Goal: Share content: Share content

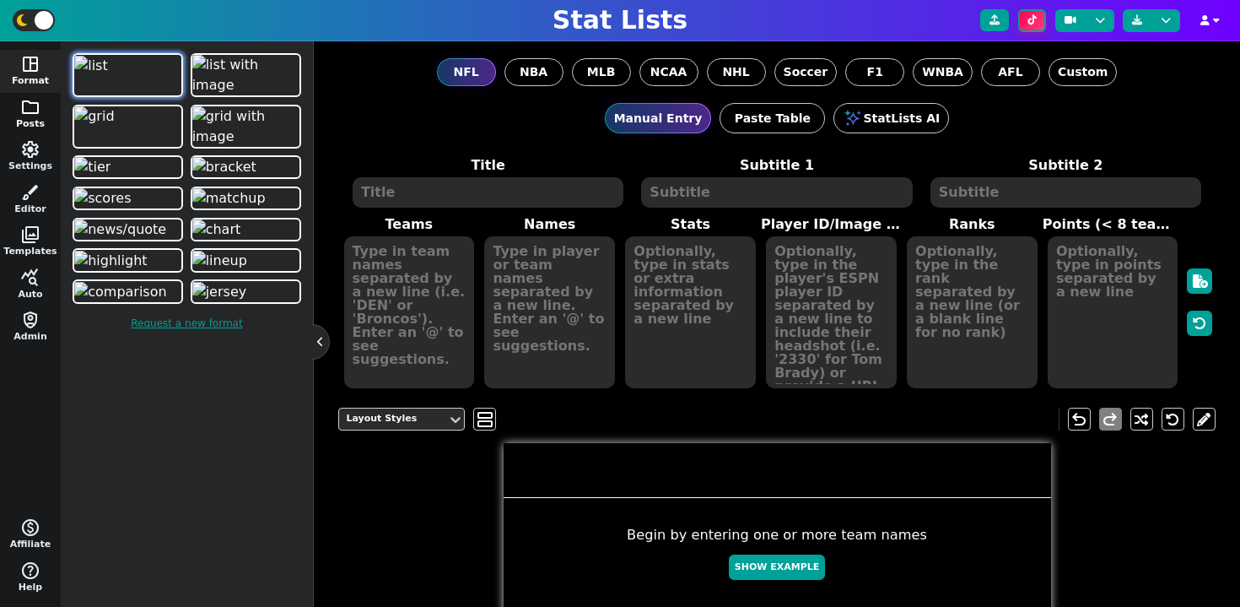
click at [31, 110] on span "folder" at bounding box center [30, 107] width 20 height 20
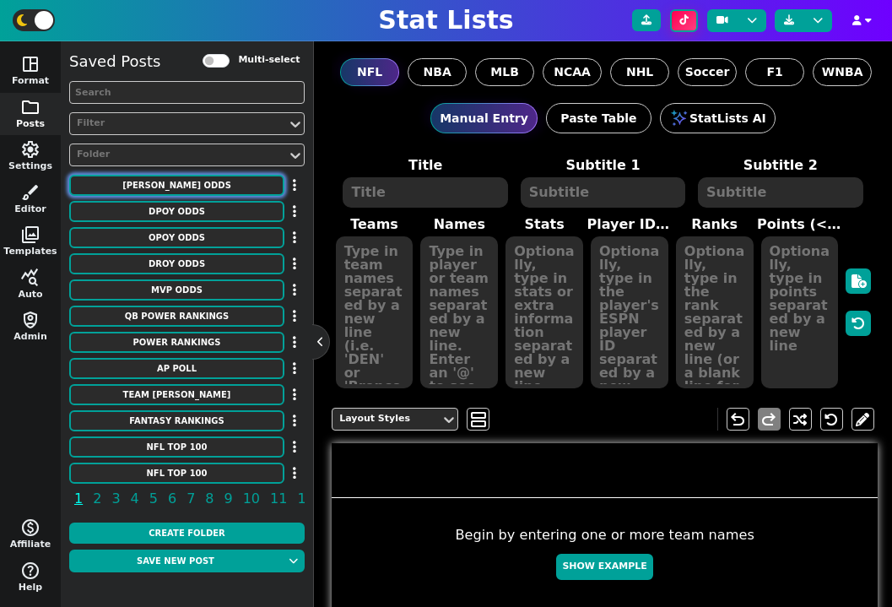
click at [203, 183] on button "COY ODDS" at bounding box center [176, 185] width 215 height 21
type textarea "COY ODDS"
type textarea "Implied Probability Acc. To DraftKings"
type textarea "ind lac jax sea sf gb tb buf ne det chi lar min ari car"
type textarea "Shane Steichen Jim Harbaugh Liam Coen Mike Macdonald Kyle Shanahan Matt LaFleur…"
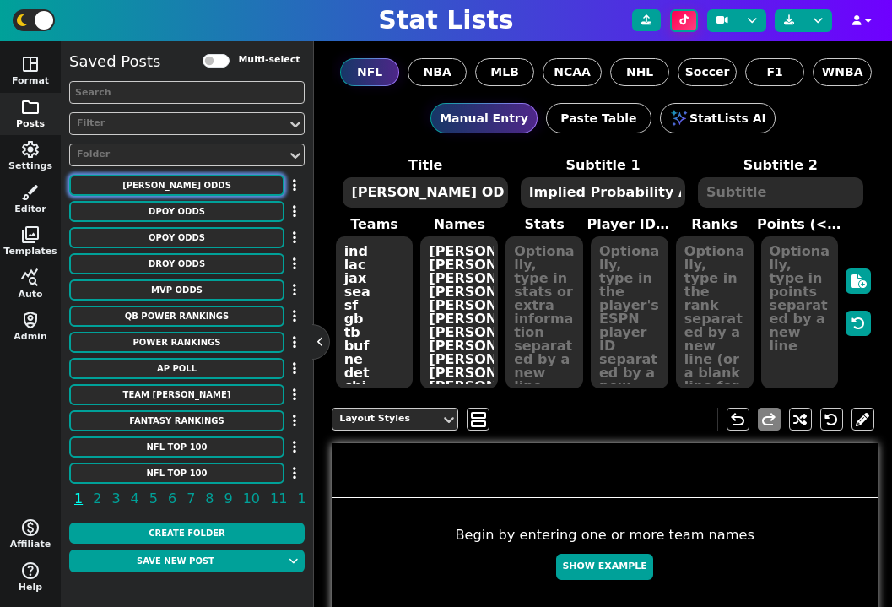
type textarea "20.8 13.3 9.1 7.7 7.7 5.3 5.3 5.3 4.8 4.8 4.8 4.8 3.8 3.8 3.8"
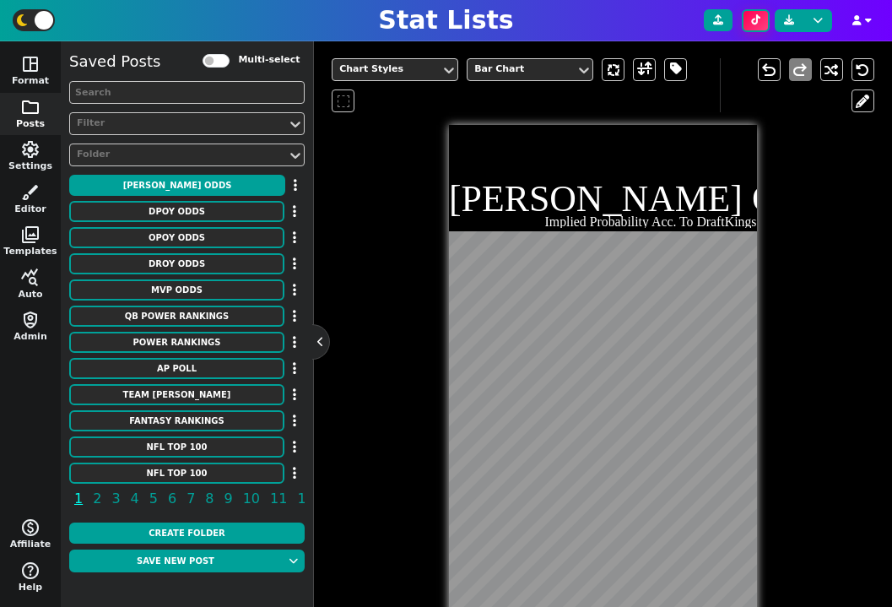
scroll to position [445, 0]
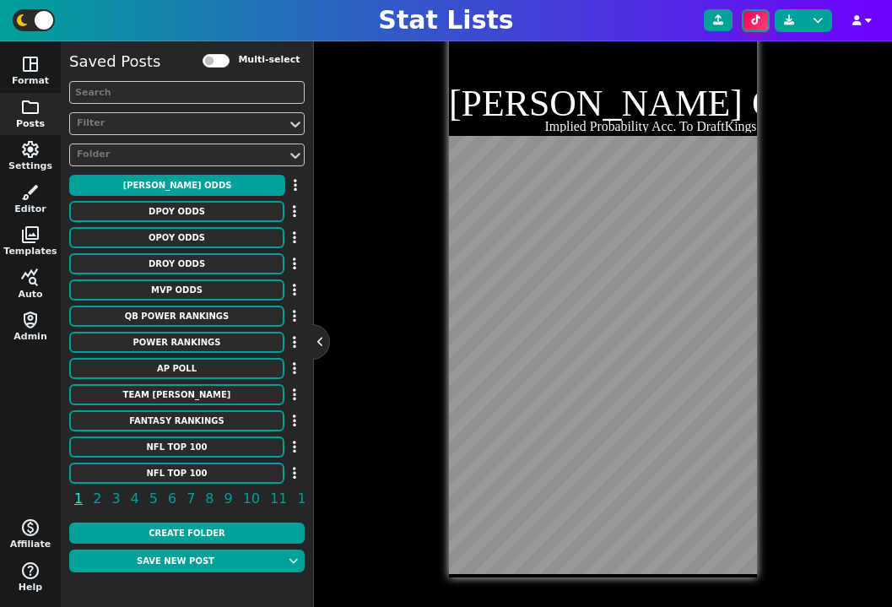
click at [817, 437] on div "Chart Styles Bar Chart undo redo COY ODDS Implied Probability Acc. To DraftKings" at bounding box center [603, 263] width 543 height 627
click at [230, 212] on button "DPOY ODDS" at bounding box center [176, 211] width 215 height 21
type textarea "DPOY ODDS"
type textarea "gb cle det hou lar lv pit den sf bal phi cin jax kc nyg"
type textarea "Micah Parsons Myles Garrett Aidan Hutchinson Will Anderson Jr. Jared Verse Maxx…"
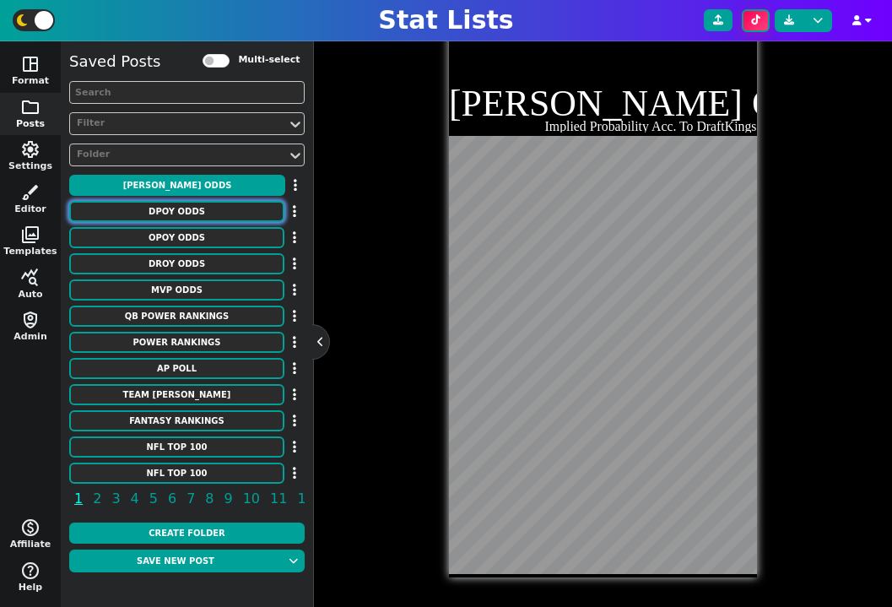
type textarea "25.0 14.3 14.3 8.3 6.3 5.3 4.8 4.8 2.4 2.0 2.0 2.0 1.3 1.3 1.3"
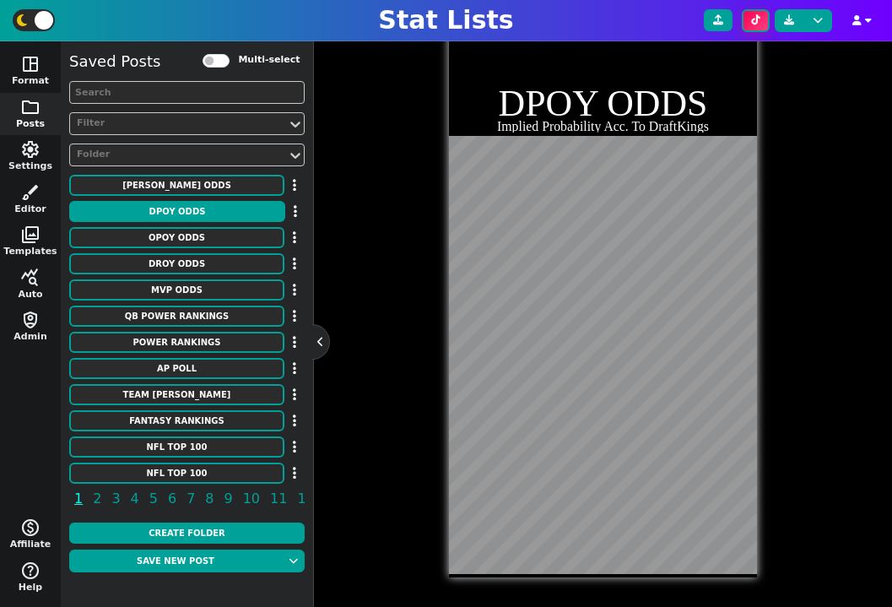
click at [819, 359] on div "Chart Styles Bar Chart undo redo DPOY ODDS Implied Probability Acc. To DraftKin…" at bounding box center [603, 263] width 543 height 627
click at [807, 276] on div "Chart Styles Bar Chart undo redo DPOY ODDS Implied Probability Acc. To DraftKin…" at bounding box center [603, 263] width 543 height 627
click at [208, 121] on div "Filter" at bounding box center [178, 123] width 203 height 14
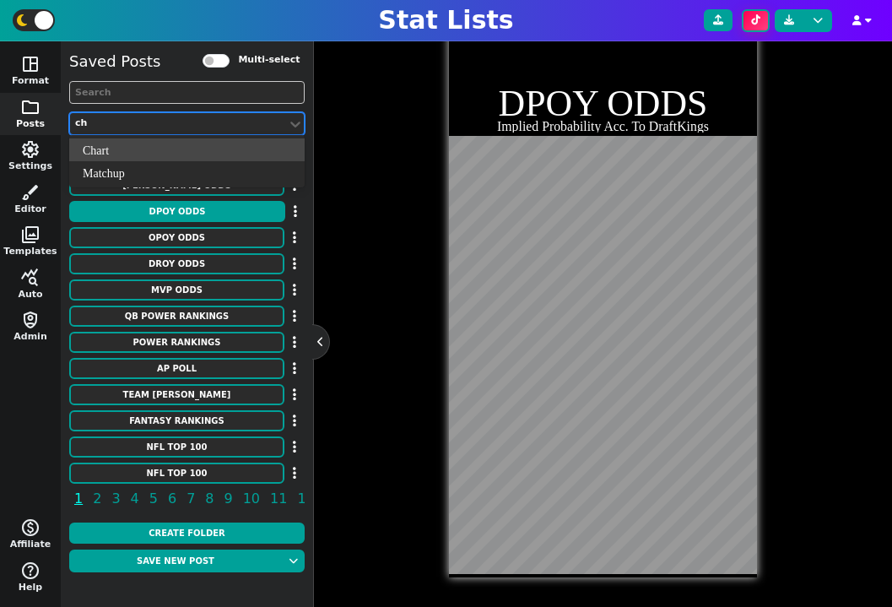
type input "cha"
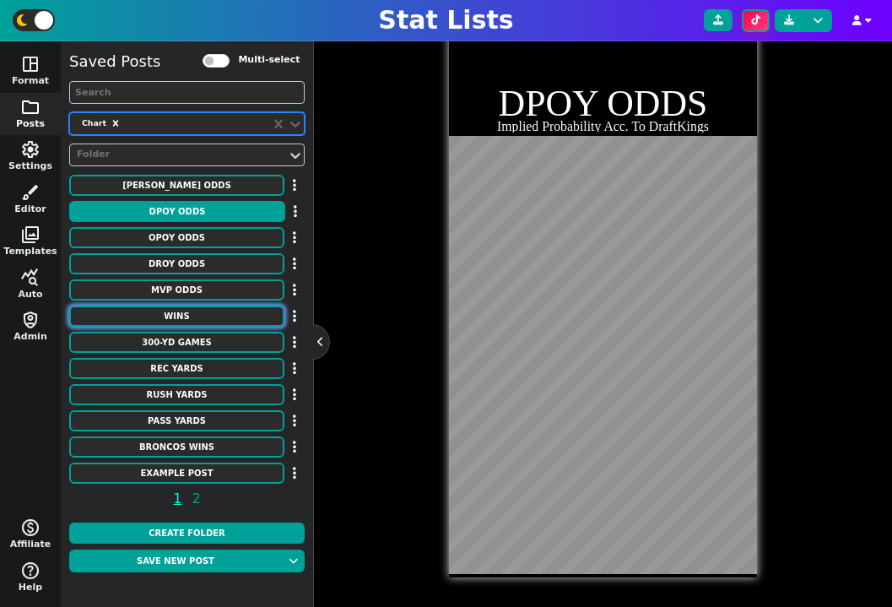
click at [198, 315] on button "WINS" at bounding box center [176, 315] width 215 height 21
type textarea "WINS"
type textarea "By a Head Coach"
type textarea "mia chi ne kc dal gb cle kc pit den sea pit gb ten bal nyg sea nyg no den sea m…"
type textarea "Don Shula George Halas Bill Belichick Andy Reid* Tom Landry Curly Lambeau Paul …"
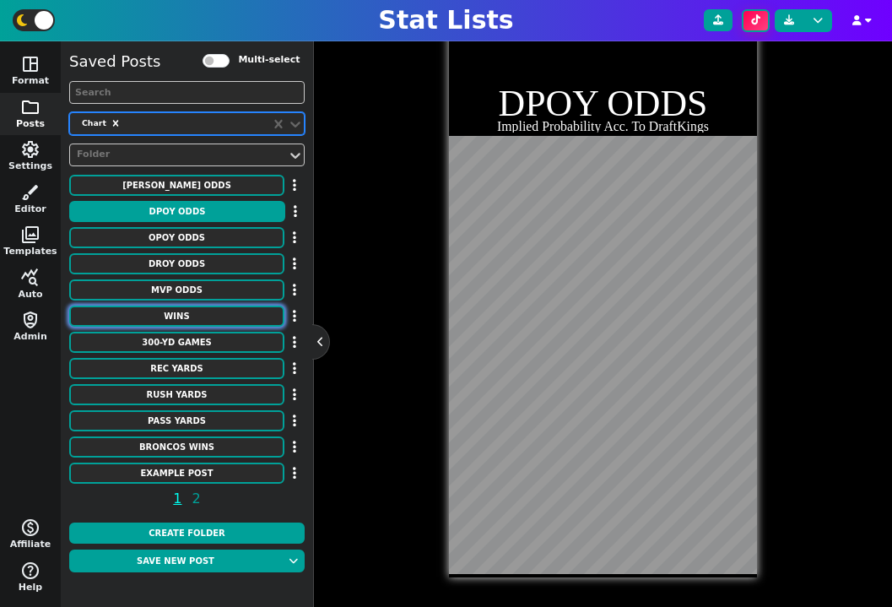
type textarea "328 318 302 273 250 226 213 200 193 190 186 183 174 173 172 172 170 170 170 170…"
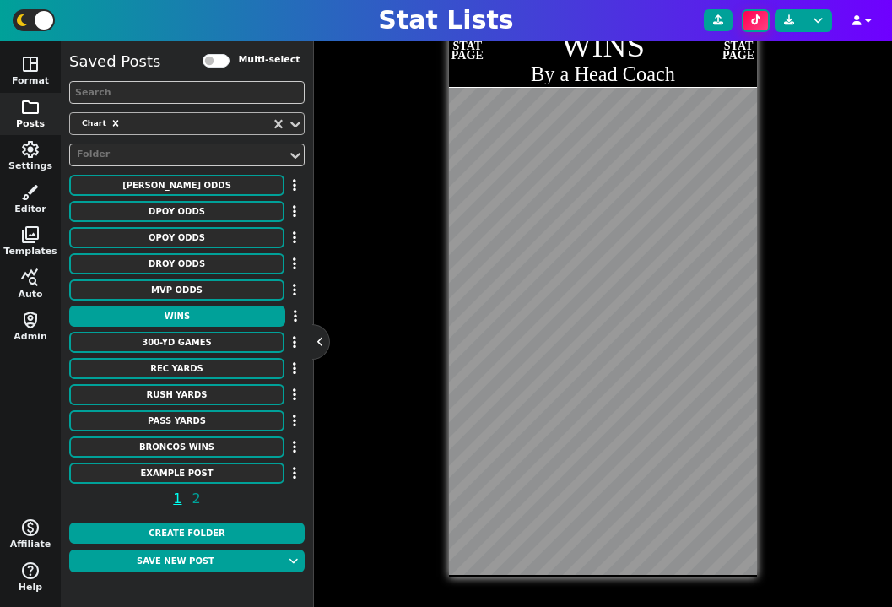
click at [381, 337] on div "Chart Styles Bar Chart undo redo FTBL STAT PAGE WINS By a Head Coach FTBL STAT …" at bounding box center [603, 263] width 543 height 627
click at [207, 345] on button "300-YD GAMES" at bounding box center [176, 342] width 215 height 21
type textarea "300-YD GAMES"
type textarea "Most All-Time"
type textarea "no ne ind atl lac gb pit det mia gb min cin stl nyg lac oti kc dal lar bal oak …"
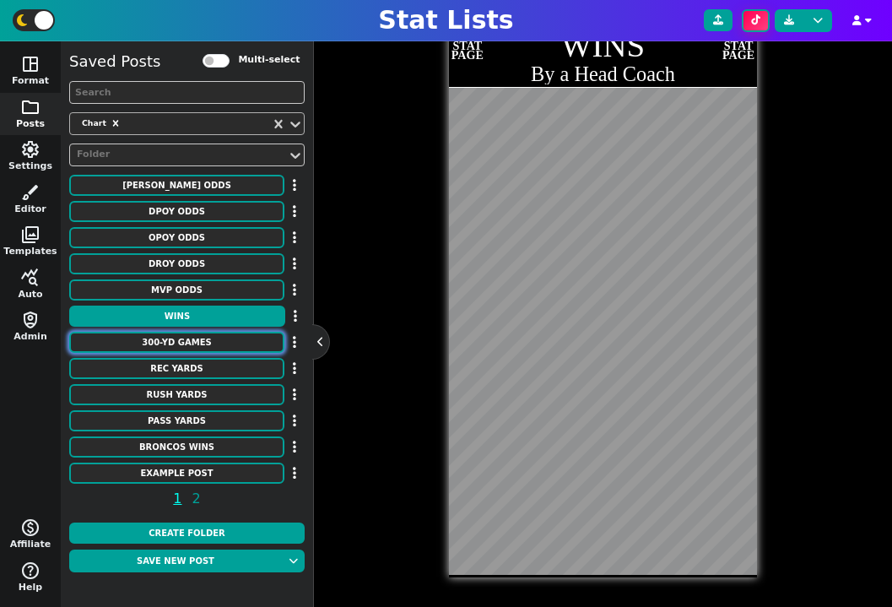
type textarea "Drew Brees Tom Brady Peyton Manning Matt Ryan Philip Rivers Aaron Rodgers Ben R…"
type textarea "123 113 93 76 73 70 68 64 63 62 53 52 52 51 51 49 48 46 42 41 39 39 37 36 34"
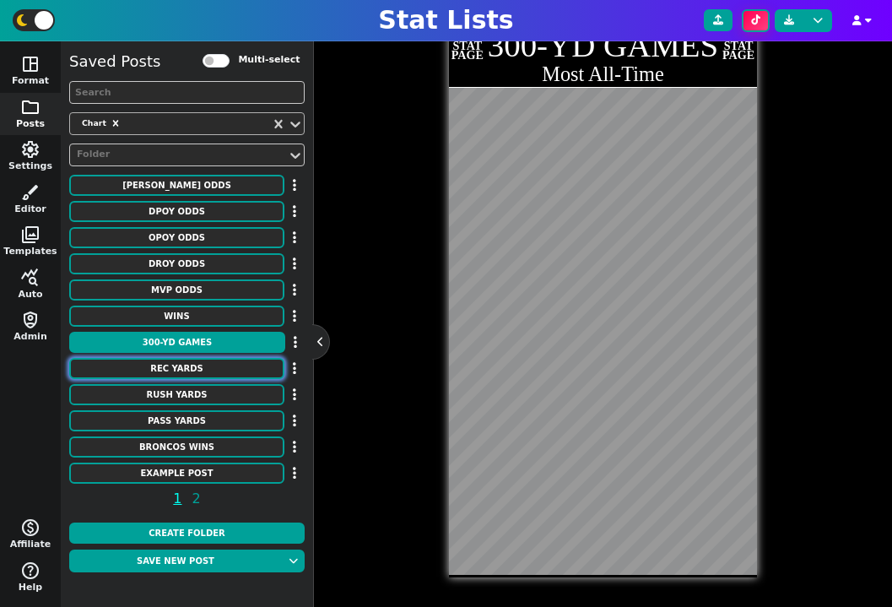
click at [209, 370] on button "REC YARDS" at bounding box center [176, 368] width 215 height 21
type textarea "REC YARDS"
type textarea "Single Game"
type textarea "RAM DET KAN RAM DET ATL JAX SFO SFO PIT SFO HOU HOU KAN NYG CIN CLE BUF CIN CLE…"
type textarea "Flipper Anderson Calvin Johnson Stephone Paige Jim Benton Cloyce Box Julio Jone…"
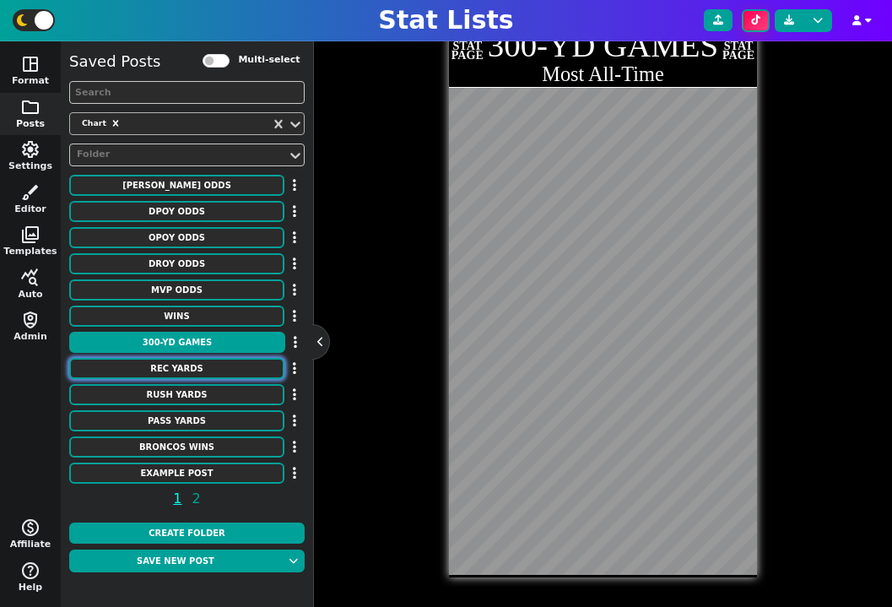
type textarea "336 329 309 303 302 300 291 289 286 284 283 273 272 269 269 266 265 265 264 261…"
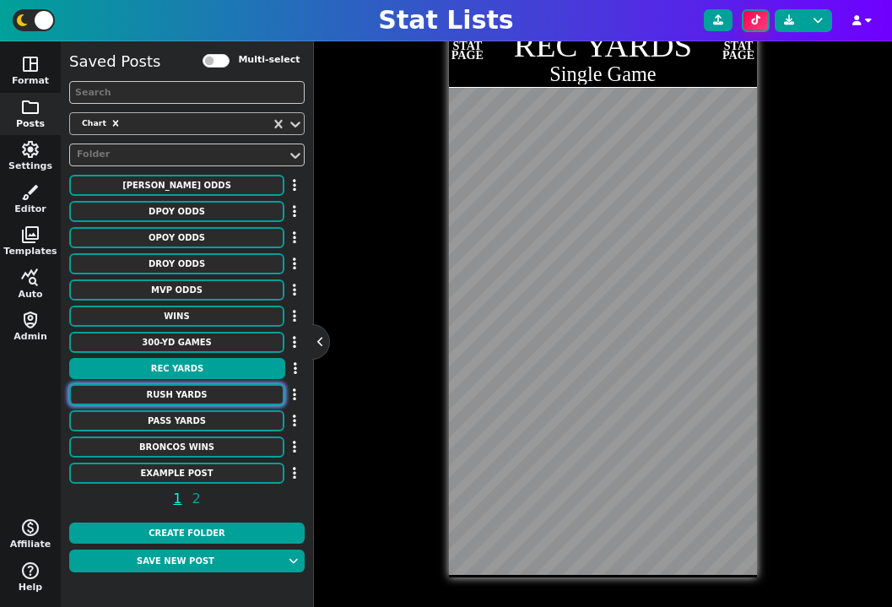
click at [214, 392] on button "RUSH YARDS" at bounding box center [176, 394] width 215 height 21
type textarea "RUSH YARDS"
type textarea "MIN BAL CLE CIN CHI BUF SEA KAN PHI IND DAL TAM DEN TEN BUF NFL RAM CIN SDG BUF…"
type textarea "Adrian Peterson Jamal Lewis Jerome Harrison Corey Dillon Walter Payton O.J. Sim…"
type textarea "296 295 286 278 275 273 266 259 255 253 253 251 251 250 250 250 247 246 243 243…"
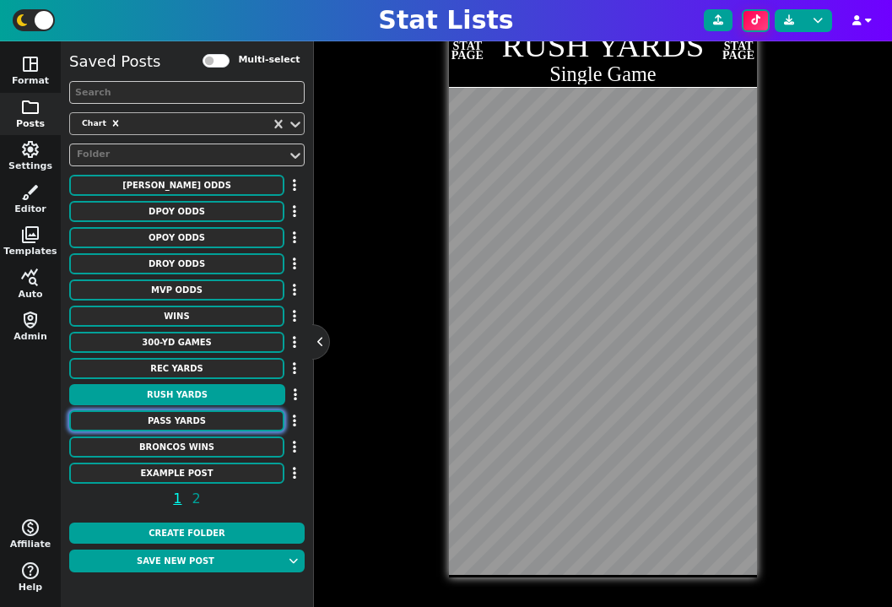
click at [210, 423] on button "PASS YARDS" at bounding box center [176, 420] width 215 height 21
type textarea "PASS YARDS"
type textarea "RAM HOU oti CIN PIT ARI MIA DET LAR NWE OAK NYG NYG NOR ATL RAM PIT DAL NOR NYG…"
type textarea "Norm Van Brocklin Matt Schaub Warren Moon Joe Burrow Ben Roethlisberger Boomer …"
type textarea "554 527 527 525 522 522 521 520 517 517 513 513 510 510 509 509 506 506 505 505…"
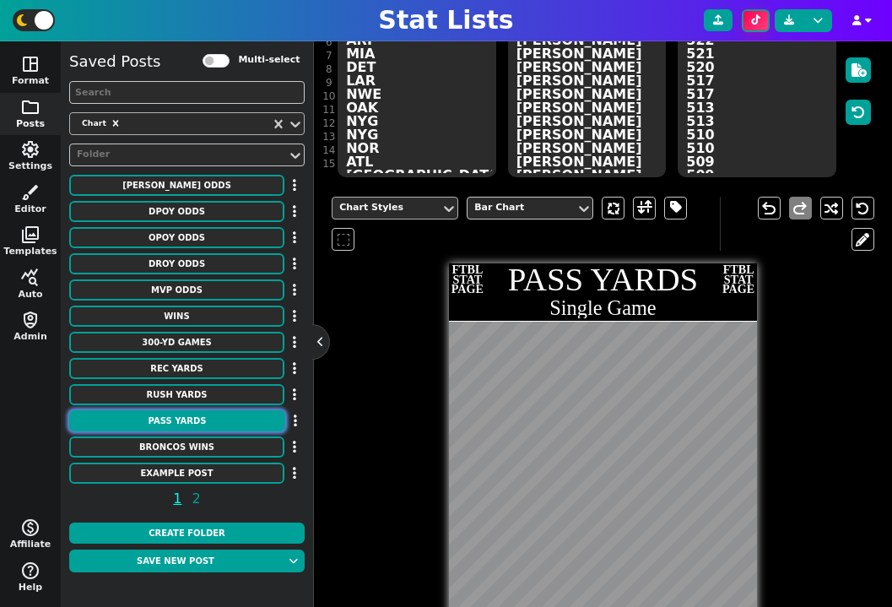
scroll to position [163, 0]
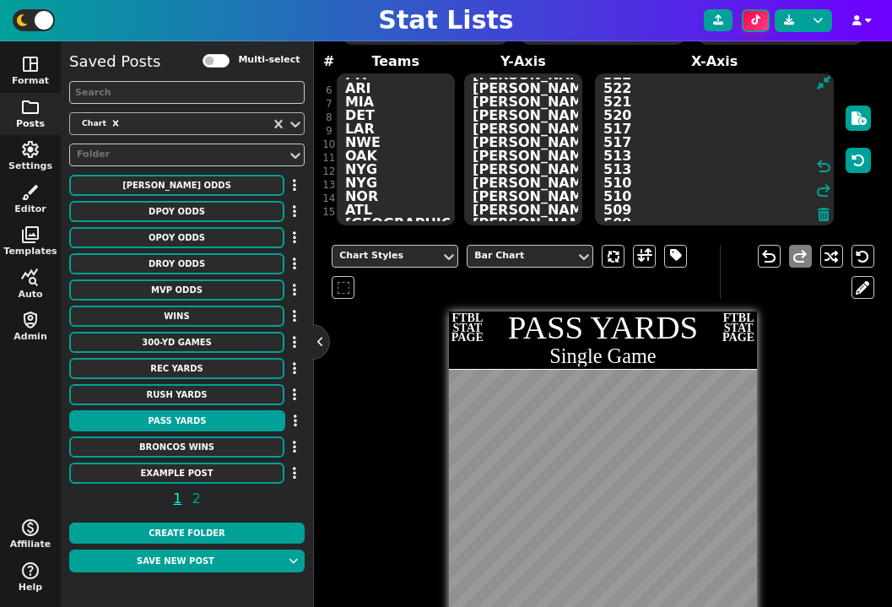
click at [726, 84] on textarea "554 527 527 525 522 522 521 520 517 517 513 513 510 510 509 509 506 506 505 505…" at bounding box center [714, 149] width 239 height 152
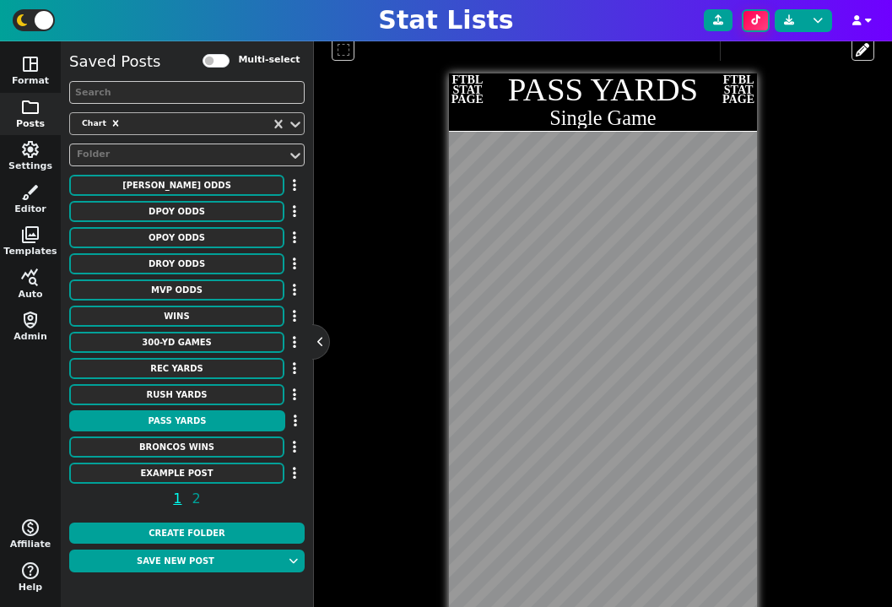
scroll to position [413, 0]
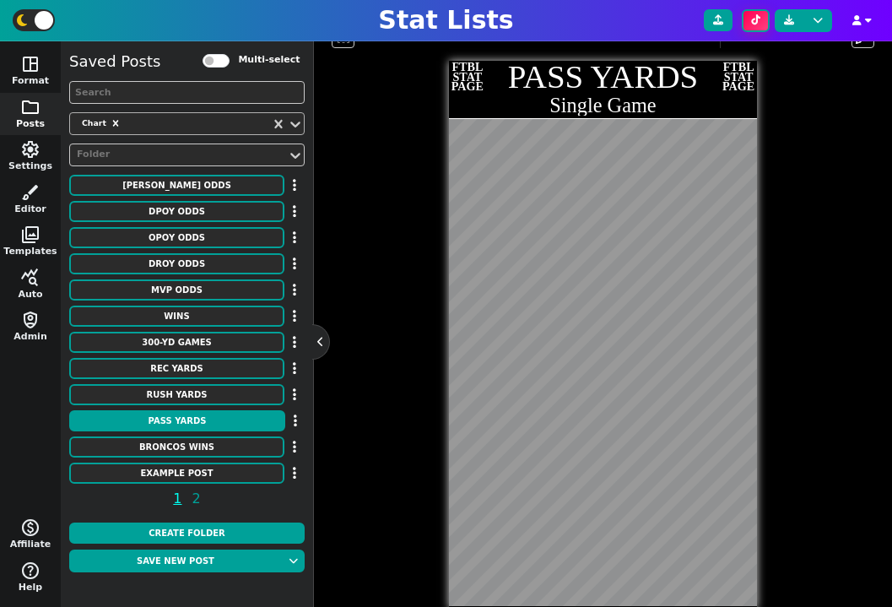
type textarea "554 527 527 525 522 522.3 521 520 517 517 513 513 510 510 509 509 506 506 505 5…"
click at [432, 471] on div "Chart Styles Bar Chart undo redo FTBL STAT PAGE PASS YARDS Single Game FTBL STA…" at bounding box center [603, 294] width 543 height 627
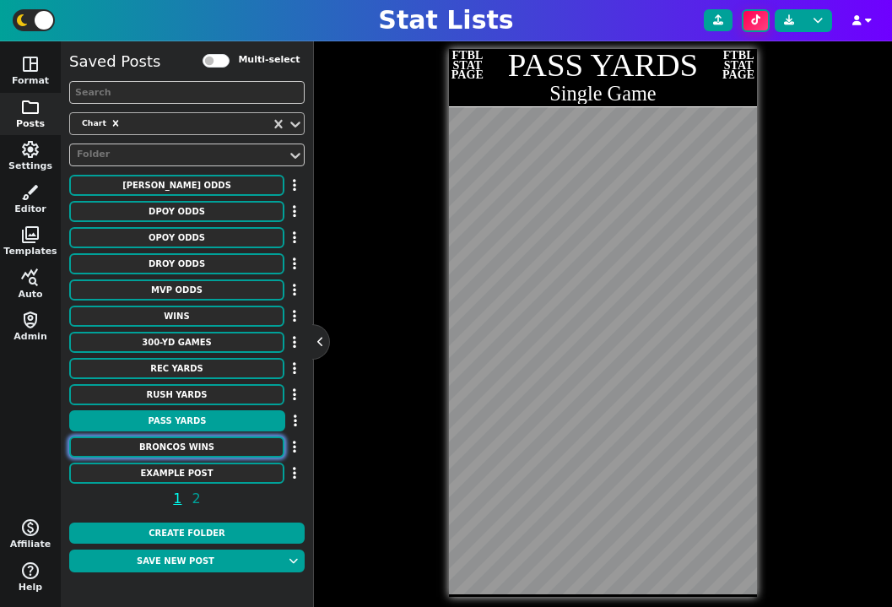
click at [220, 442] on button "Broncos Wins" at bounding box center [176, 446] width 215 height 21
type textarea "Broncos Wins"
type textarea "Each Season"
type textarea "DEN"
type textarea "00' 01' 02' 03' 04' 05' 06' 07' 08' 09' 10' 11' 12' 13' 14' 15' 16' 17' 18' 19'…"
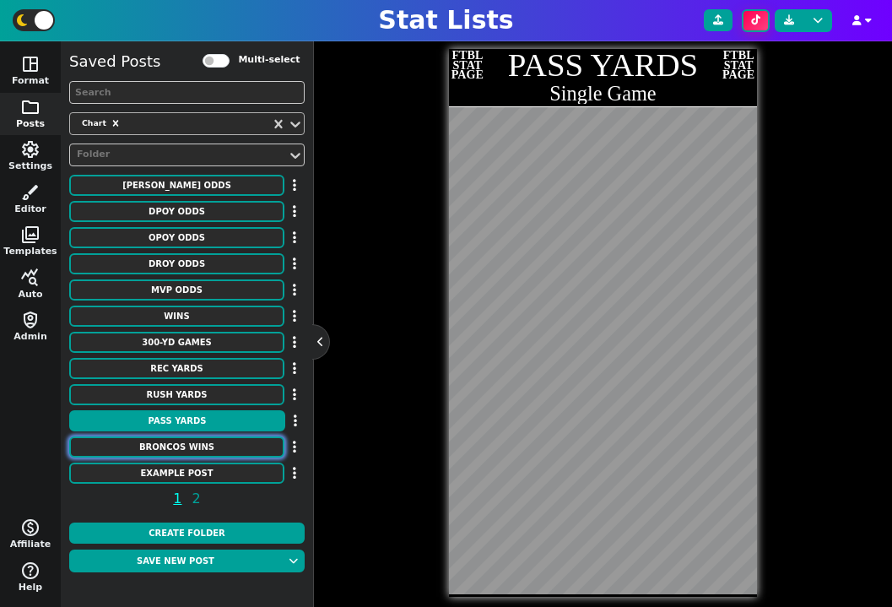
type textarea "11 8 9 10 10 13 9 7 8 8 4 8 13 13 12 12 9 5 6 7 5 7"
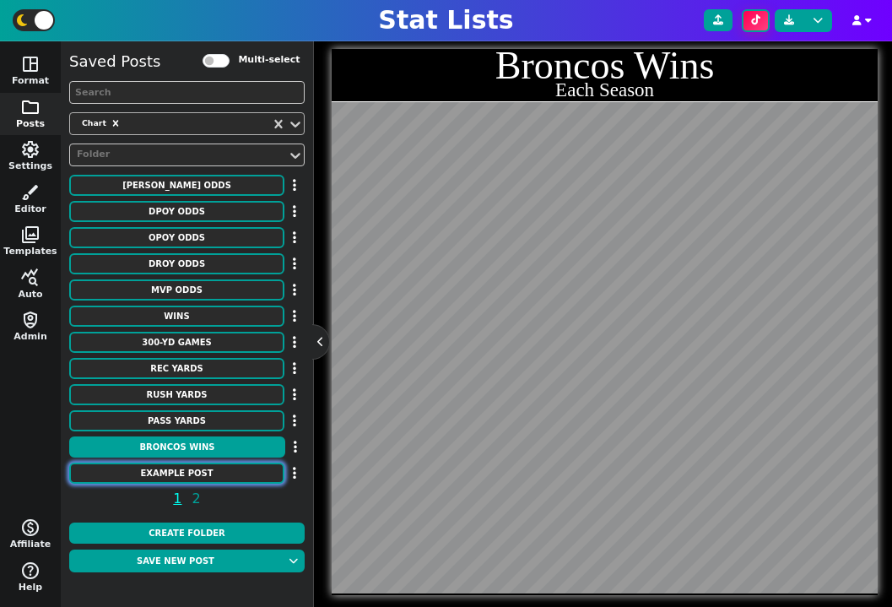
click at [221, 471] on button "Example Post" at bounding box center [176, 472] width 215 height 21
type textarea "Example Post"
type textarea "Random"
type textarea "kc DAL TB BUF GB MIA HOU KC JAX SF DET DAL TB BUF GB MIA HOU KC JAX SF DET DAL …"
type textarea "Brock Purdy Baker Mayfield Josh Allen Trevor Lawrence Tua Tagovailoa Jared Goff…"
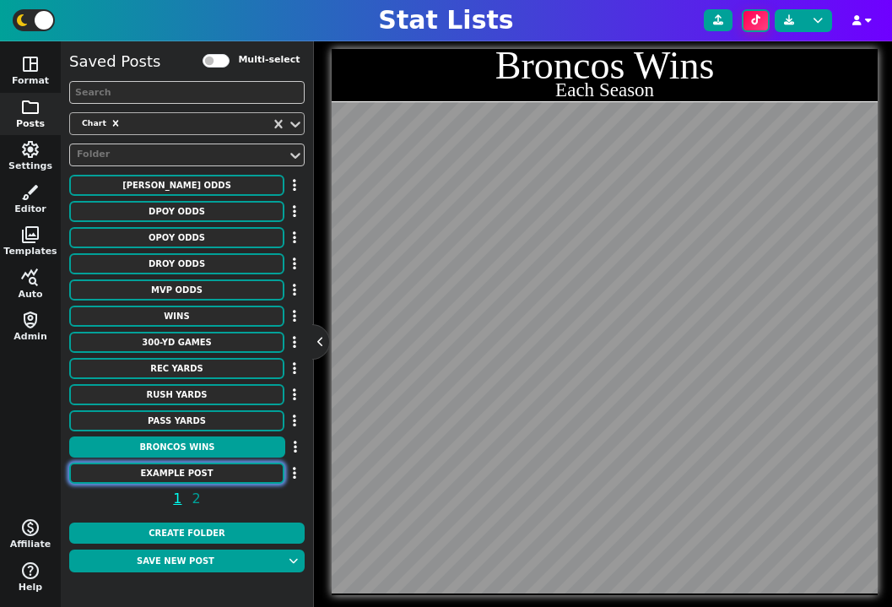
type textarea "1 1 1 1 1 1 1 1 1 1 1 1 1 1 1 1 1 1 1 1 1 1 1 1 1 1 1 1 1 1 1 1 1 1 1 1 1 1 1 1…"
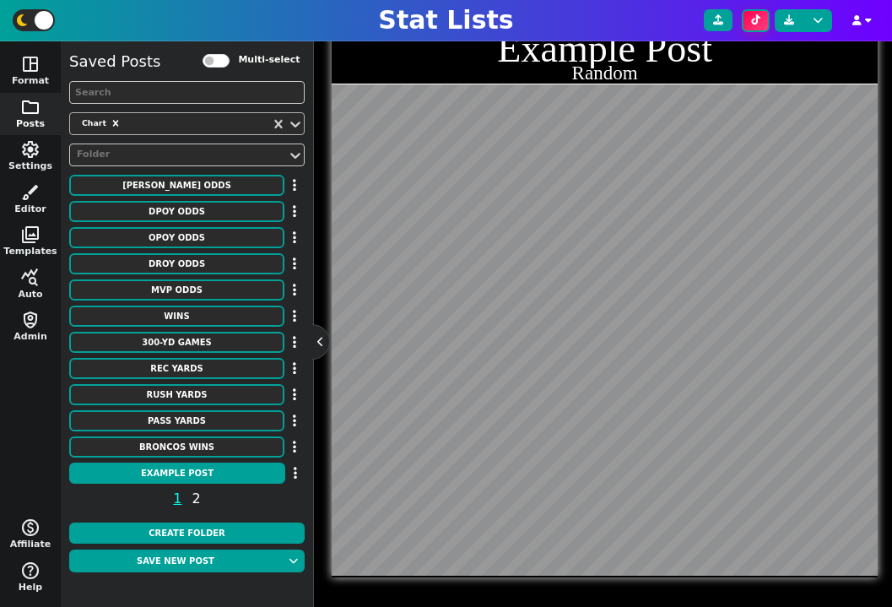
click at [193, 500] on span "2" at bounding box center [197, 498] width 14 height 21
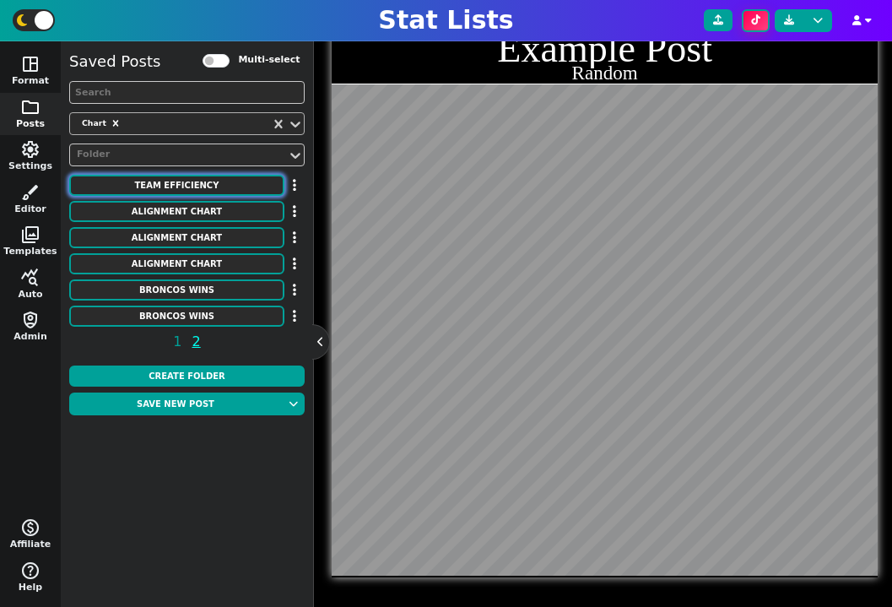
click at [201, 191] on button "Team Efficiency" at bounding box center [176, 185] width 215 height 21
type textarea "Team Efficiency"
type textarea "2022 Season"
type textarea "sac bos Phi den Nyk dal atl cle Gsw bkn mil Uta LAc Mem Okc Tor Phx Por Lal No …"
type textarea "117 115.7 115.5 115 114.9 114.3 113.9 113.7 113.5 113 112.8 112.7 112.4 112.3 1…"
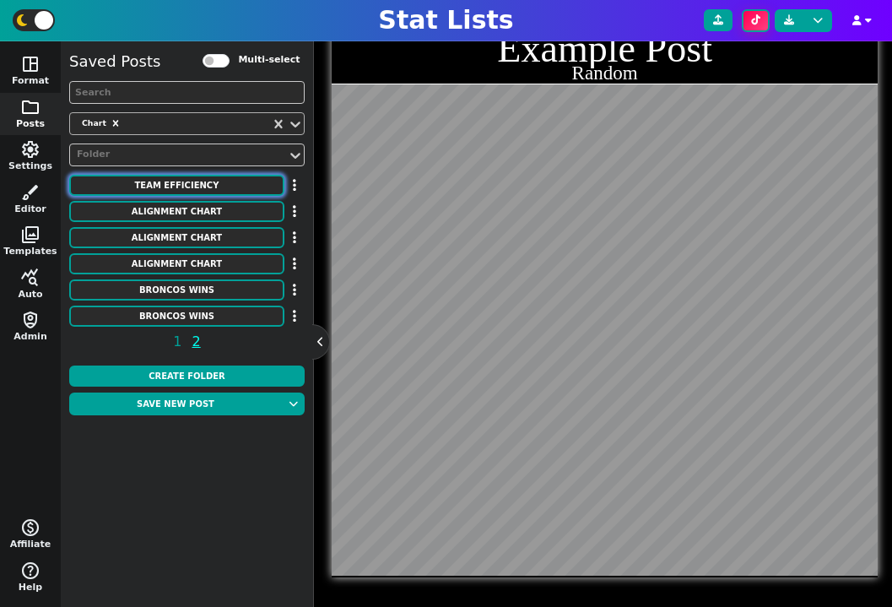
type textarea "114.2 108.7 110.4 111.8 111.6 113.9 113.5 107.7 111.7 110.7 109.3 113.8 112.1 1…"
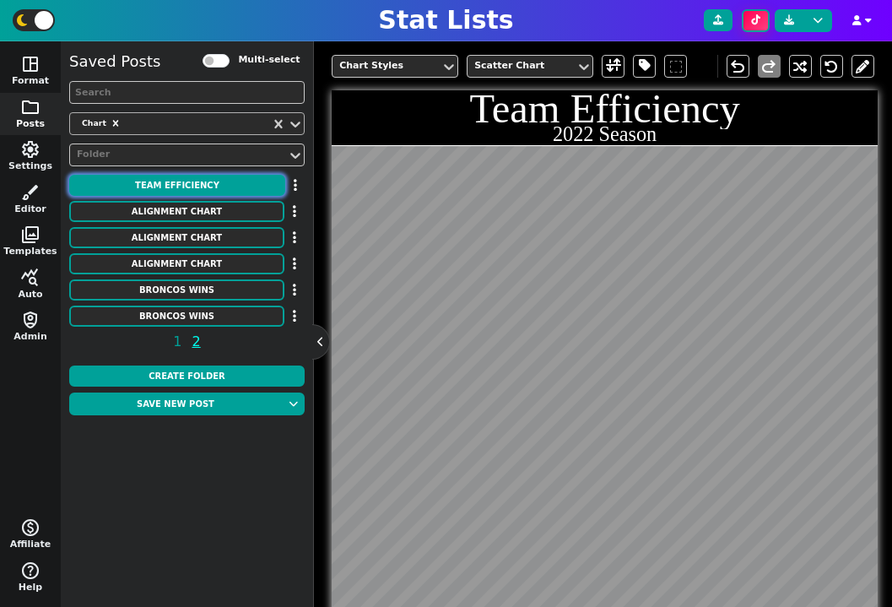
scroll to position [471, 0]
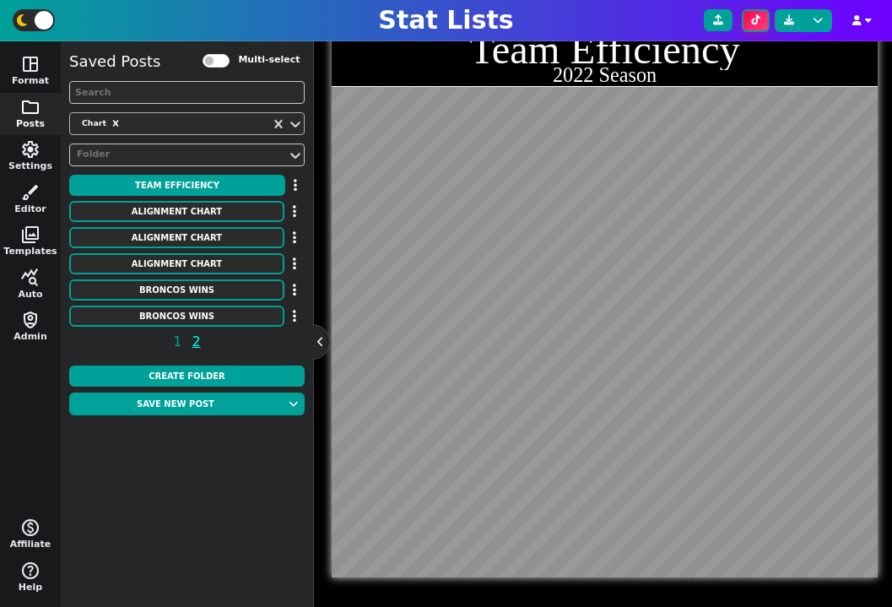
click at [201, 222] on div "Alignment Chart" at bounding box center [186, 212] width 235 height 23
click at [203, 207] on button "Alignment Chart" at bounding box center [176, 211] width 215 height 21
type textarea "Alignment Chart"
type textarea "Team Efficiency"
type textarea "ARI ATL BAL BUF CAR CHI CIN CLE DAL DEN DET GB HOU IND JAX KC LV LAC LAR MIA MI…"
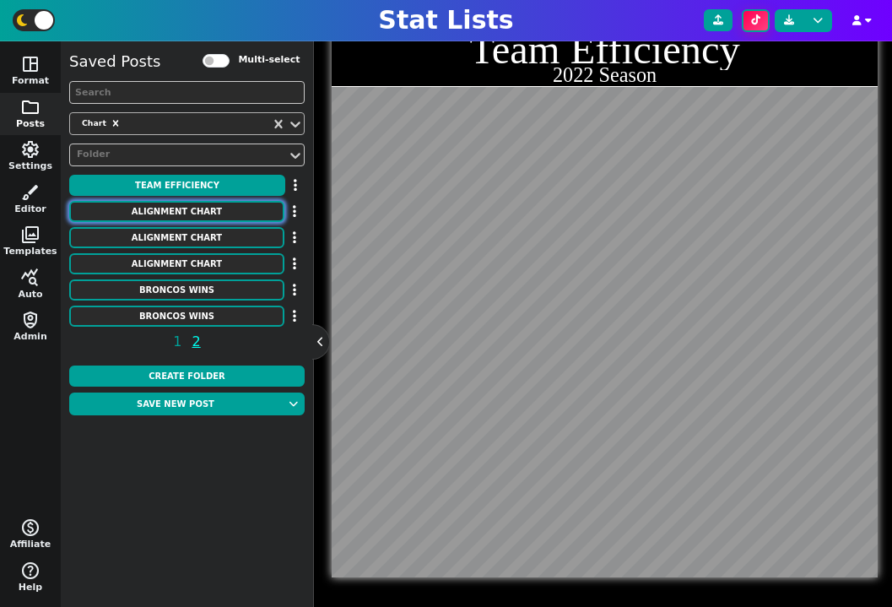
type textarea "-15 -1 8 2 13 -7 4 -11 -3 7 12 -6 -16 -13 14 9 -12 3 -10 0 15 -2 5 -8 -4 1 -9 1…"
type textarea "-4 4 0 -2 9 -5 -7 -15 2 6 10 -4 -12 -8 13 1 -9 5 -13 -1 11 7 -6 -10 -3 8 -11 3 …"
type textarea "Defensive Efficiency"
type textarea "Offensive Efficiency"
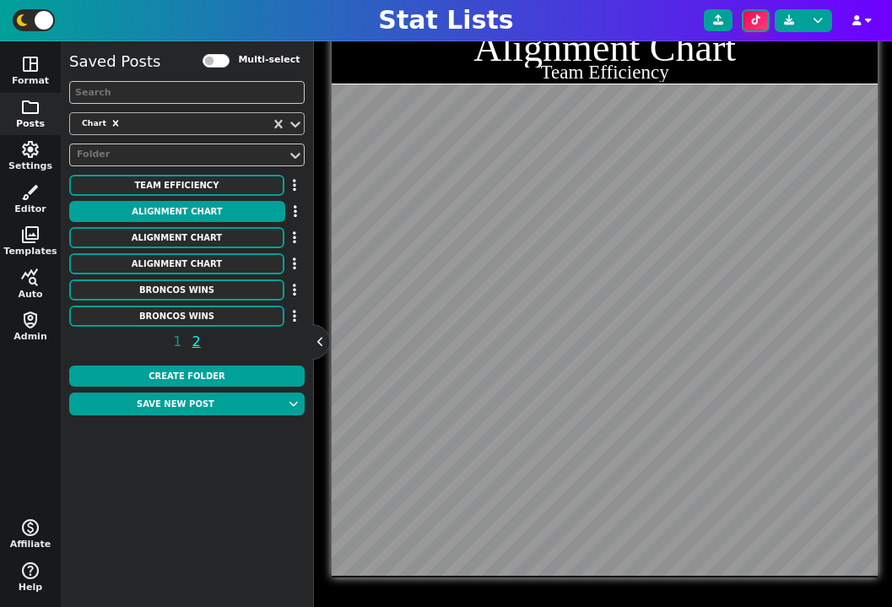
click at [203, 224] on div "Saved Posts Multi-select Chart Folder Team Efficiency Alignment Chart Alignment…" at bounding box center [186, 204] width 235 height 309
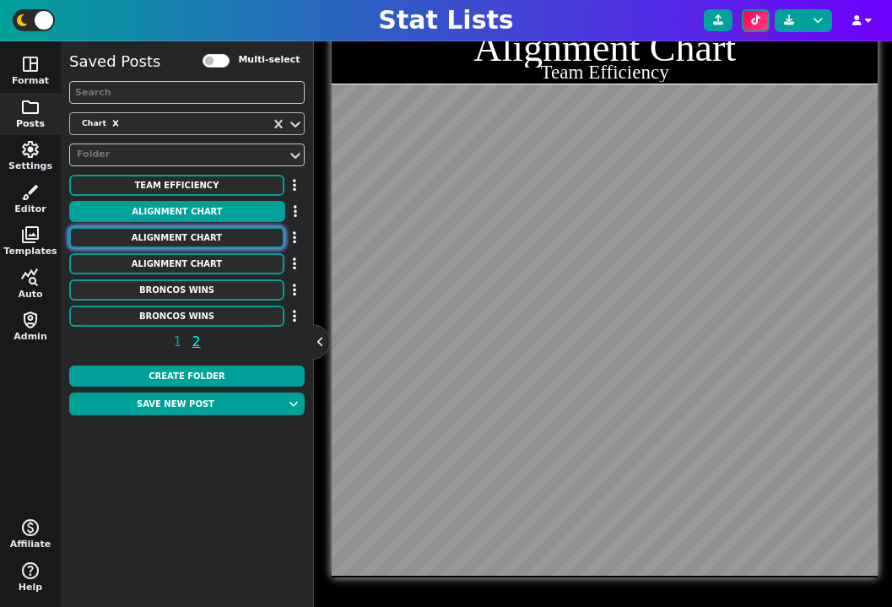
click at [203, 238] on button "Alignment Chart" at bounding box center [176, 237] width 215 height 21
type textarea "Blah blah"
type textarea "DEN ari atl bal buf cle"
type textarea "1 2 3 4 5 6 7 -1 -2 -3 -4 -5 -6 -7"
type textarea "11 8 9 10 10 13 9 7 8 8 4 8 13 13 12 12 9 5 6 7 5 7"
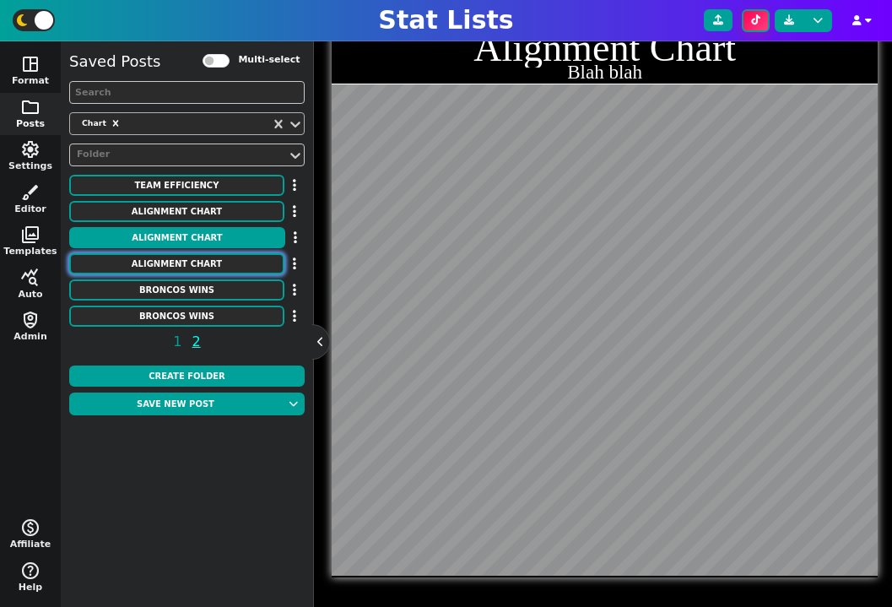
click at [207, 261] on button "Alignment Chart" at bounding box center [176, 263] width 215 height 21
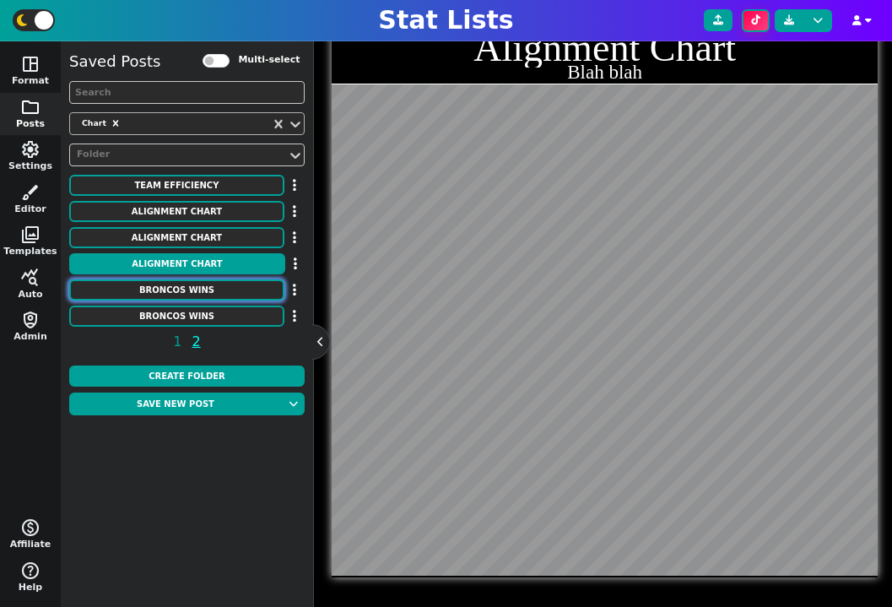
click at [208, 284] on button "Broncos Wins" at bounding box center [176, 289] width 215 height 21
type textarea "Broncos Wins"
type textarea "Each Season"
type textarea "DEN"
type textarea "00' 01' 02' 03' 04' 05' 06' 07' 08' 09' 10' 11' 12' 13' 14' 15' 16' 17' 18' 19'…"
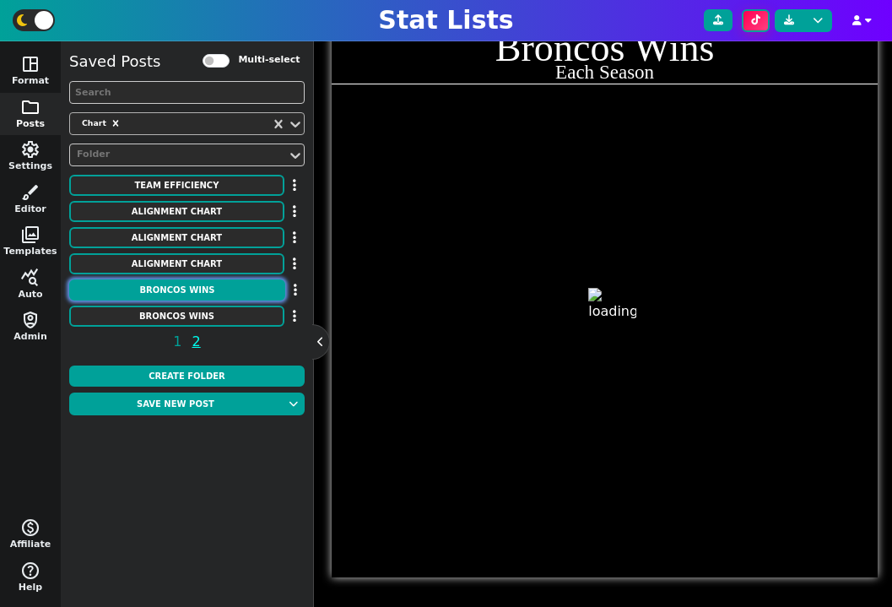
scroll to position [425, 0]
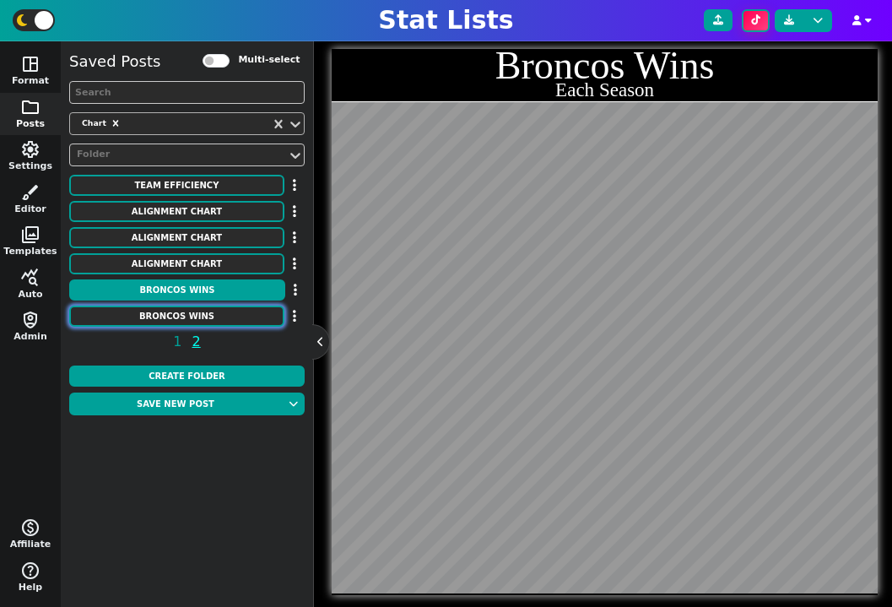
click at [214, 305] on button "Broncos Wins" at bounding box center [176, 315] width 215 height 21
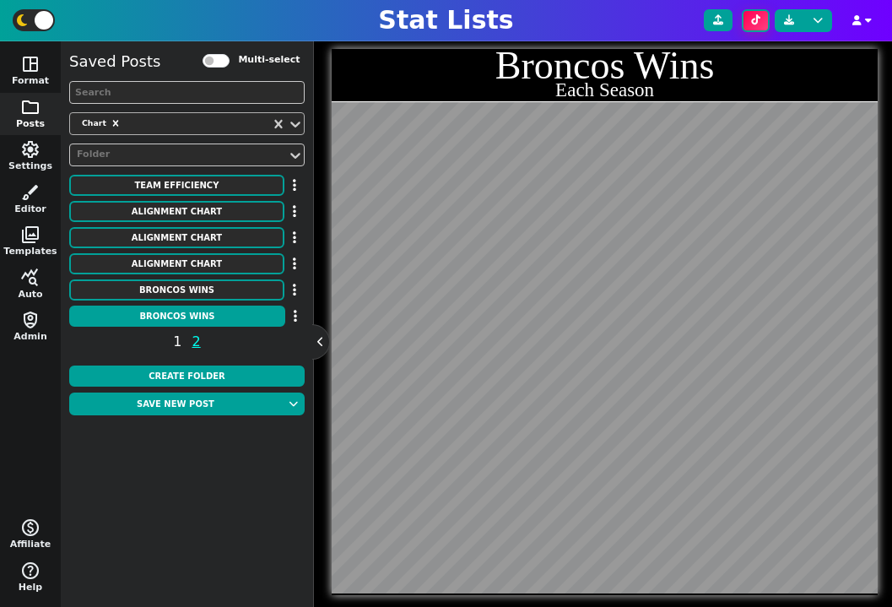
click at [176, 343] on span "1" at bounding box center [177, 341] width 14 height 21
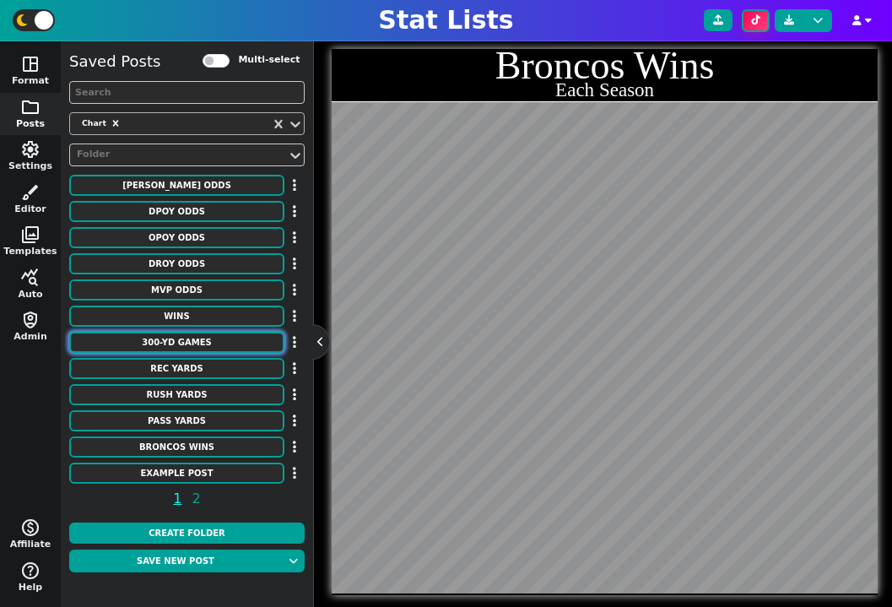
click at [214, 335] on button "300-YD GAMES" at bounding box center [176, 342] width 215 height 21
type textarea "300-YD GAMES"
type textarea "Most All-Time"
type textarea "no ne ind atl lac gb pit det mia gb min cin stl nyg lac oti kc dal lar bal oak …"
type textarea "Drew Brees Tom Brady Peyton Manning Matt Ryan Philip Rivers Aaron Rodgers Ben R…"
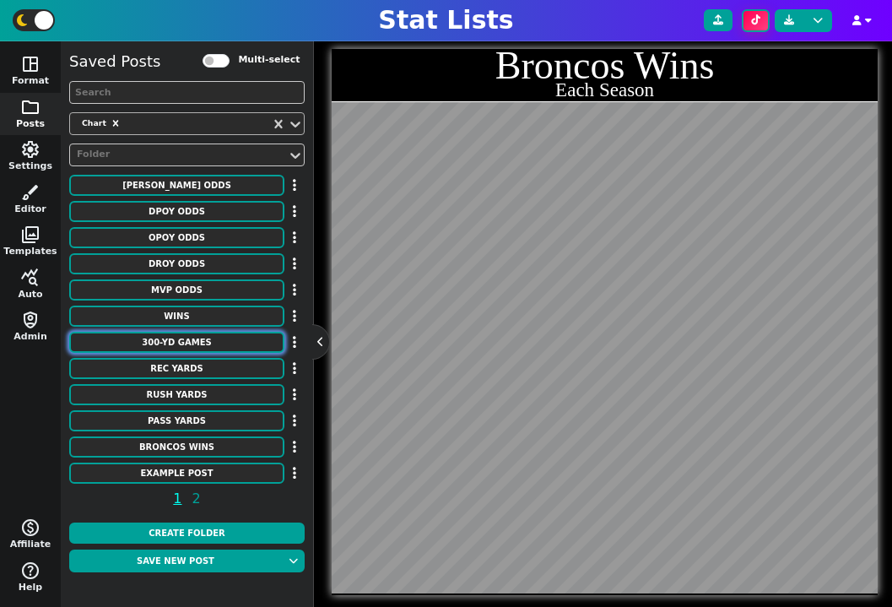
type textarea "123 113 93 76 73 70 68 64 63 62 53 52 52 51 51 49 48 46 42 41 39 39 37 36 34"
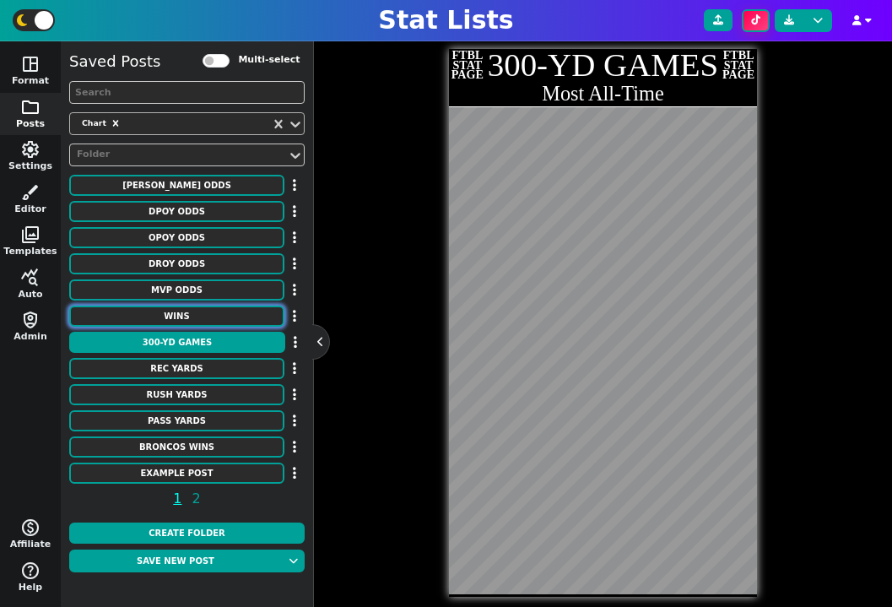
click at [215, 316] on button "WINS" at bounding box center [176, 315] width 215 height 21
type textarea "WINS"
type textarea "By a Head Coach"
type textarea "mia chi ne kc dal gb cle kc pit den sea pit gb ten bal nyg sea nyg no den sea m…"
type textarea "Don Shula George Halas Bill Belichick Andy Reid* Tom Landry Curly Lambeau Paul …"
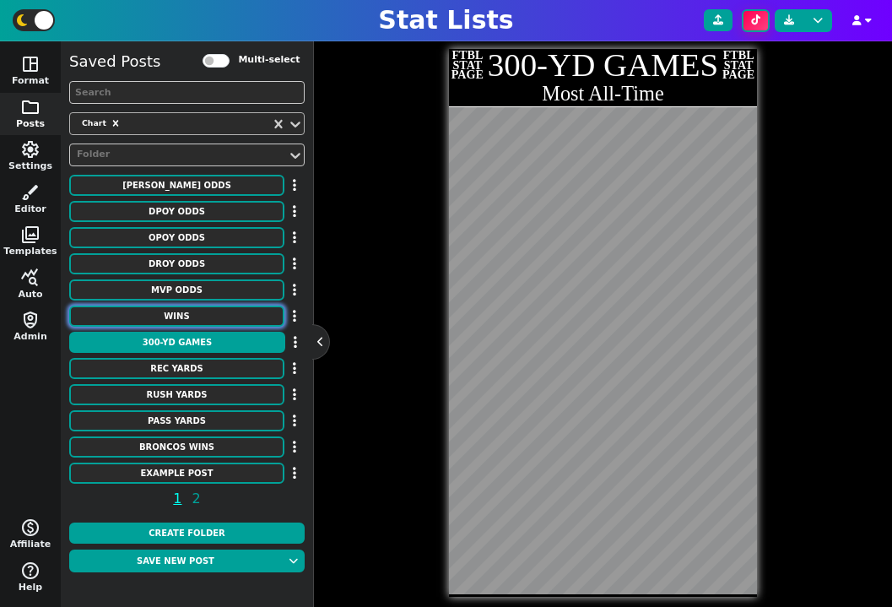
type textarea "328 318 302 273 250 226 213 200 193 190 186 183 174 173 172 172 170 170 170 170…"
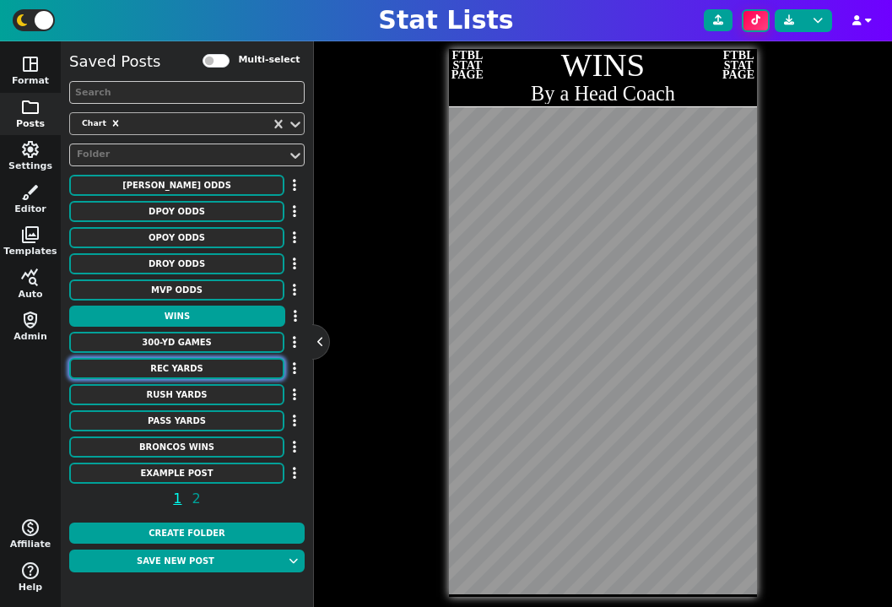
click at [230, 366] on button "REC YARDS" at bounding box center [176, 368] width 215 height 21
type textarea "REC YARDS"
type textarea "Single Game"
type textarea "RAM DET KAN RAM DET ATL JAX SFO SFO PIT SFO HOU HOU KAN NYG CIN CLE BUF CIN CLE…"
type textarea "Flipper Anderson Calvin Johnson Stephone Paige Jim Benton Cloyce Box Julio Jone…"
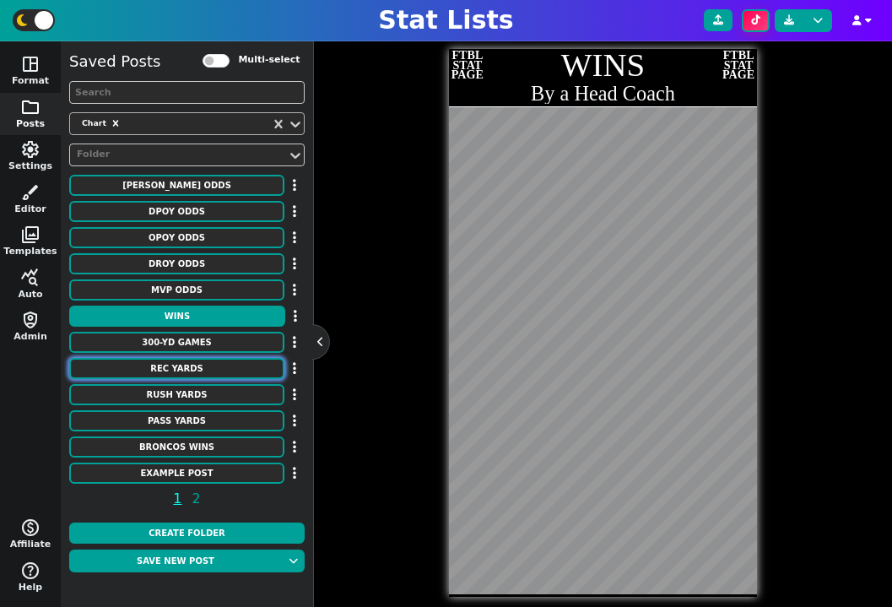
type textarea "336 329 309 303 302 300 291 289 286 284 283 273 272 269 269 266 265 265 264 261…"
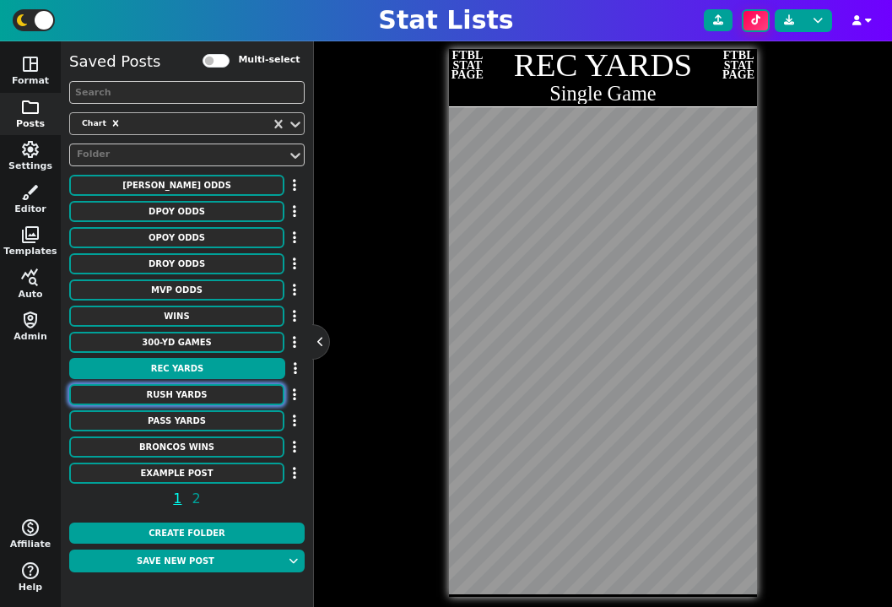
click at [224, 392] on button "RUSH YARDS" at bounding box center [176, 394] width 215 height 21
type textarea "RUSH YARDS"
type textarea "MIN BAL CLE CIN CHI BUF SEA KAN PHI IND DAL TAM DEN TEN BUF NFL RAM CIN SDG BUF…"
type textarea "Adrian Peterson Jamal Lewis Jerome Harrison Corey Dillon Walter Payton O.J. Sim…"
type textarea "296 295 286 278 275 273 266 259 255 253 253 251 251 250 250 250 247 246 243 243…"
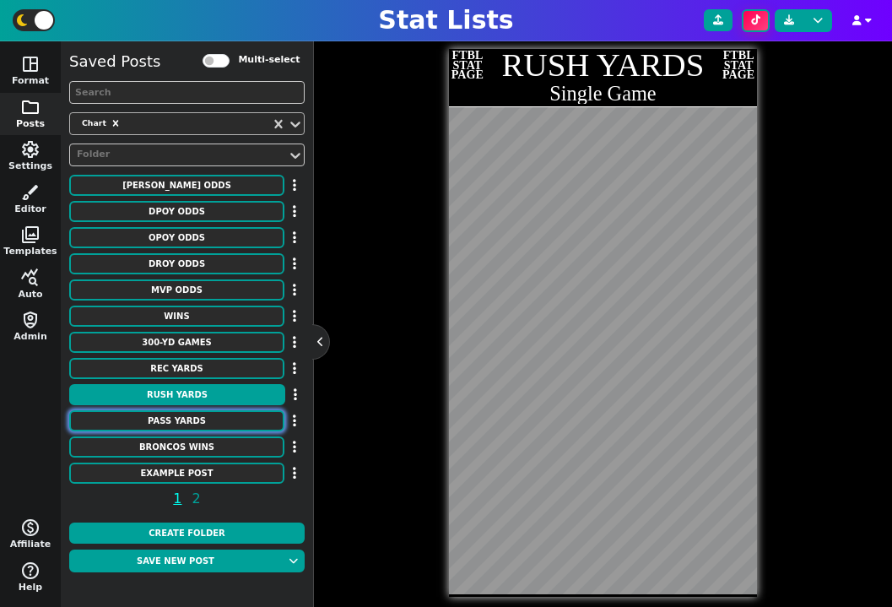
click at [226, 413] on button "PASS YARDS" at bounding box center [176, 420] width 215 height 21
type textarea "PASS YARDS"
type textarea "RAM HOU oti CIN PIT ARI MIA DET LAR NWE OAK NYG NYG NOR ATL RAM PIT DAL NOR NYG…"
type textarea "Norm Van Brocklin Matt Schaub Warren Moon Joe Burrow Ben Roethlisberger Boomer …"
type textarea "554 527 527 525 522 522 521 520 517 517 513 513 510 510 509 509 506 506 505 505…"
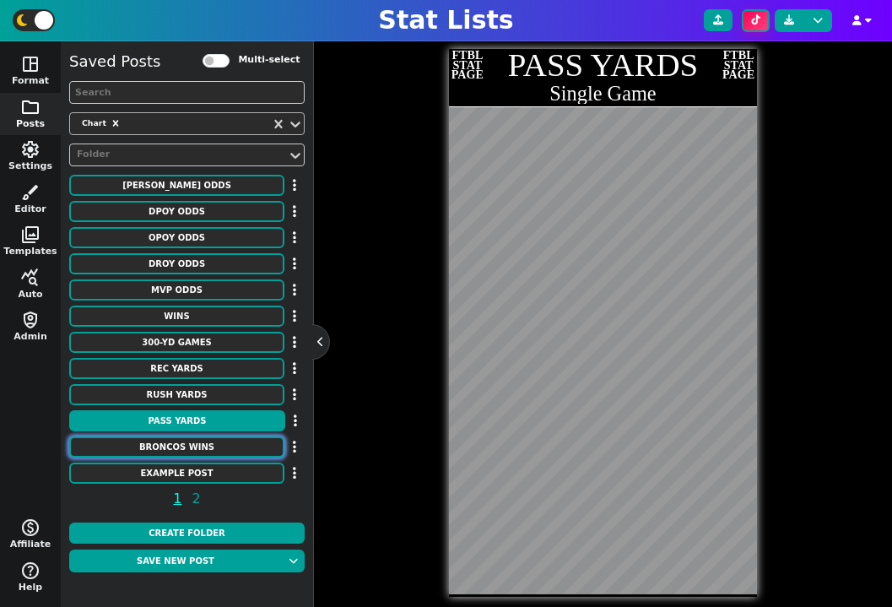
click at [204, 444] on button "Broncos Wins" at bounding box center [176, 446] width 215 height 21
type textarea "Broncos Wins"
type textarea "Each Season"
type textarea "DEN"
type textarea "00' 01' 02' 03' 04' 05' 06' 07' 08' 09' 10' 11' 12' 13' 14' 15' 16' 17' 18' 19'…"
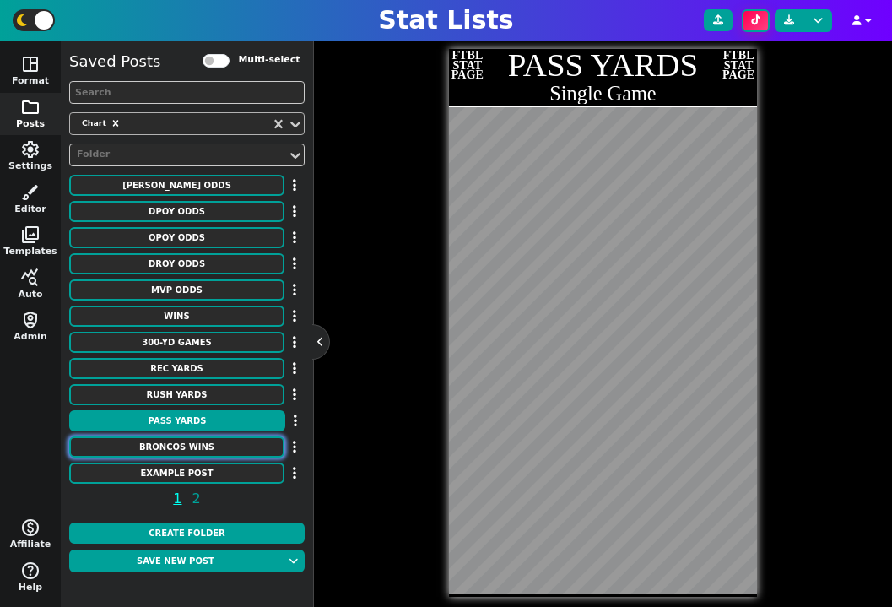
type textarea "11 8 9 10 10 13 9 7 8 8 4 8 13 13 12 12 9 5 6 7 5 7"
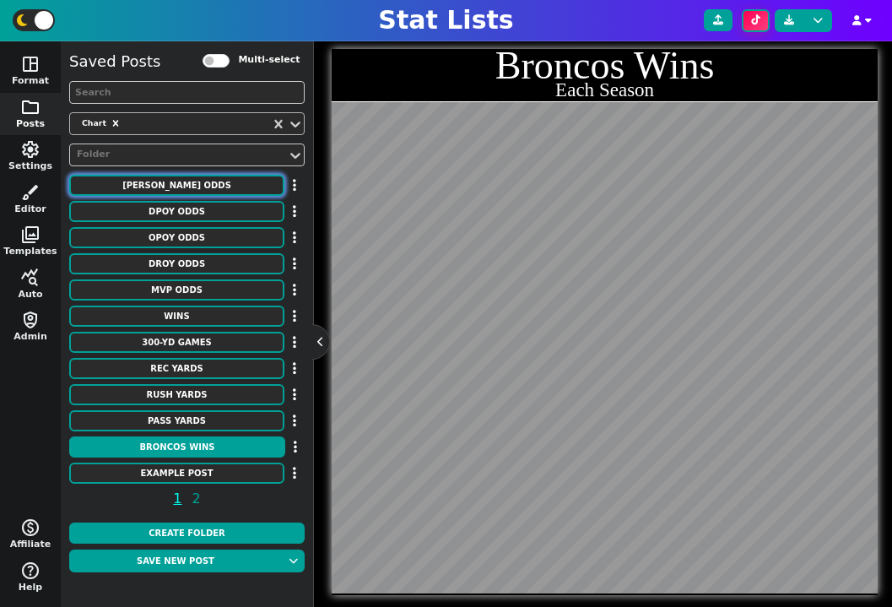
click at [229, 190] on button "COY ODDS" at bounding box center [176, 185] width 215 height 21
type textarea "COY ODDS"
type textarea "Implied Probability Acc. To DraftKings"
type textarea "ind lac jax sea sf gb tb buf ne det chi lar min ari car"
type textarea "Shane Steichen Jim Harbaugh Liam Coen Mike Macdonald Kyle Shanahan Matt LaFleur…"
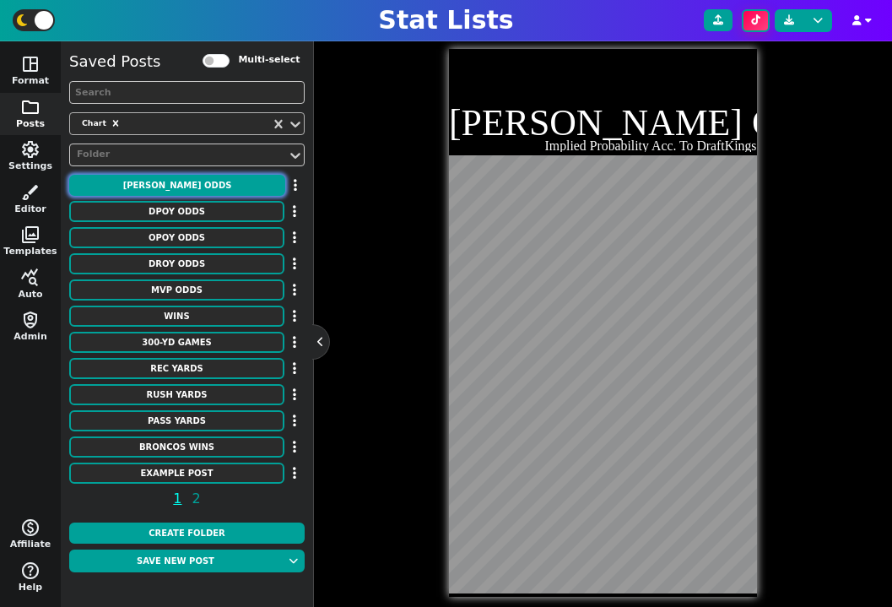
scroll to position [0, 0]
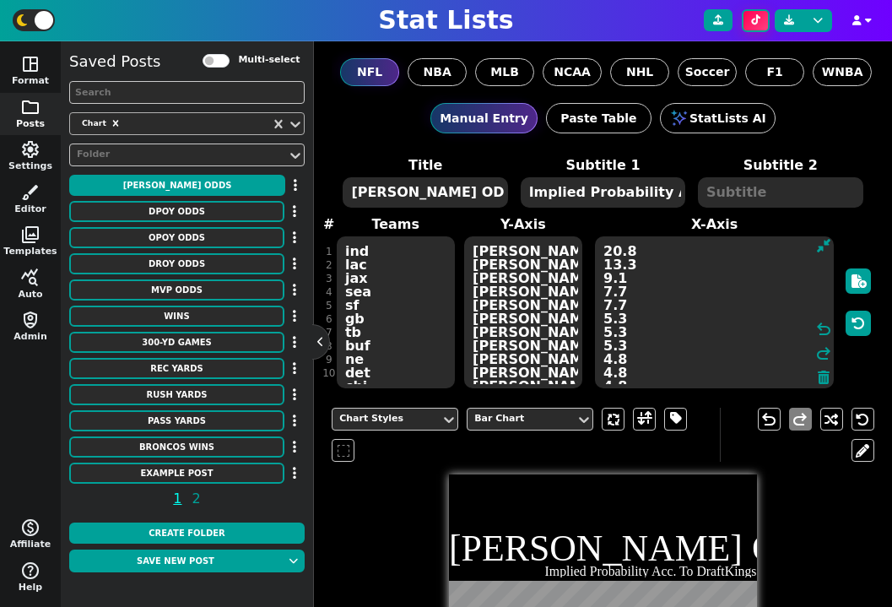
click at [656, 253] on textarea "20.8 13.3 9.1 7.7 7.7 5.3 5.3 5.3 4.8 4.8 4.8 4.8 3.8 3.8 3.8" at bounding box center [714, 312] width 239 height 152
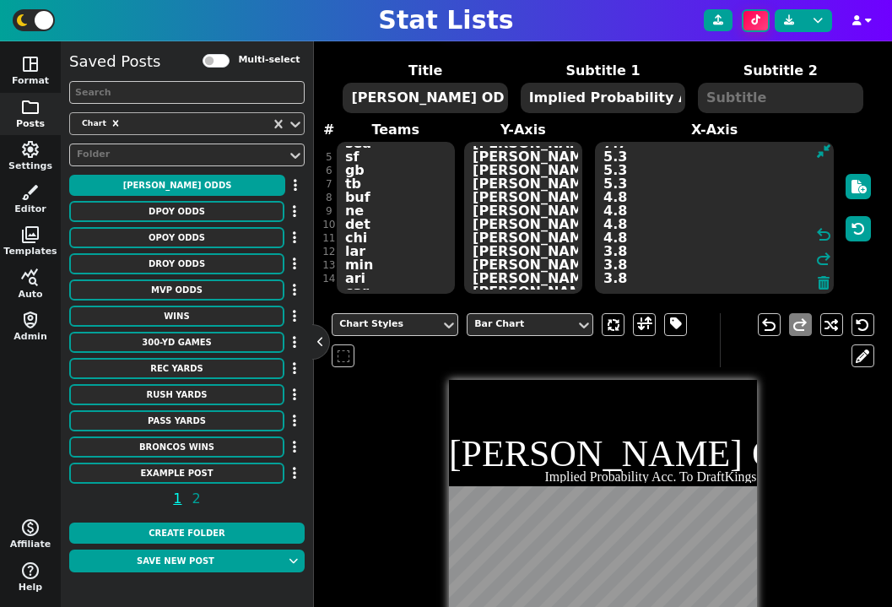
scroll to position [3, 0]
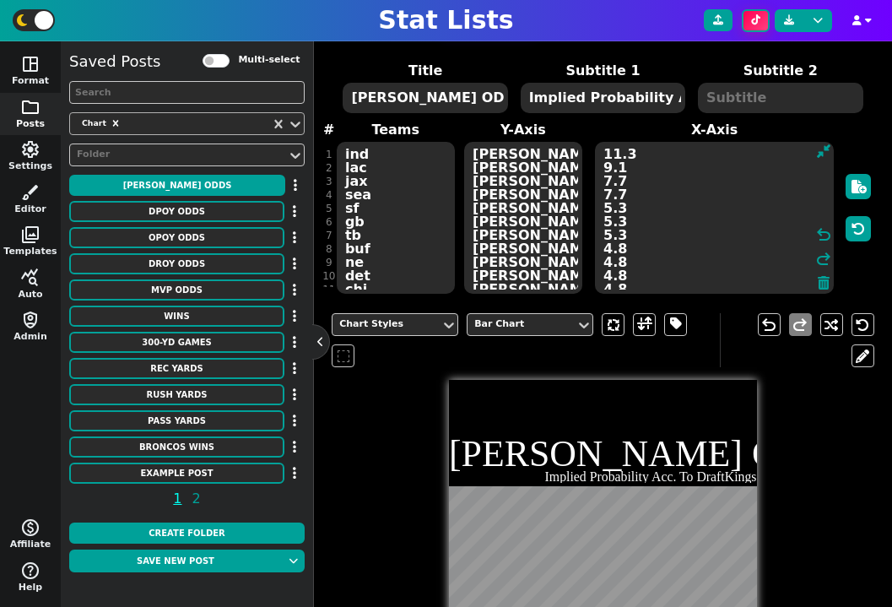
type textarea "11.3 9.1 7.7 7.7 5.3 5.3 5.3 4.8 4.8 4.8 4.8 3.8 3.8 3.8"
click at [22, 278] on span "query_stats" at bounding box center [30, 278] width 20 height 20
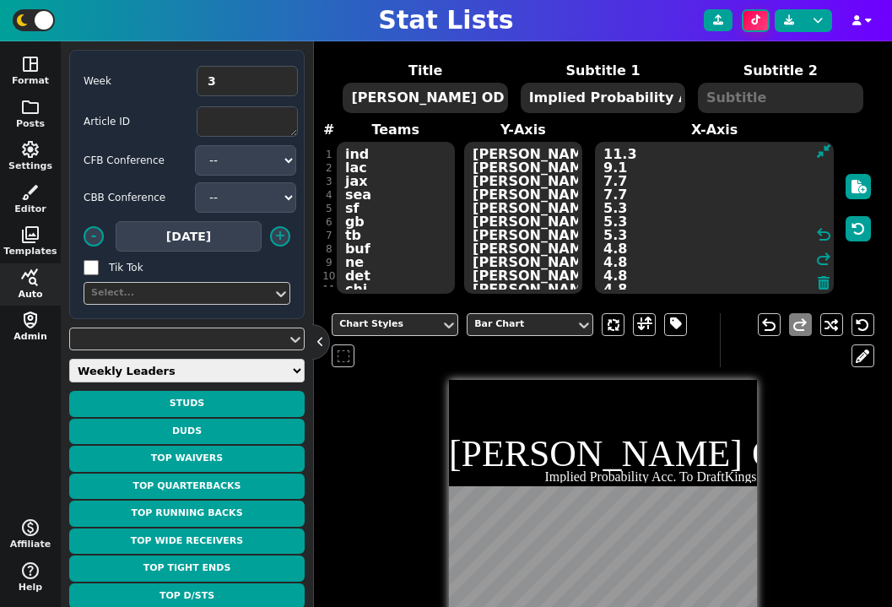
click at [37, 334] on button "shield_person Admin" at bounding box center [30, 326] width 61 height 43
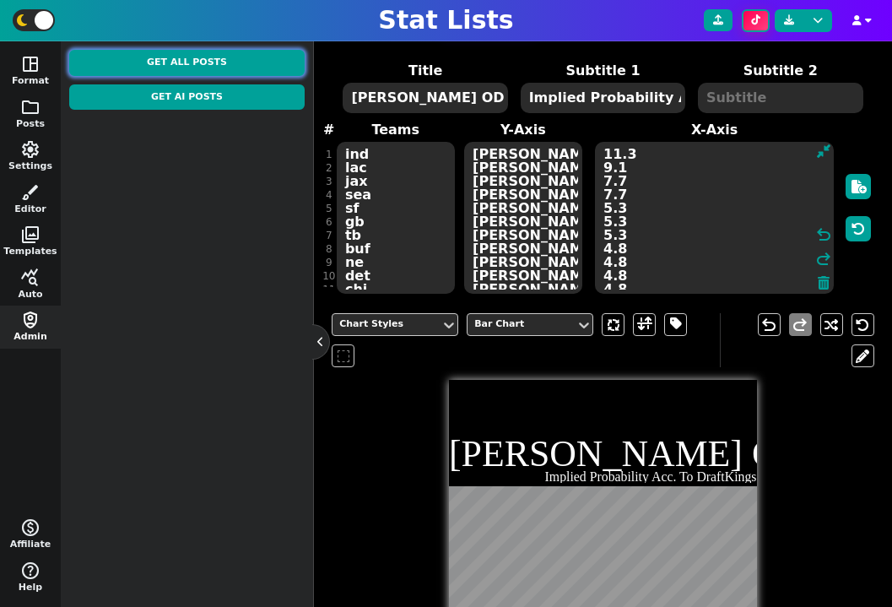
click at [191, 62] on button "Get All Posts" at bounding box center [186, 63] width 235 height 26
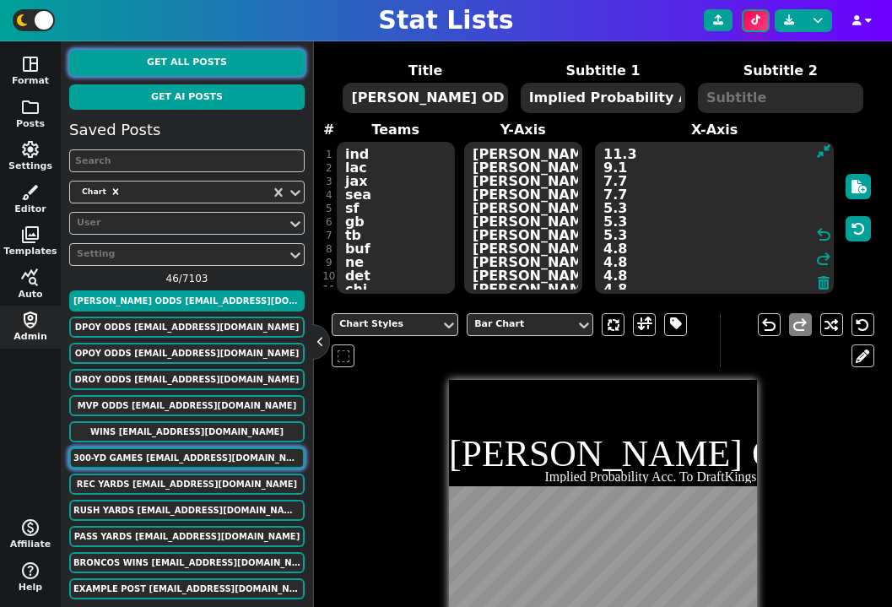
scroll to position [33, 0]
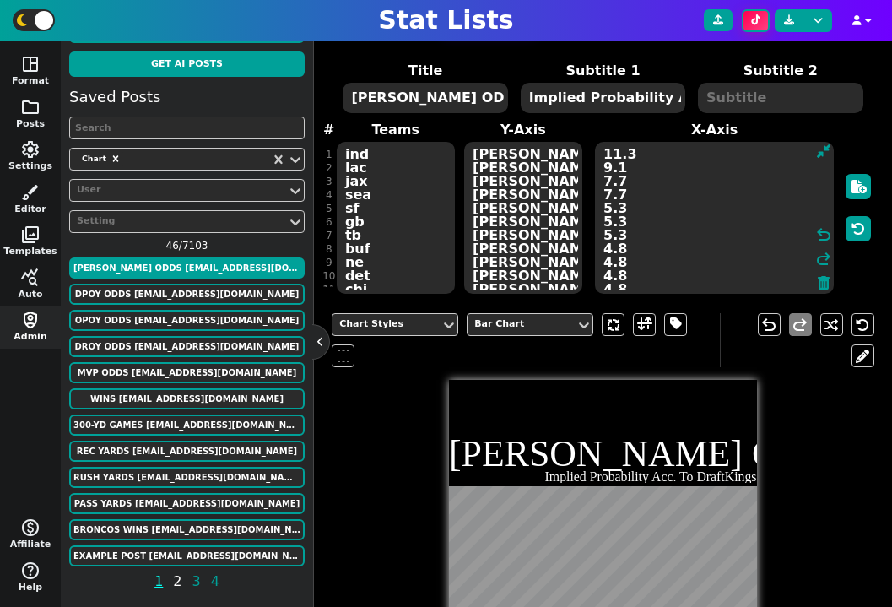
click at [176, 582] on span "2" at bounding box center [177, 580] width 14 height 21
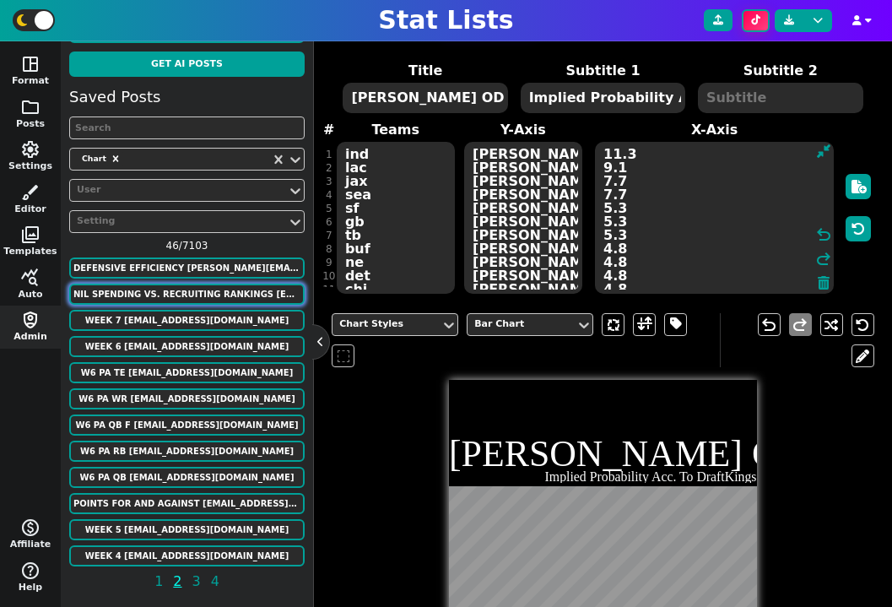
click at [256, 294] on button "NIL Spending vs. Recruiting Rankings benjaminsrosenbloom@gmail.com" at bounding box center [186, 294] width 235 height 21
type textarea "NIL Spending vs. Recruiting Rankings"
type textarea "UGA OSU TEX ALA AUB MICH ORE LSU TAMU TENN FLA ND MIA OU MISS ULL USC PSU GT WA…"
type textarea "27544400 41344671 35489647 31608293 26850016 36565067 24793330 27143502 3056581…"
type textarea "305.07 301.94 301.65 301.07 289.69 284.33 284.04 280.34 275.93 270.20 268.12 26…"
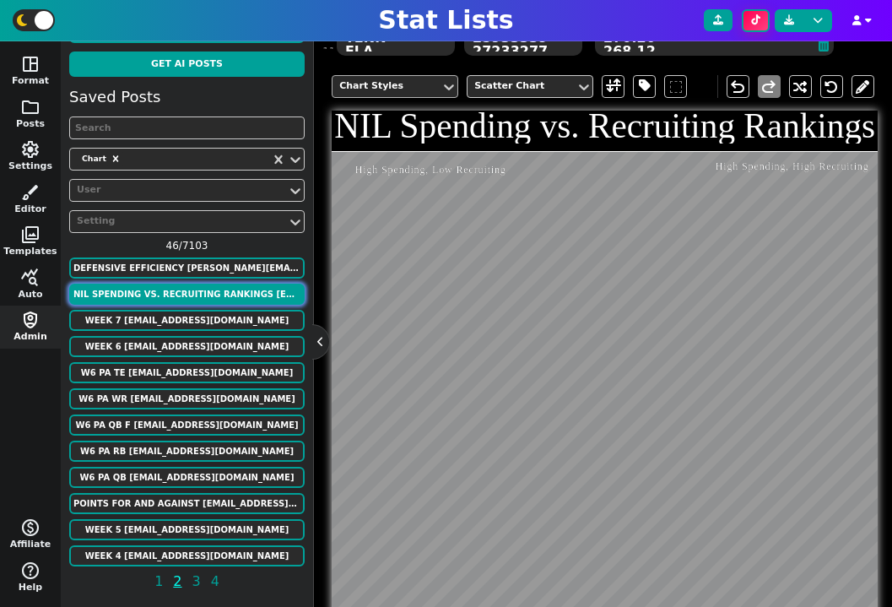
scroll to position [444, 0]
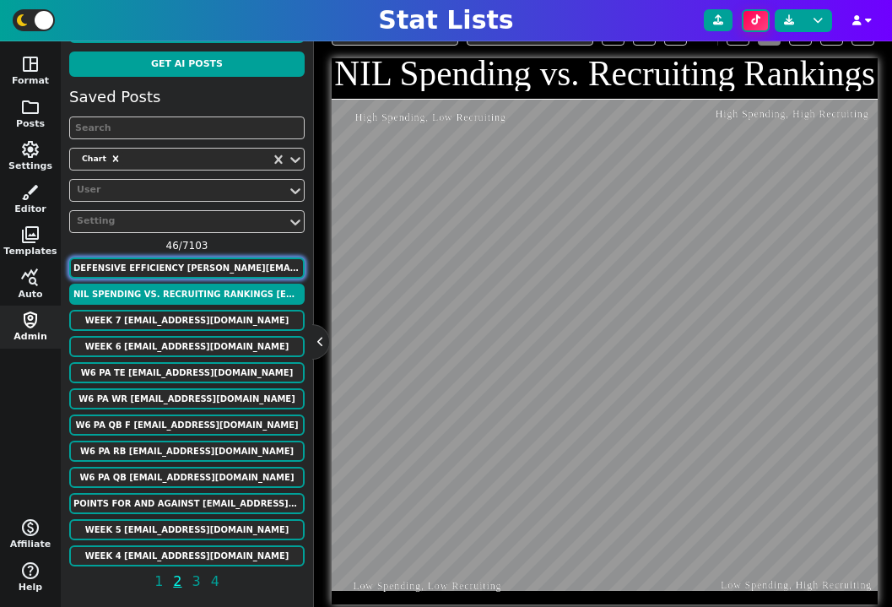
click at [209, 272] on button "defensive efficiency spencer@teamrankings.com" at bounding box center [186, 267] width 235 height 21
type textarea "defensive efficiency"
type textarea "Random"
type textarea "Alabama UConn UConn Kansas Baylor Virginia Villanova UNC Villanova Duke UConn L…"
type textarea "2025 Alabama 2024 UConn 2023 UConn 2022 Kansas 2021 Baylor 2019 Virginia 2018 V…"
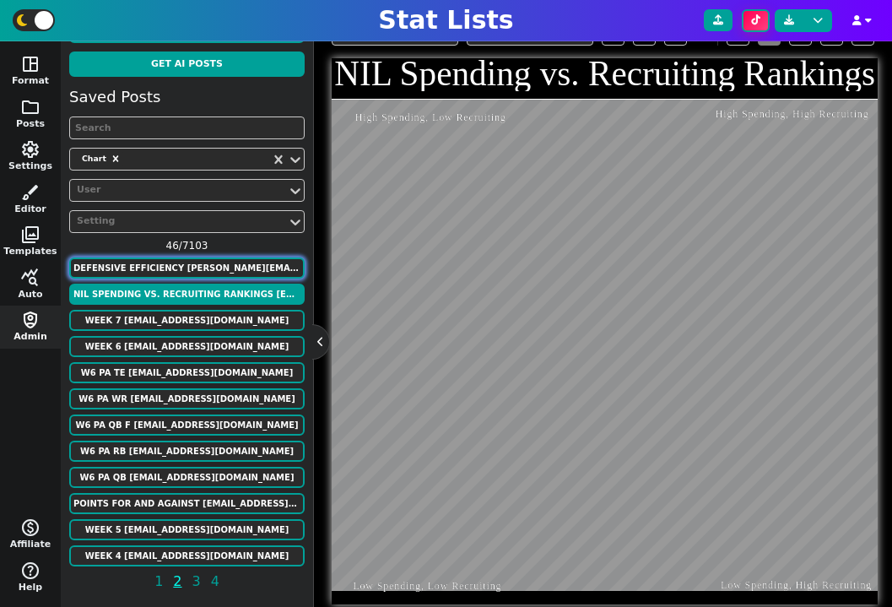
type textarea "120 17 14 66 28 4 58 51 12 91 17 2 4 88 9 59 5 9"
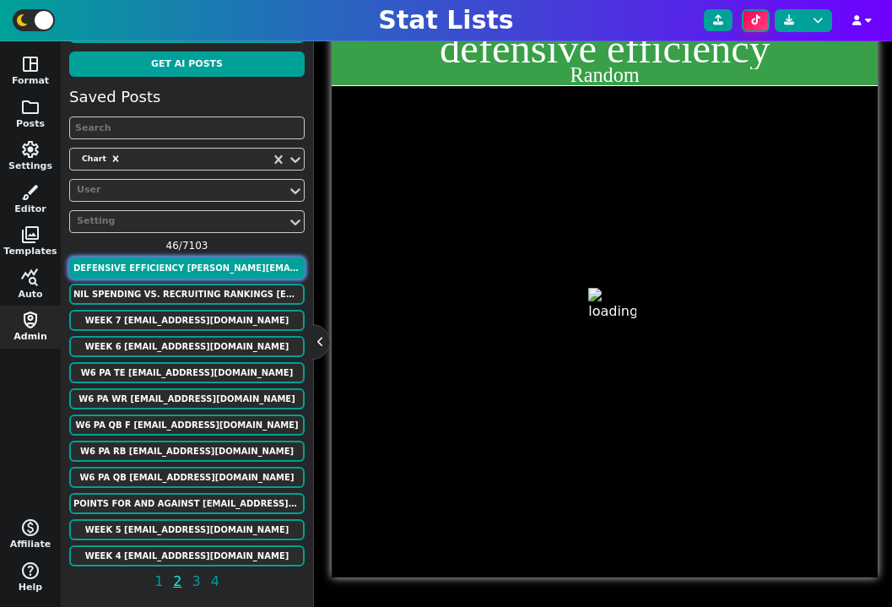
scroll to position [385, 0]
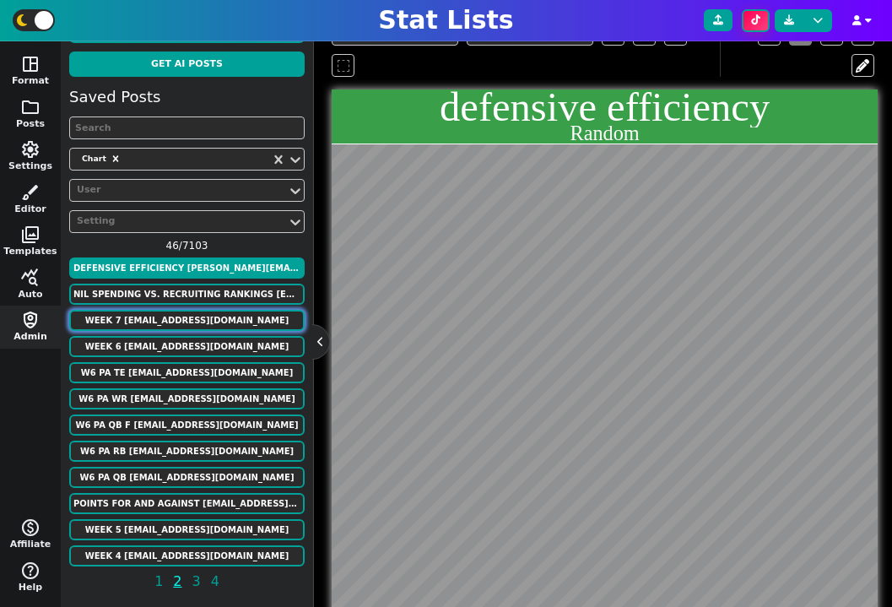
click at [226, 325] on button "Week 7 alonzodrew021@gmail.com" at bounding box center [186, 320] width 235 height 21
type textarea "GM leader players on the top 20"
type textarea "Who has had the most top 20 scorers (week5)"
type textarea "HOU ATL LV LAR CIN DEN LAC SF KC SF NO MIN"
type textarea "Chris Danny Dom Drew Dylan Ethan Harold Hector Jake Matt Mikey Zach"
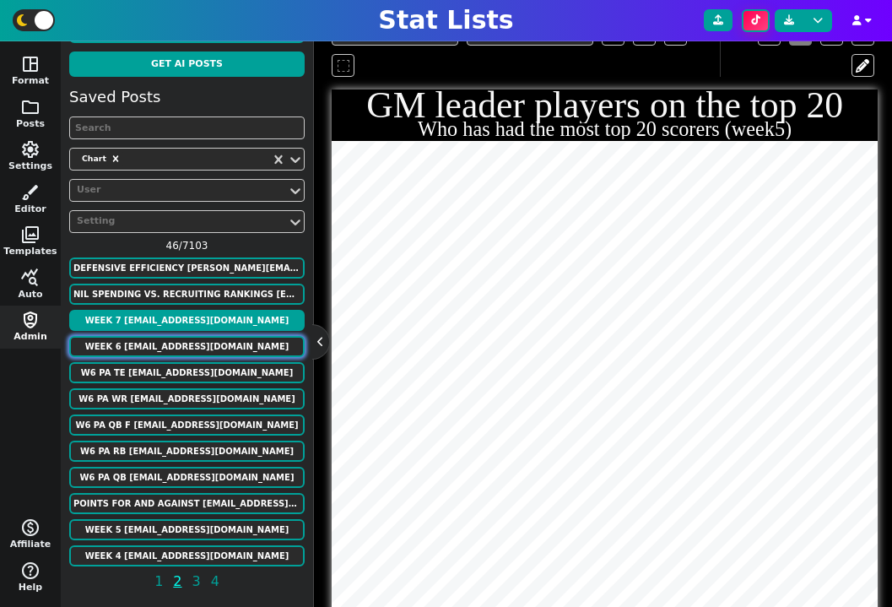
click at [225, 345] on button "Week 6 alonzodrew021@gmail.com" at bounding box center [186, 346] width 235 height 21
type textarea "13 13 11 12 7 11 9 9 8 9 8 11"
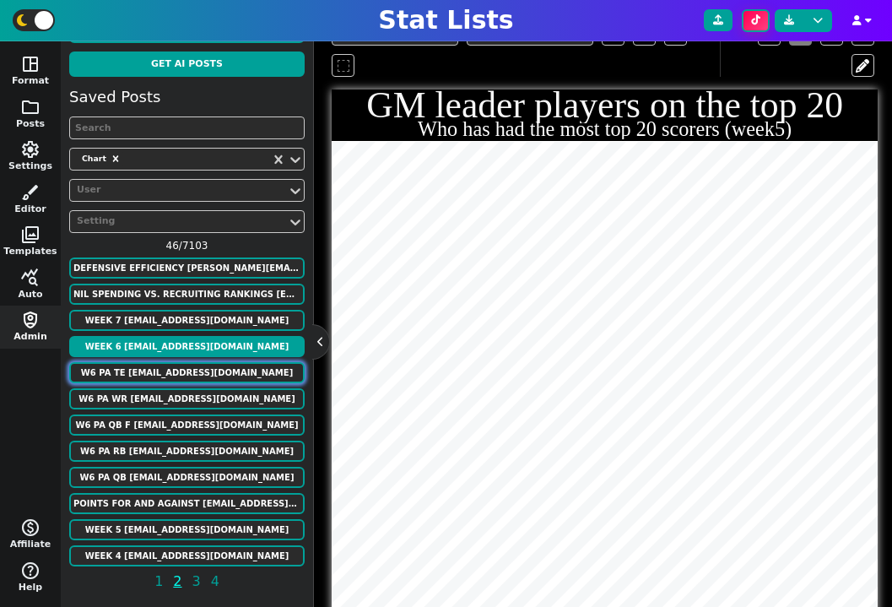
click at [223, 370] on button "W6 PA TE rinconsportsmedia@gmail.com" at bounding box center [186, 372] width 235 height 21
type textarea "Points allowed"
type textarea "TEs"
type textarea "KC IND LAR BAL LAC CAR SEA CIN GB MIN DEN NO ATL PIT NE ARI BUF NYG SF LV TB JA…"
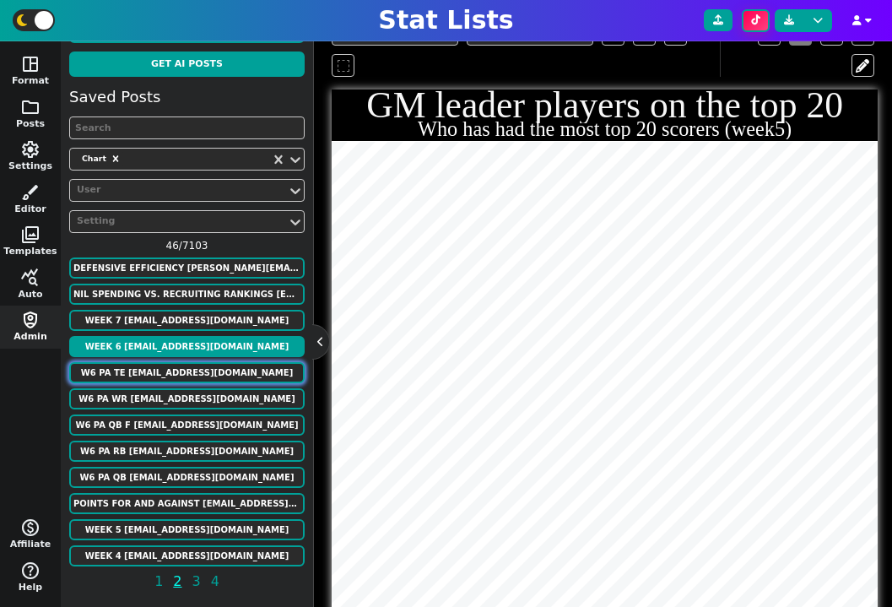
type textarea "17.98 15.18 14.9 13.96 13.65 13.3 13.23 13.2 13.1 13.1 12.48 12.22 11.04 10.66 …"
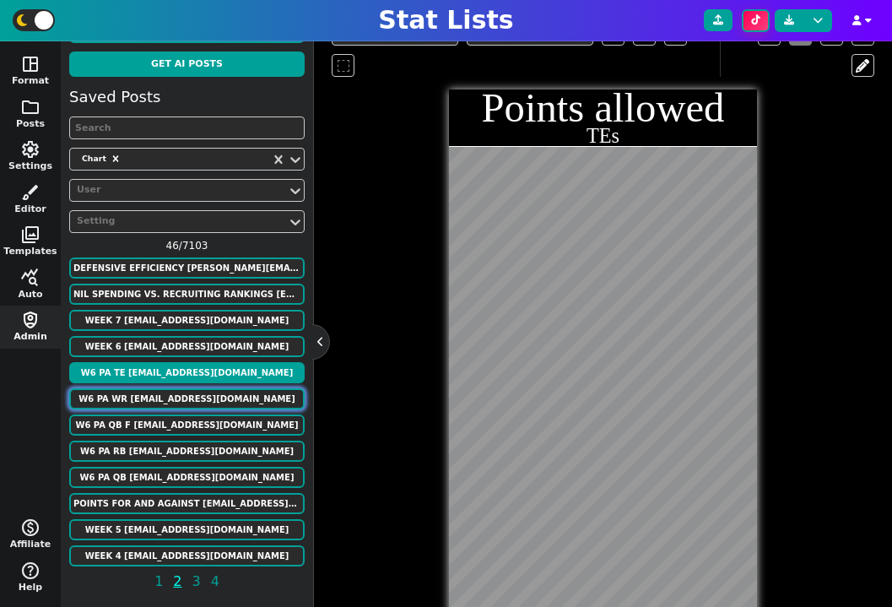
click at [220, 395] on button "W6 PA WR rinconsportsmedia@gmail.com" at bounding box center [186, 398] width 235 height 21
type textarea "WRs"
type textarea "JAX DET MIN PHI BAL TB WAS IND GB CAR CLE ATL NE LAR CIN ARI NO NYG HOU LV SF P…"
type textarea "46.07 45.75 44.74 44.03 43.98 40.28 40.2 37.2 37.16 35.52 34 33.82 33.7 33.4 33…"
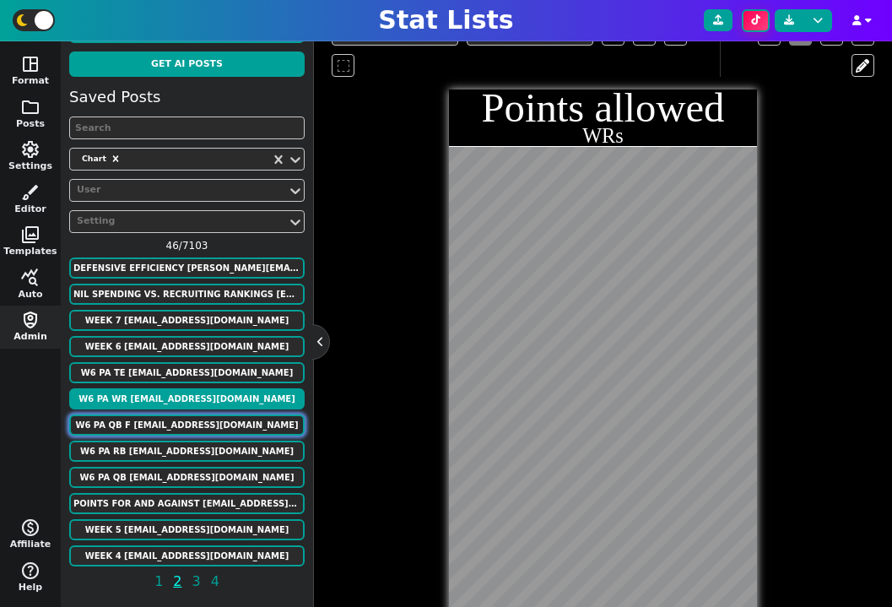
click at [220, 424] on button "W6 PA QB F rinconsportsmedia@gmail.com" at bounding box center [186, 424] width 235 height 21
type textarea "QBs"
type textarea "JAX TB IND BAL BUF CAR WAS LAR ARI PHI DET LV HOU SEA DAL NYG ATL KC SF TEN GB …"
type textarea "23.09 21.39 20.44 19.82 19.63 18.60 18.37 18.11 17.89 17.70 17.47 17.34 17.22 1…"
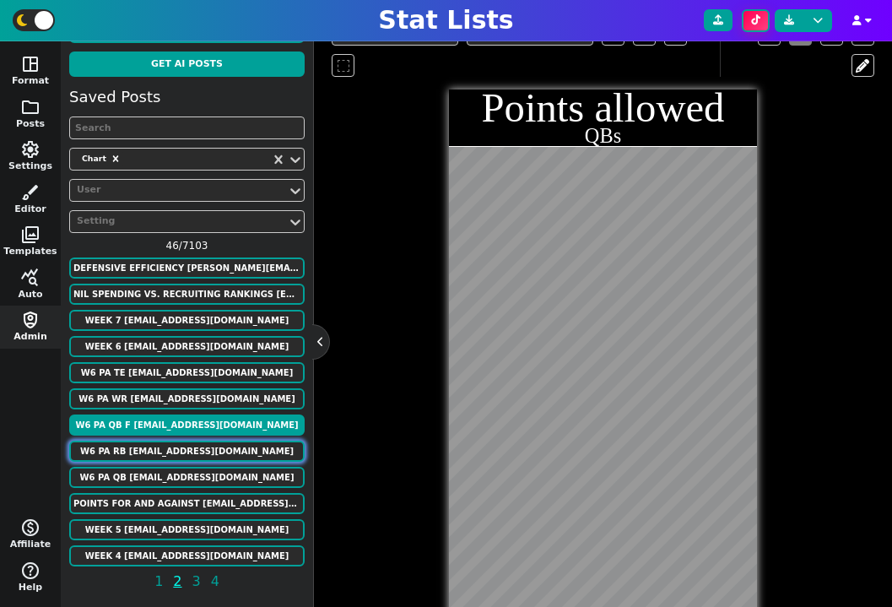
click at [218, 448] on button "W6 PA RB rinconsportsmedia@gmail.com" at bounding box center [186, 451] width 235 height 21
type textarea "RBs"
type textarea "BUF CAR MIA JAX LV LAR DAL ARI IND SEA CHI NE TB CIN WAS SF GB CLE PHI NYG NO T…"
type textarea "34.30 31.58 27.8 27.28 26.74 26.34 25.92 25.18 24.74 24.22 24.06 23.92 23.52 23…"
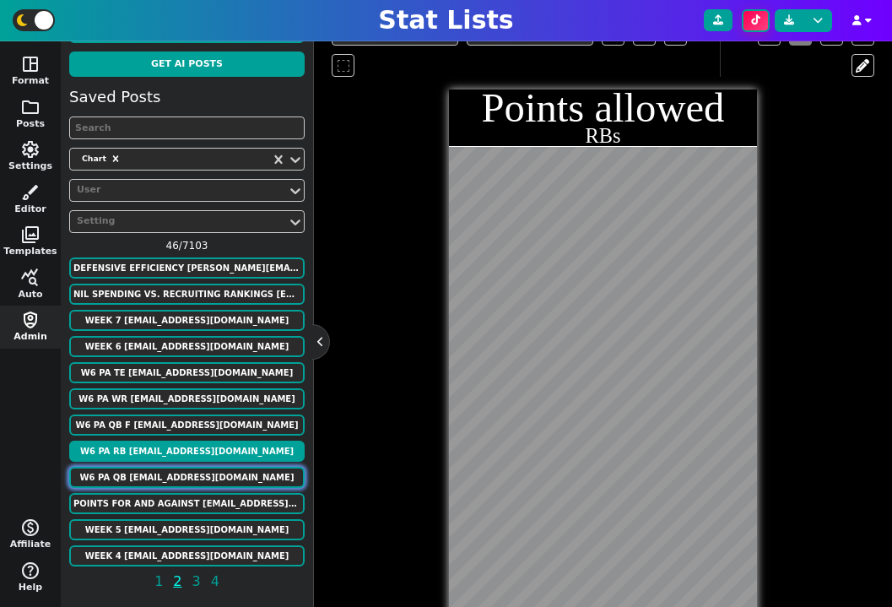
click at [215, 484] on button "W6 PA QB rinconsportsmedia@gmail.com" at bounding box center [186, 477] width 235 height 21
type textarea "QBs"
type textarea "JAX TB IND BAL BUF CAR WAS LAR ARI PHI DET LV HOU SEA DAL NYG ATL KC SF TEN GB …"
type textarea "1 2 3 4 5 6 7 8 9 10 11 12 13 14 15 16 17 18 19 20 21 22 23 24 25 26 27 28 29 3…"
type textarea "23.09 21.39 20.44 19.82 19.63 18.60 18.37 18.11 17.89 17.70 17.47 17.34 17.22 1…"
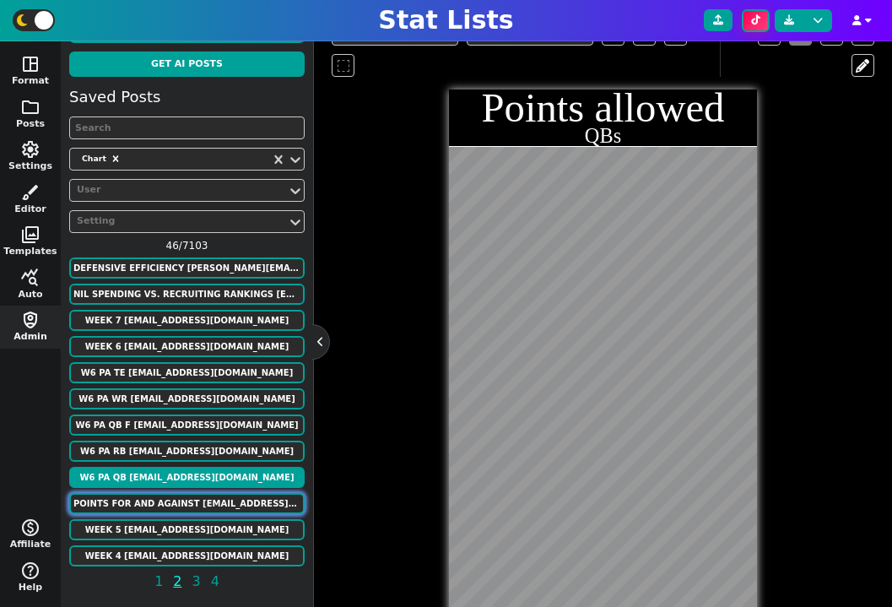
click at [214, 511] on button "Points for and against alonzodrew021@gmail.com" at bounding box center [186, 503] width 235 height 21
type textarea "Points for and against"
type textarea "Drew leads in points for and chris leads in points against"
type textarea "DHM LJ DUI TBY MM KJ MKC JLC AHH FPDT JAKE GTMB"
type textarea "552.46 554.64 599.82 613.18 632.3 585.26 586.84 590.02 543.72 574.98 528.56 647…"
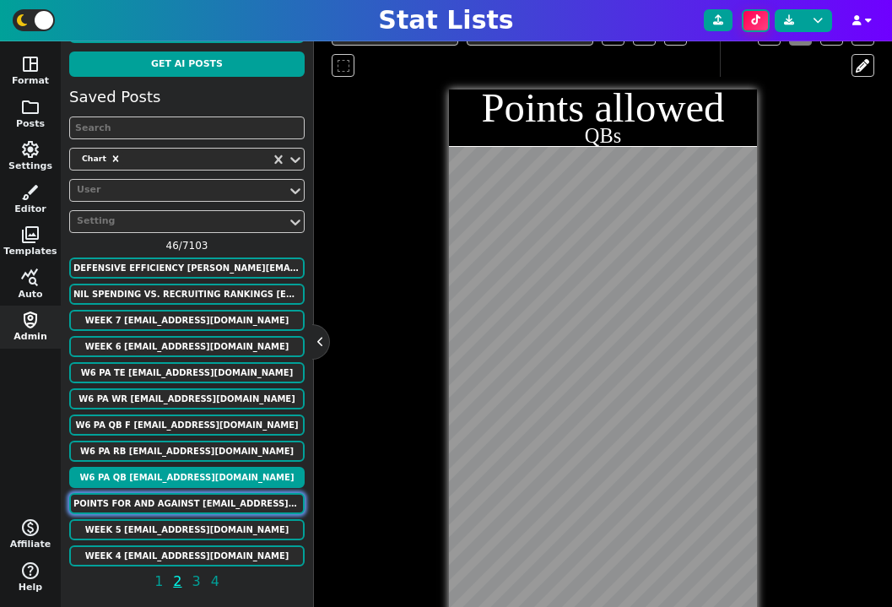
type textarea "679.88 576.88 649.08 571.34 554.6 574.9 595.58 505.52 627.96 551.46 594.56 527.4"
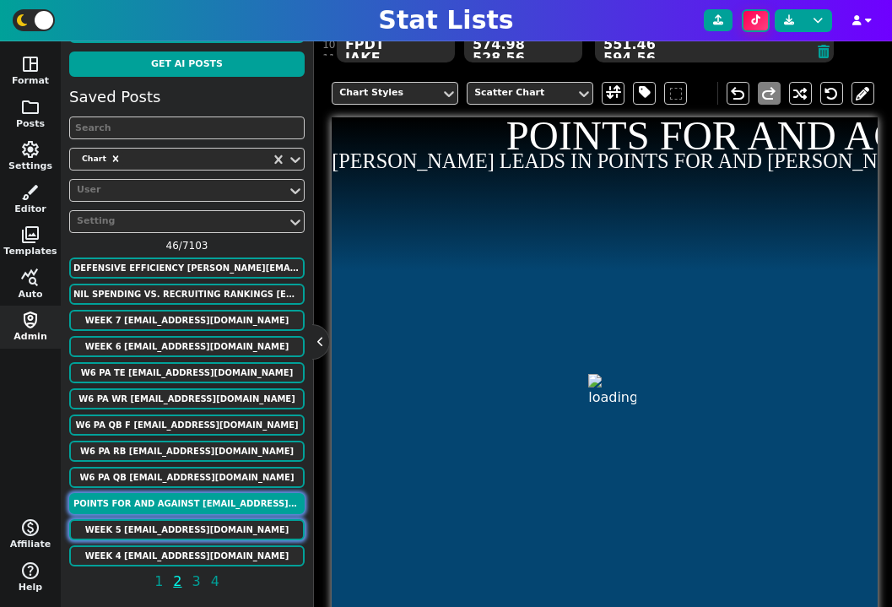
scroll to position [444, 0]
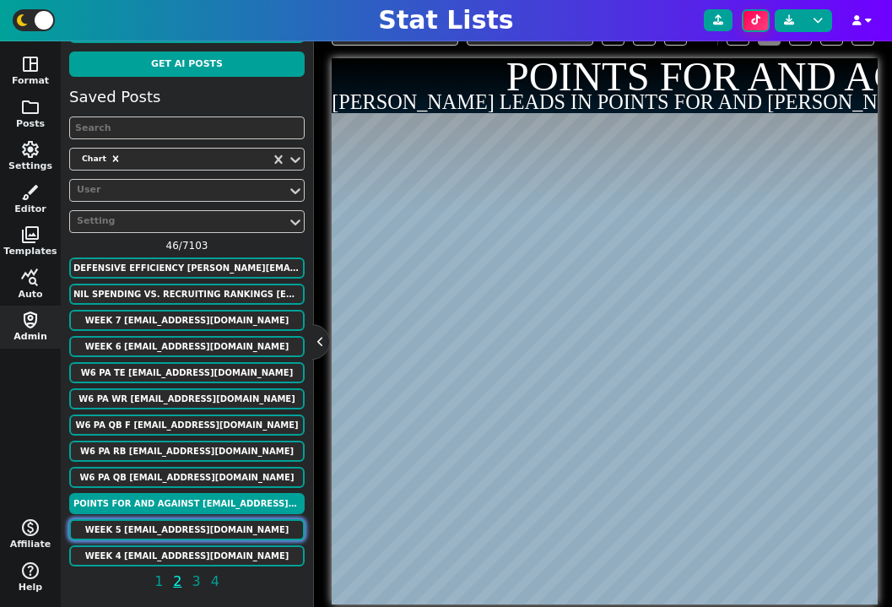
click at [214, 533] on button "week 5 alonzodrew021@gmail.com" at bounding box center [186, 529] width 235 height 21
type textarea "GM leader players on the top 20"
type textarea "Who has had the most top 20 scorers (week5)"
type textarea "HOU ATL LV LAR CIN DEN LAC SF KC SF NO MIN"
type textarea "Chris Danny Dom Drew Dylan Ethan Harold Hector Jake Matt Mikey Zach"
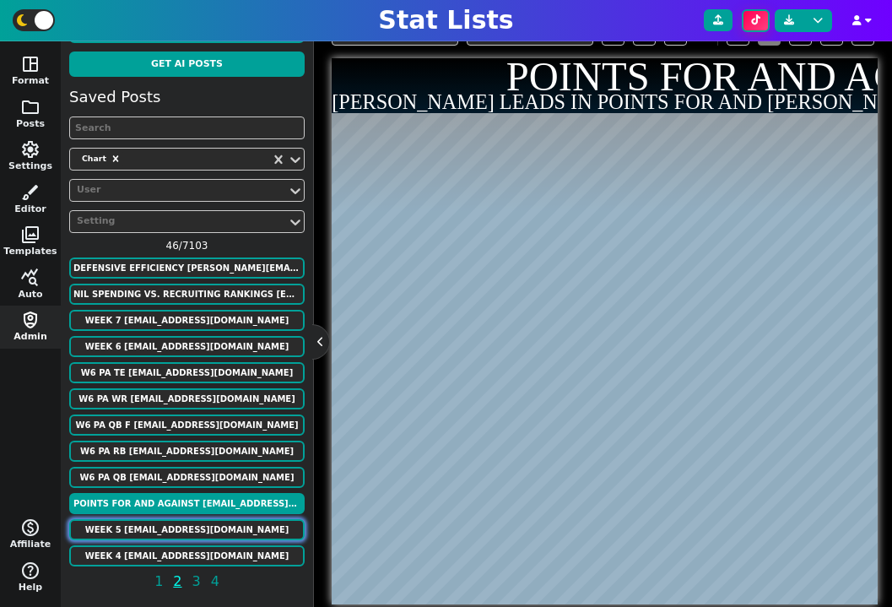
type textarea "9 10 10 10 7 10 8 5 8 7 7 10"
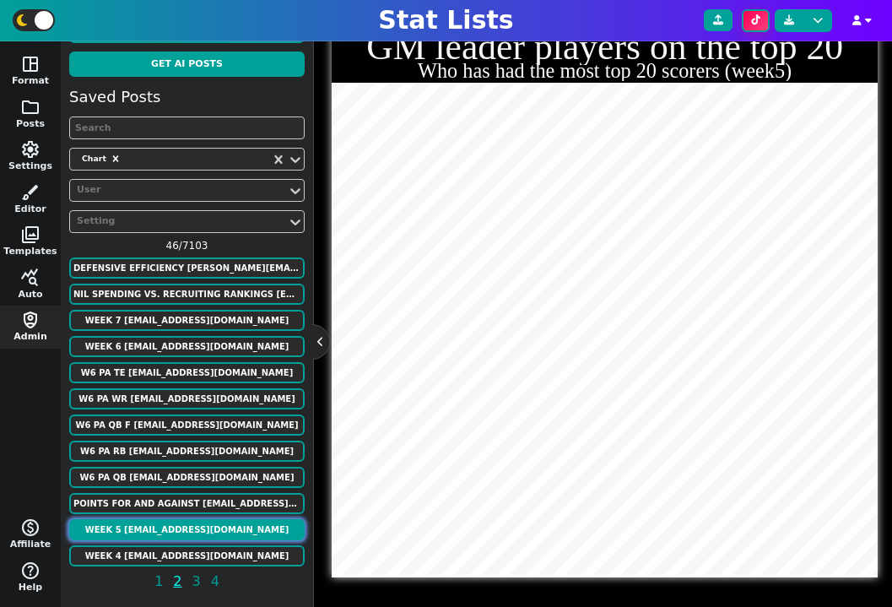
scroll to position [385, 0]
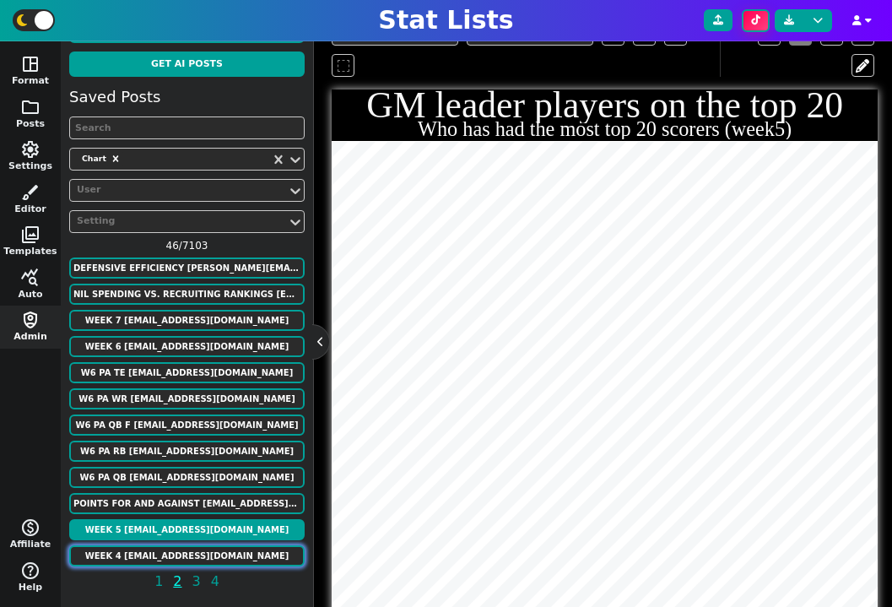
click at [215, 560] on button "week 4 alonzodrew021@gmail.com" at bounding box center [186, 555] width 235 height 21
type textarea "Who has had the most top 20 scorers (week4)"
type textarea "7 7 8 8 5 7 7 5 5 5 7 10"
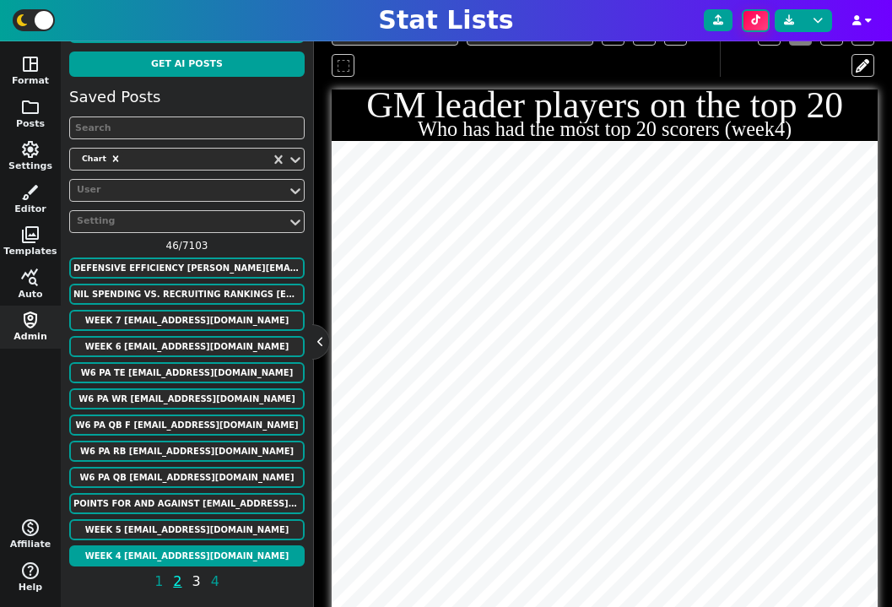
click at [192, 581] on span "3" at bounding box center [197, 580] width 14 height 21
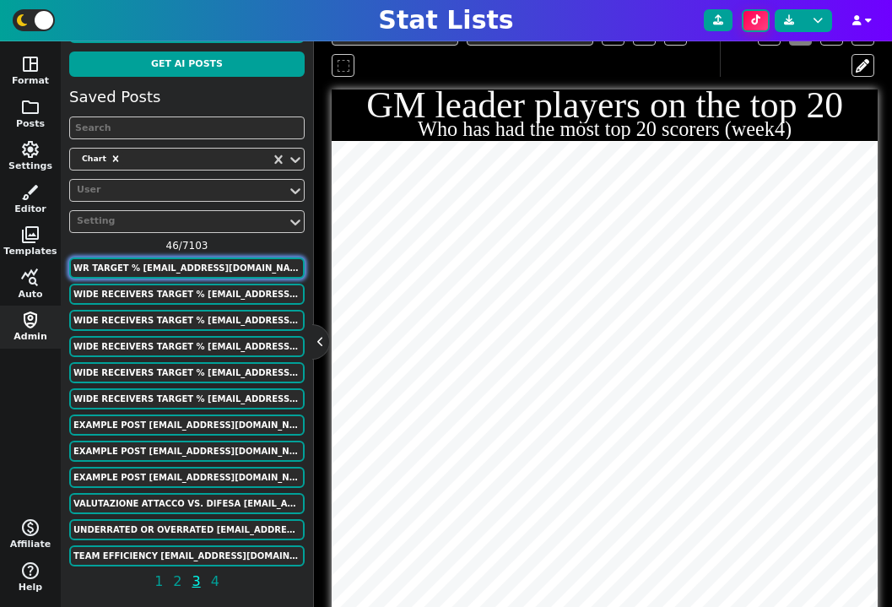
click at [239, 278] on button "WR Target % luke.strnad12@gmail.com" at bounding box center [186, 267] width 235 height 21
type textarea "WIDE RECEIVERS TARGET %"
type textarea "20+ Catches min."
type textarea "NYG DET HOU PHI CAR MIN PIT ATL TB NYG NYJ CHI KC NO SF DAL HOU"
type textarea "Malik Nabers Amon-Ra St. Brown Nico Collins Devonta Smith Diontae Johnson Justi…"
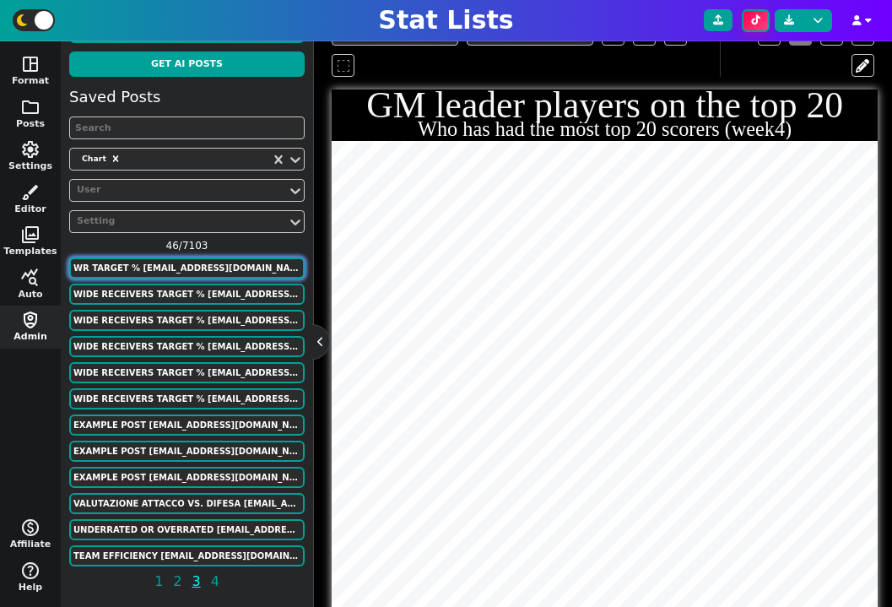
type textarea ".359 .299 .276 .275 .274 .274 .266 .261 .256 .255 .250 .241 .240 .228 .213 .211…"
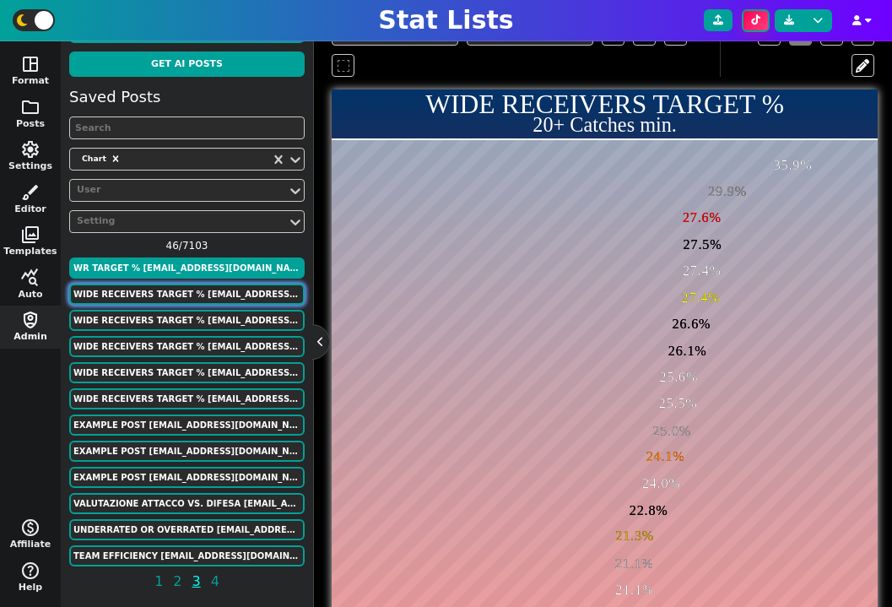
click at [336, 256] on div "space_dashboard Format folder Posts settings Settings brush Editor photo_librar…" at bounding box center [446, 323] width 892 height 565
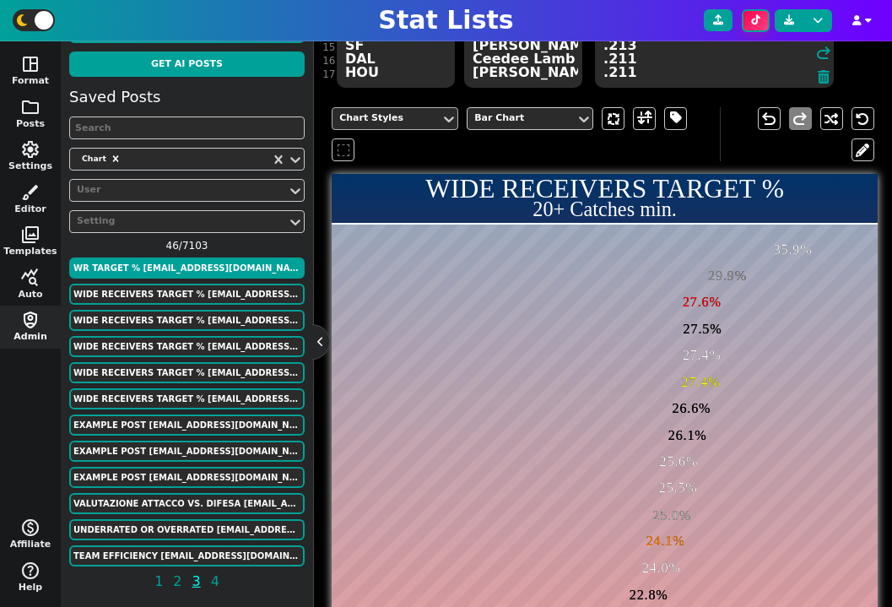
scroll to position [287, 0]
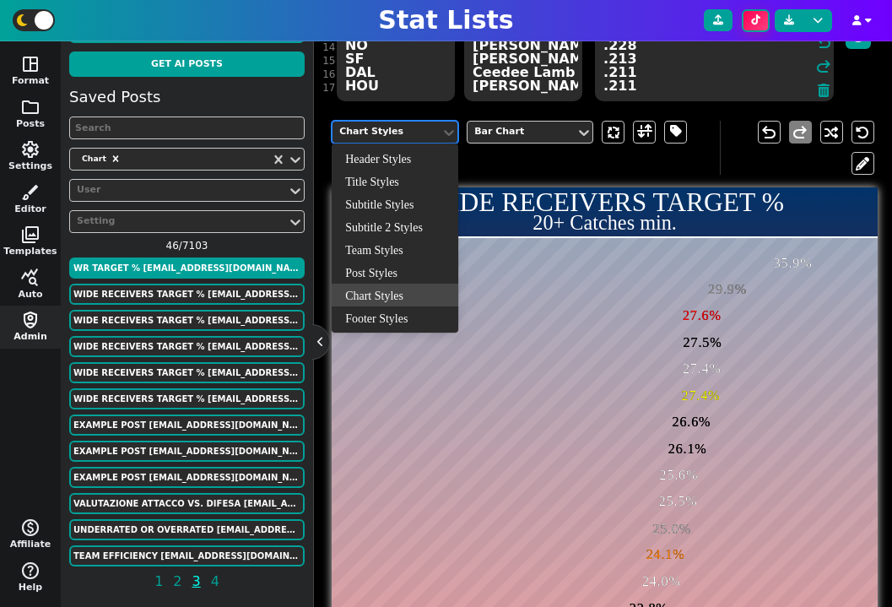
click at [432, 140] on div "Chart Styles" at bounding box center [386, 132] width 108 height 23
click at [673, 130] on span at bounding box center [676, 132] width 12 height 21
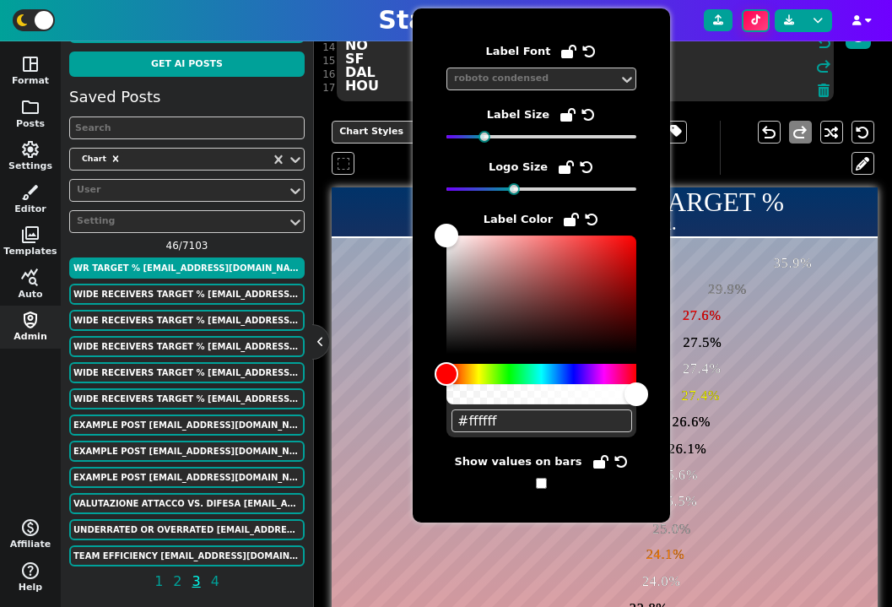
click at [543, 485] on input "checkbox" at bounding box center [541, 483] width 11 height 11
checkbox input "true"
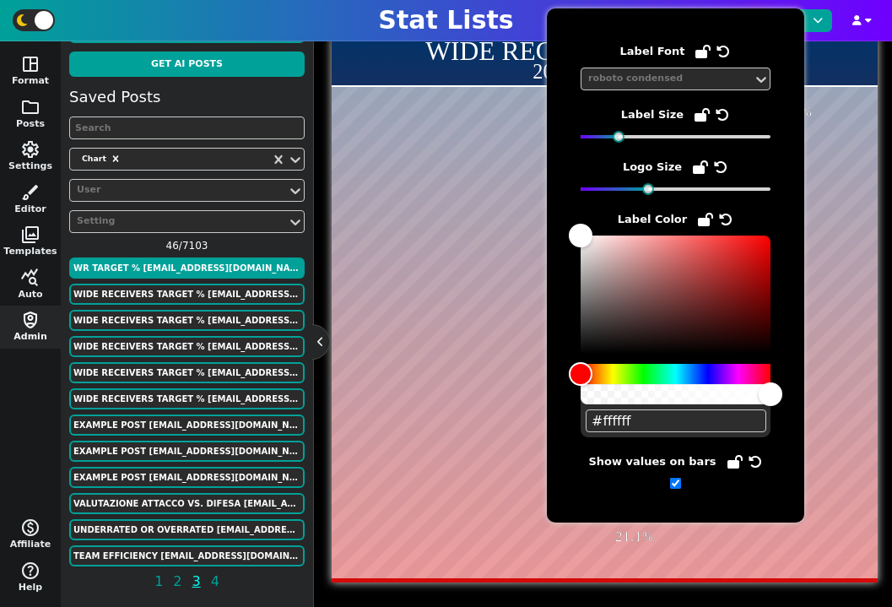
scroll to position [443, 0]
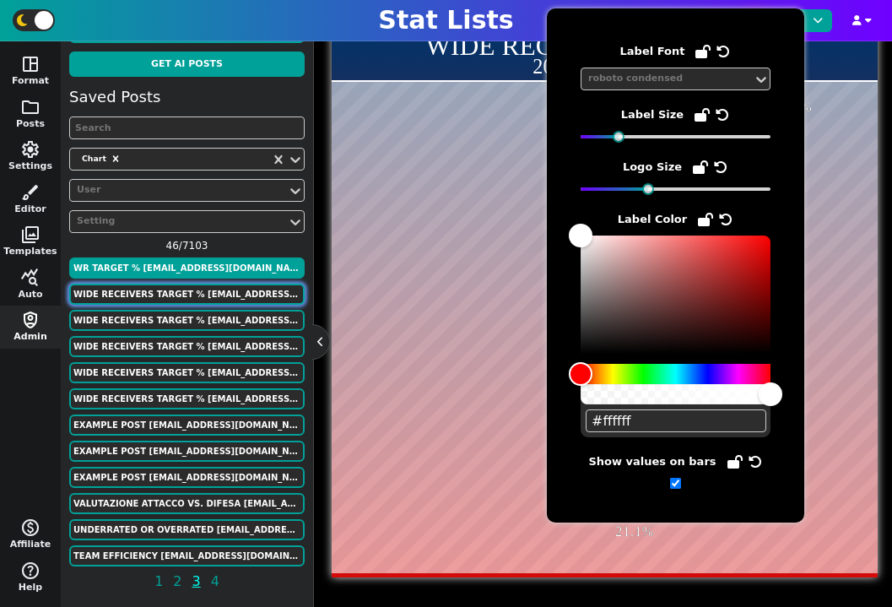
click at [235, 289] on button "WIDE RECEIVERS TARGET % luke.strnad12@gmail.com" at bounding box center [186, 294] width 235 height 21
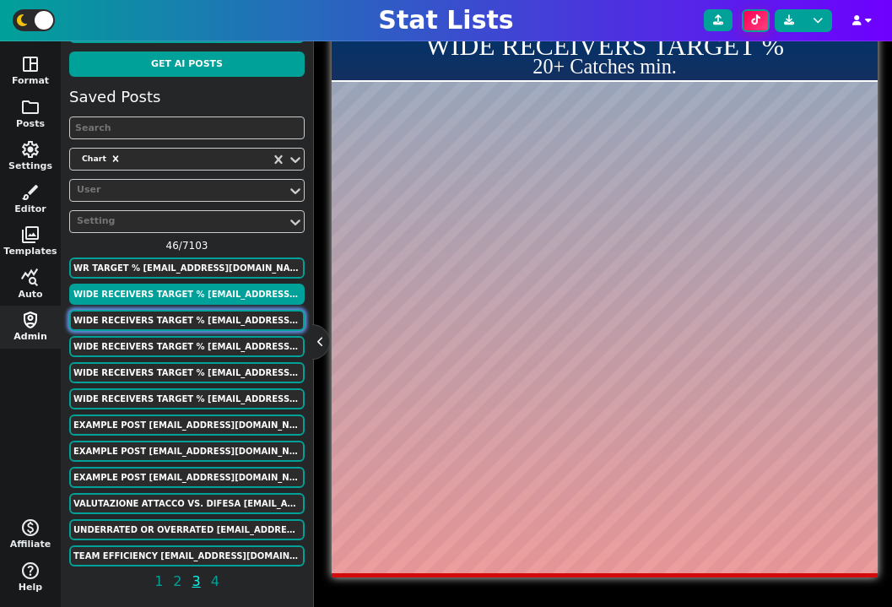
click at [218, 325] on button "WIDE RECEIVERS TARGET % luke.strnad12@gmail.com" at bounding box center [186, 320] width 235 height 21
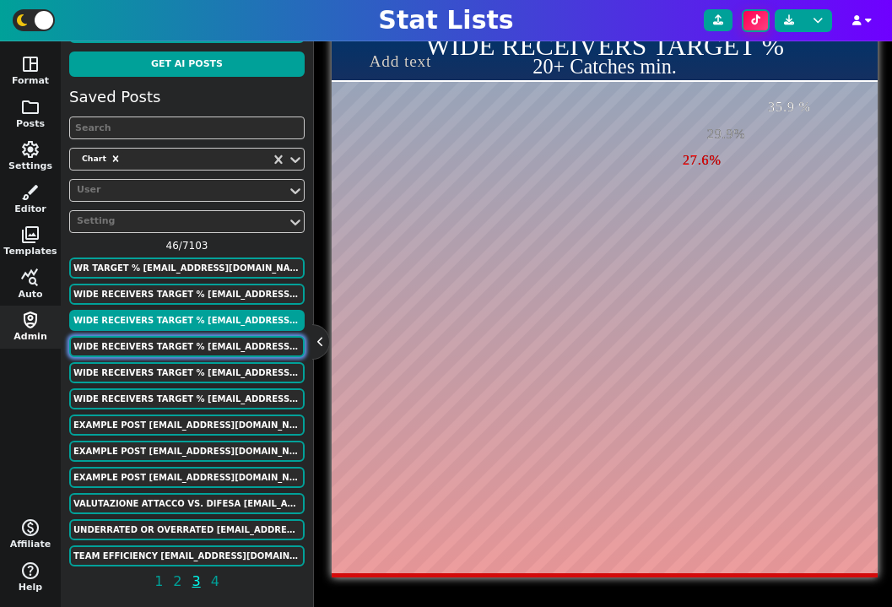
click at [208, 347] on button "WIDE RECEIVERS TARGET % luke.strnad12@gmail.com" at bounding box center [186, 346] width 235 height 21
type textarea "NYG DET HOU PHI CAR MIN PIT ATL TB NYG"
type textarea "Malik Nabers Amon-Ra St. Brown Nico Collins Devonta Smith Diontae Johnson Justi…"
type textarea ".359 .299 .276 .275 .274 .274 .266 .261 .256 .255"
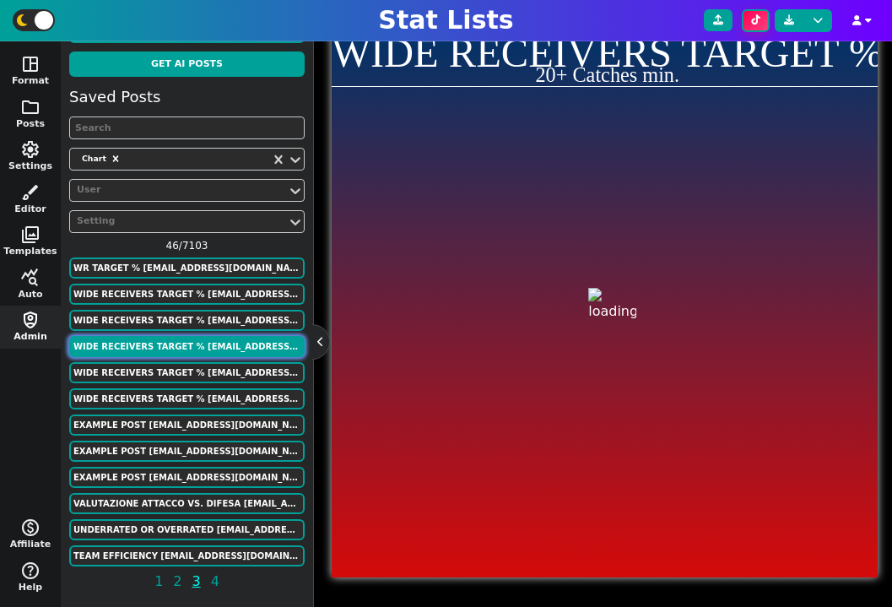
scroll to position [12, 0]
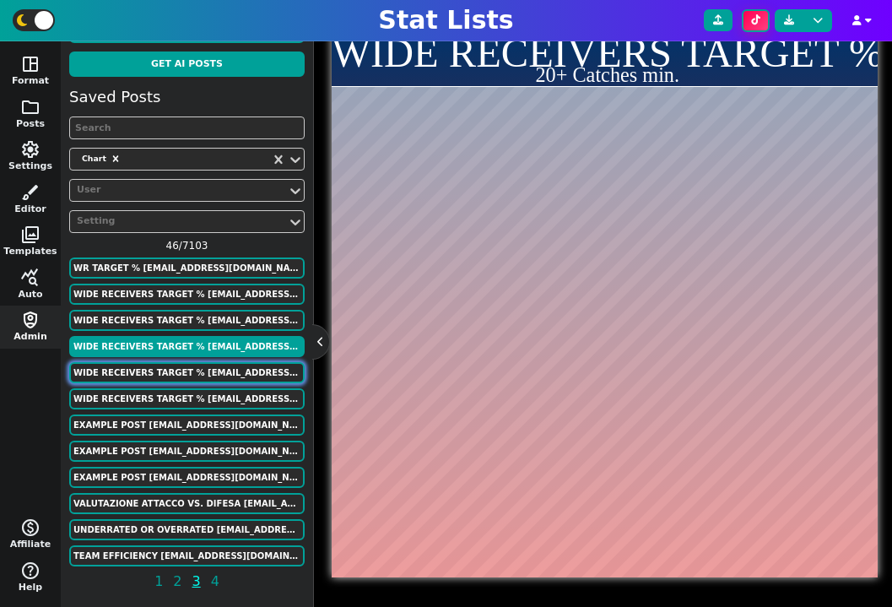
click at [203, 378] on button "WIDE RECEIVERS TARGET % luke.strnad12@gmail.com" at bounding box center [186, 372] width 235 height 21
type textarea "NYG DET HOU PHI CAR MIN PIT ATL TB NYG NYJ CHI KC NO SF DAL HOU"
type textarea "Malik Nabers Amon-Ra St. Brown Nico Collins Devonta Smith Diontae Johnson Justi…"
type textarea ".359 .299 .276 .275 .274 .274 .266 .261 .256 .255 .250 .241 .240 .228 .213 .211…"
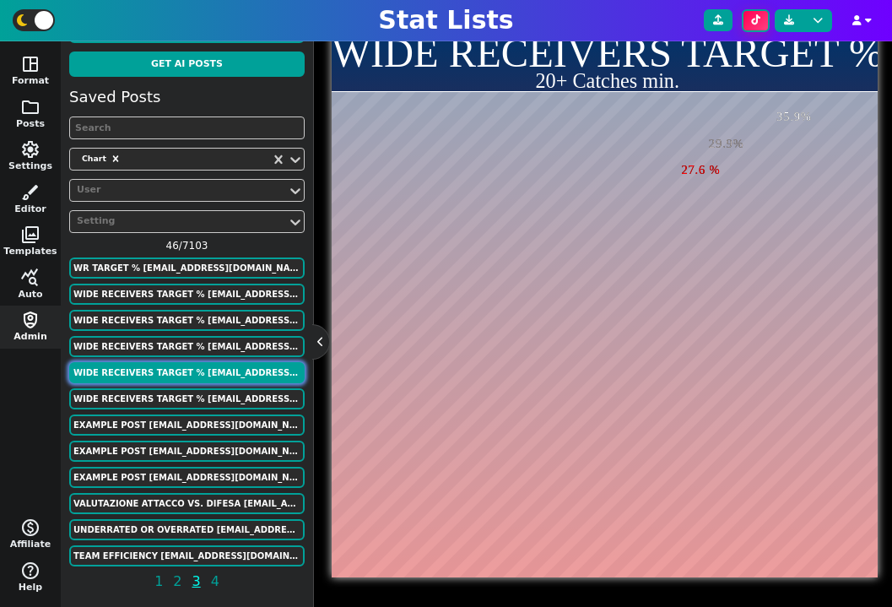
scroll to position [95, 0]
click at [200, 397] on button "WIDE RECEIVERS TARGET % luke.strnad12@gmail.com" at bounding box center [186, 398] width 235 height 21
type textarea "NYG DET HOU PHI CAR MIN PIT ATL TB NYG"
type textarea "Malik Nabers Amon-Ra St. Brown Nico Collins Devonta Smith Diontae Johnson Justi…"
type textarea ".359 .299 .276 .275 .274 .274 .266 .261 .256 .255"
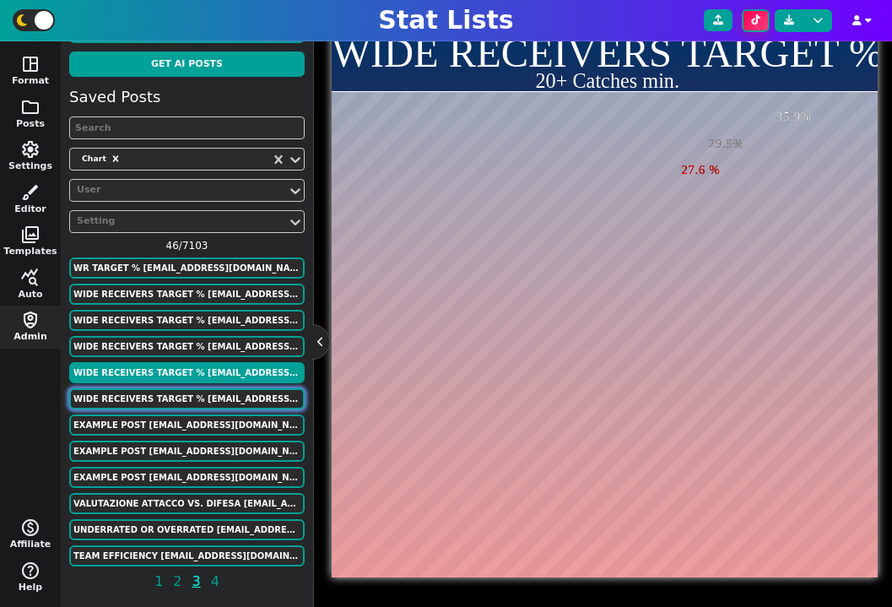
scroll to position [12, 0]
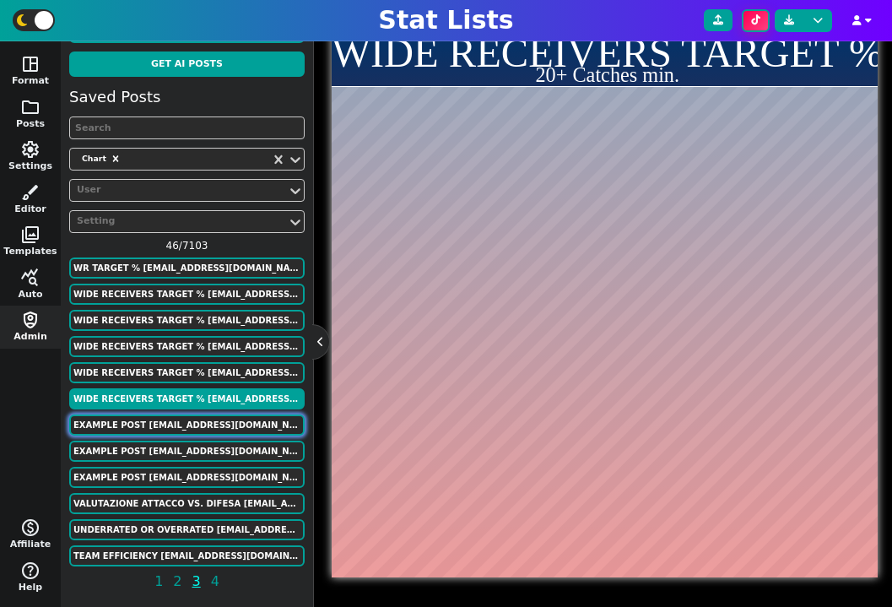
click at [198, 423] on button "Example Post murphygreg6+13@gmail.com" at bounding box center [186, 424] width 235 height 21
type textarea "Example Post"
type textarea "Random"
type textarea "LAD TOR PHI SFG MIL ATL MIL LAD LAD NYM"
type textarea "Walker Buehler Robbie Ray Zack Wheeler Kevin Gausman Corbin Burnes Max Fried Br…"
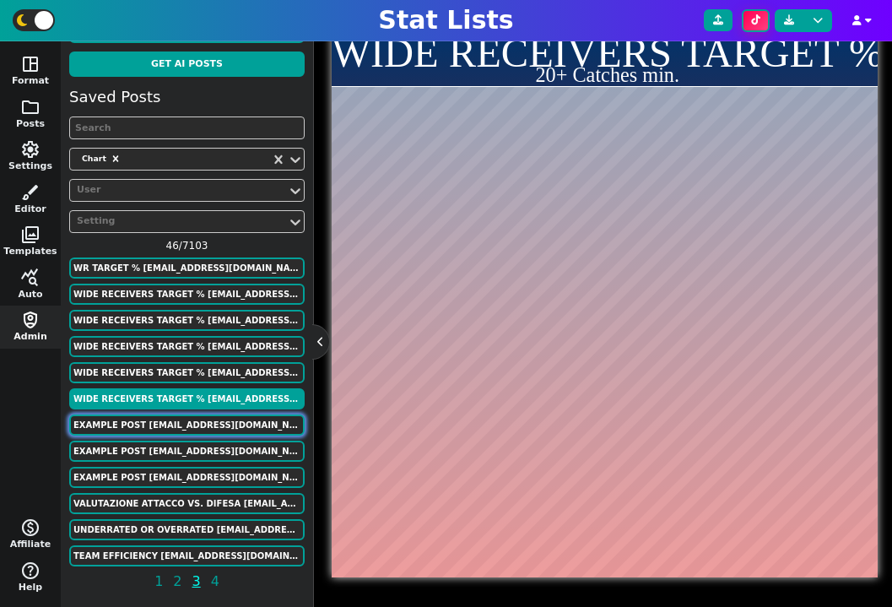
type textarea "657 518 517 477 396 381 359 342 309 188"
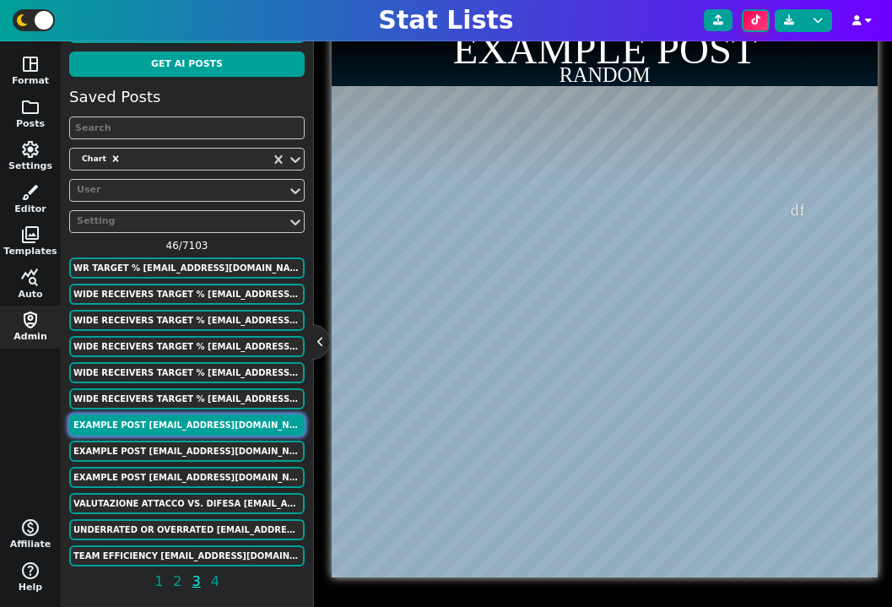
scroll to position [0, 0]
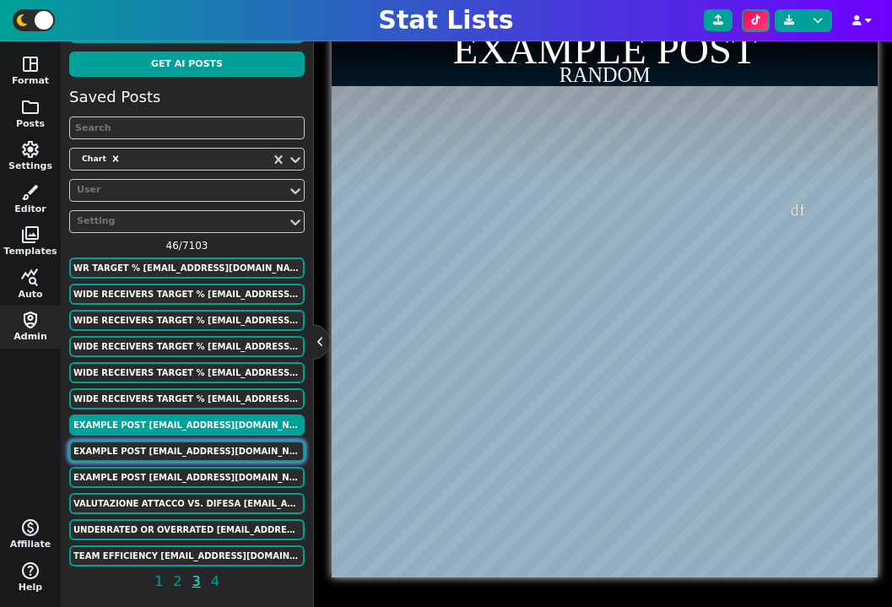
click at [194, 449] on button "Example Post murphygreg6+13@gmail.com" at bounding box center [186, 451] width 235 height 21
type textarea "TB LAD PHI CLE NYY TEX SF CHC SEA ARI BAL NYM DET WAS PIT MIL SD KC ATL MIA MIN…"
type textarea "49 92 -36 -65 20 25 -54 -65 -40 34 -85 69 -6 70 11 40 -64 -44 -63 26 -10 78 38 …"
type textarea "64 -74 -94 -1 -42 -44 -100 74 94 -64 -29 -5 43 15 63 45 60 26 -35 -82 -100 68 -…"
type input "4512"
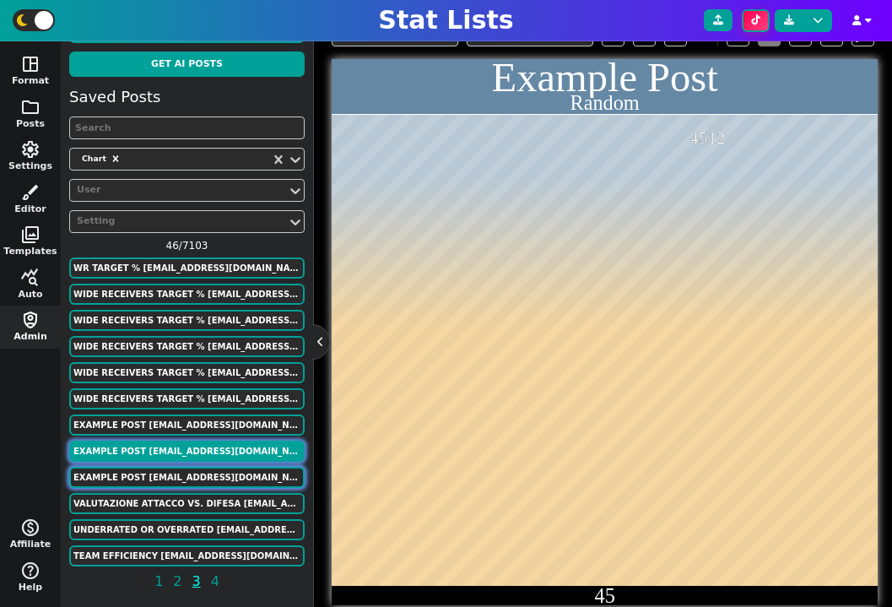
scroll to position [471, 0]
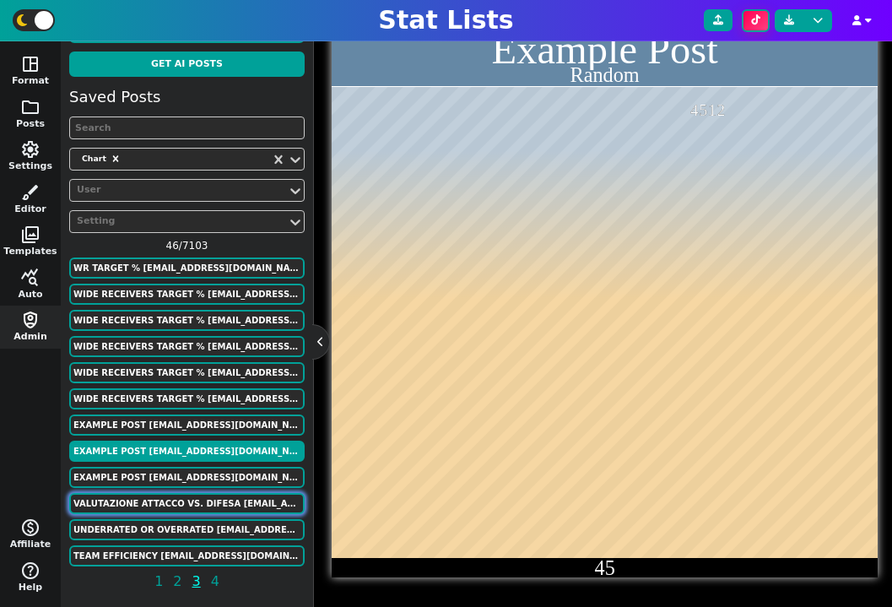
click at [203, 505] on button "Valutazione attacco vs. difesa lcapri7812@yahoo.com" at bounding box center [186, 503] width 235 height 21
type textarea "Valutazione attacco vs. difesa"
type textarea "SERIE A - fino al 14 Giornata"
type textarea "int nap roma juv mil ata sas fio fros monz bol lec laz gen cag tor sal udn ver …"
type textarea "33 26 27 22 24 21 21 23 20 15 16 16 15 15 13 13 10 12 12 9"
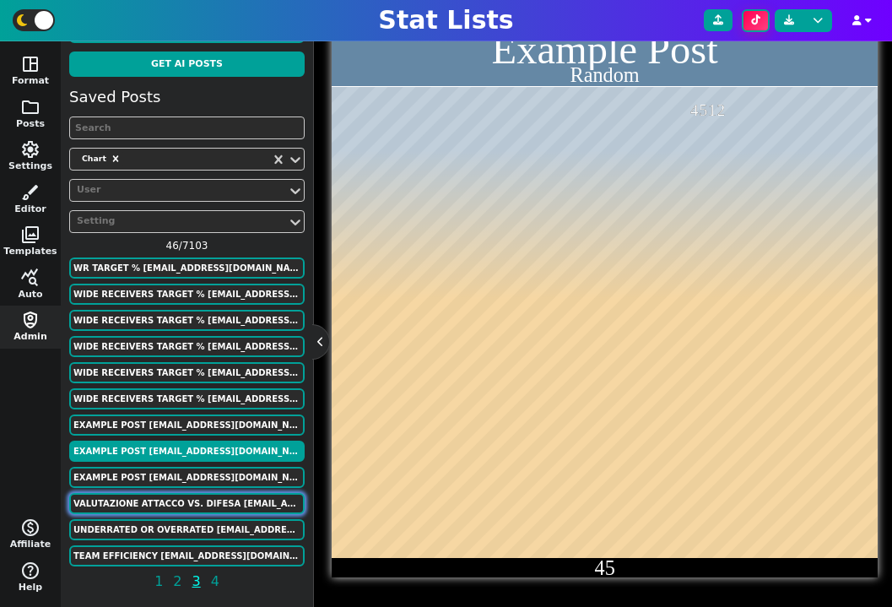
type textarea "-7 -17 -16 -9 -15 -16 -26 -17 -24 -14 -11 -19 -15 -19 -26 -16 -28 -21 -21 -26"
type input "buon attacco, pessima difesa"
type textarea "GF"
type textarea "GS"
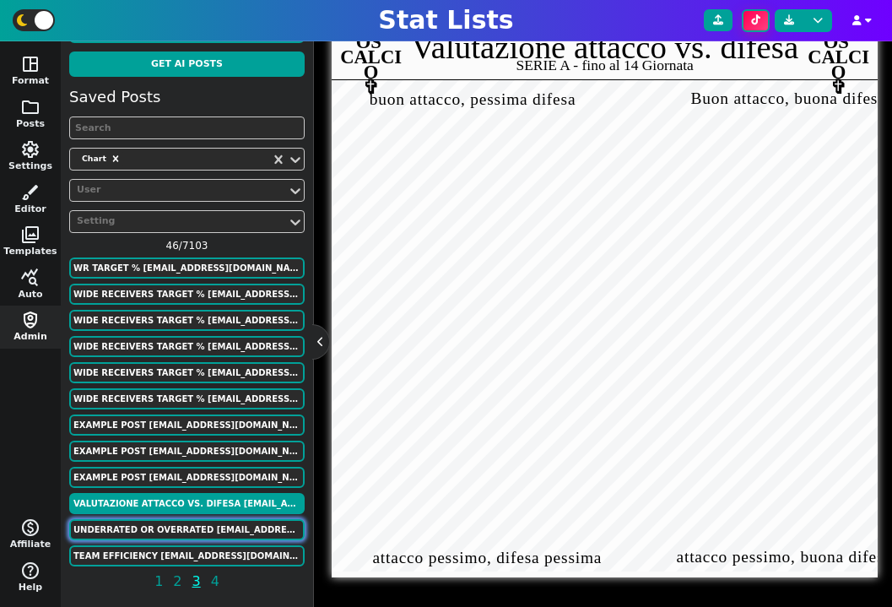
click at [207, 527] on button "UNDERRATED OR OVERRATED bbogs614@gmail.com" at bounding box center [186, 529] width 235 height 21
type textarea "UNDERRATED OR OVERRATED"
type textarea "excluding teams at least 5 GB of a wild card spot"
type textarea "atl bal lad tb sea hou mil phi tex tor chc min bos ari cin mia sf"
type textarea "0.3 0.4 -0.1 -0.6 0.2 -0.35 -0.5 0.1 0.6 0.4 -0.65 -0.1 -0.3 0.0 0.4 -0.5 0.3"
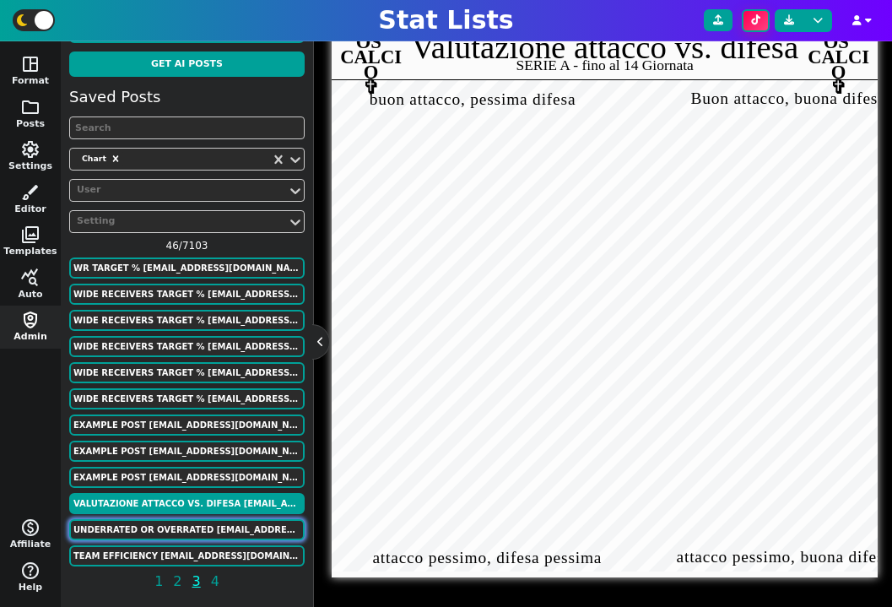
type textarea "0.662 0.625 0.618 0.601 0.562 0.561 0.555 0.555 0.555 0.551 0.536 0.522 0.522 0…"
type textarea "Win %"
type textarea "Very Overrated"
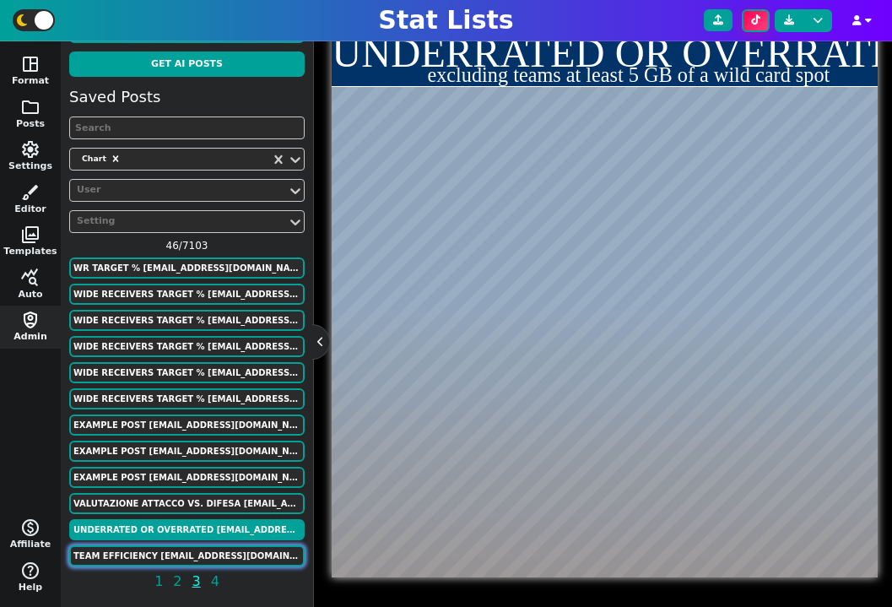
click at [212, 546] on button "Team Efficiency murphygreg6@gmail.com" at bounding box center [186, 555] width 235 height 21
type textarea "Team Efficiency"
type textarea "2022 Season"
type textarea "sac bos Phi den Nyk dal atl cle Gsw bkn mil Uta LAc Mem Okc Tor Phx Por Lal No …"
type textarea "117 115.7 115.5 115 114.9 114.3 113.9 113.7 113.5 113 112.8 112.7 112.4 112.3 1…"
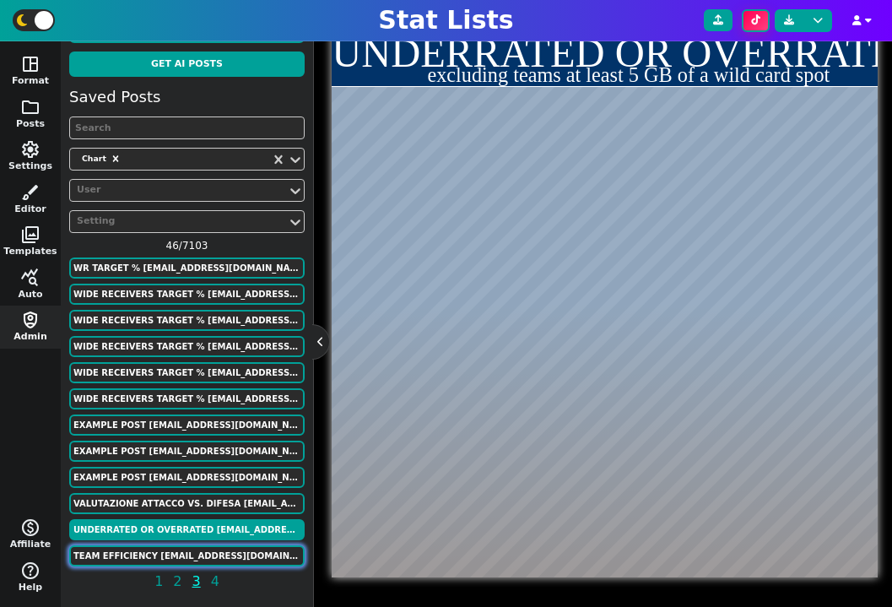
type textarea "114.2 108.7 110.4 111.8 111.6 113.9 113.5 107.7 111.7 110.7 109.3 113.8 112.1 1…"
type textarea "Defensive Rating"
type textarea "Offensive Rating"
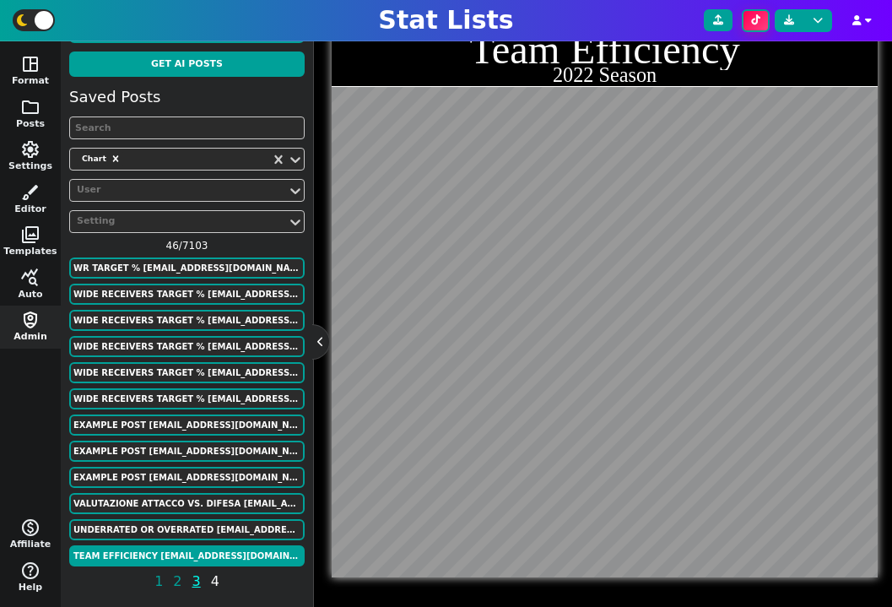
click at [216, 583] on span "4" at bounding box center [215, 580] width 14 height 21
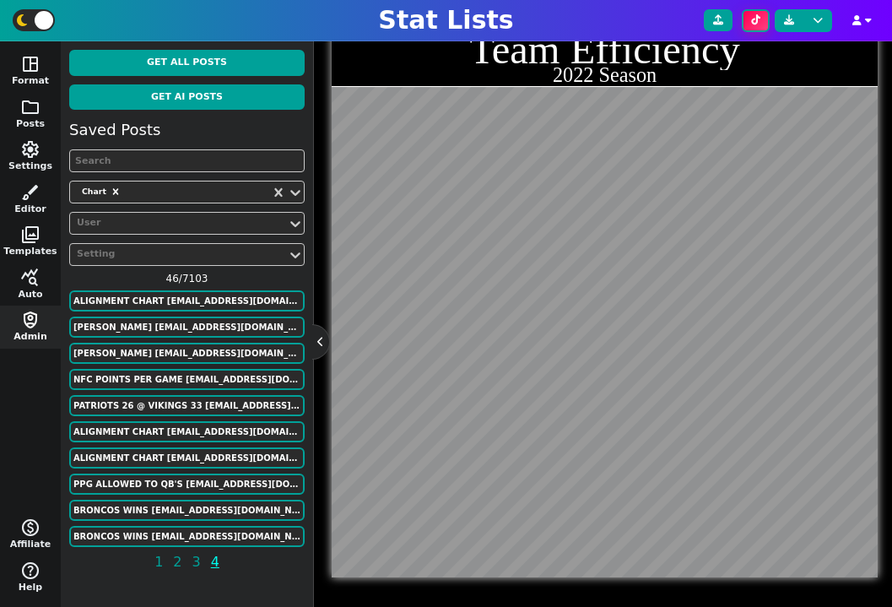
scroll to position [0, 0]
click at [241, 333] on button "Cole Kmet ffmadscientist@gmail.com" at bounding box center [186, 326] width 235 height 21
type textarea "Cole Kmet"
type textarea "Career Metrics"
type textarea "chi2 chi2 chi2 chi chi chi chi2 chi2 chi2 chi chi chi"
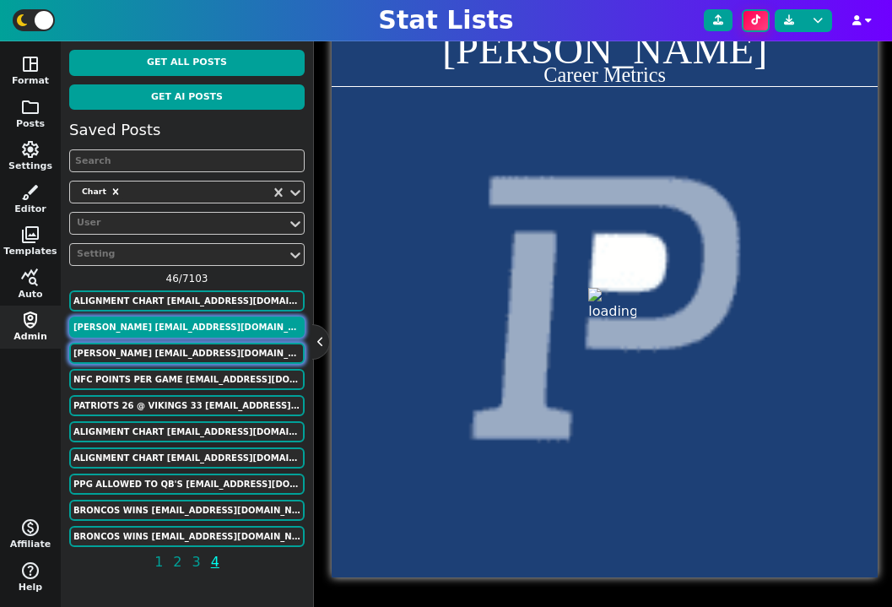
scroll to position [443, 0]
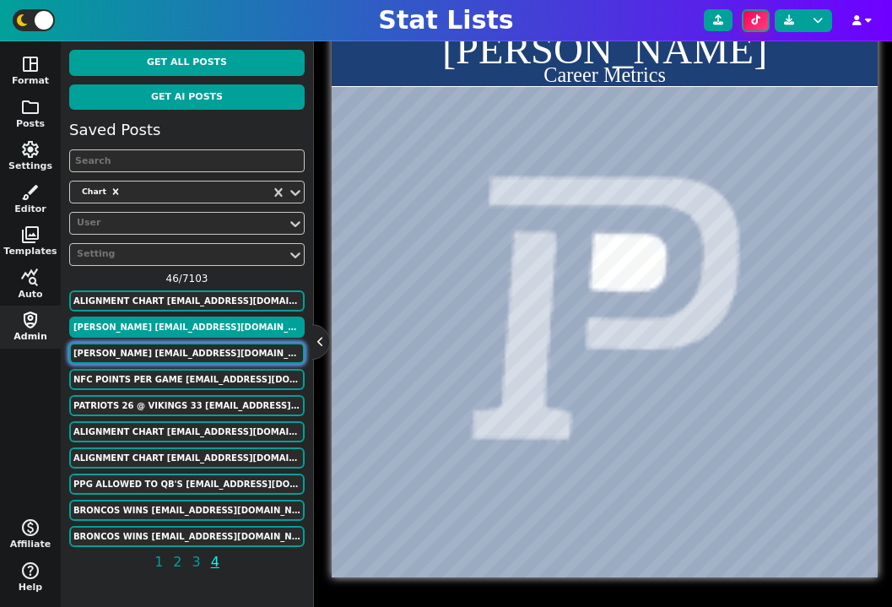
click at [239, 356] on button "Cole Kmet ffmadscientist@gmail.com" at bounding box center [186, 353] width 235 height 21
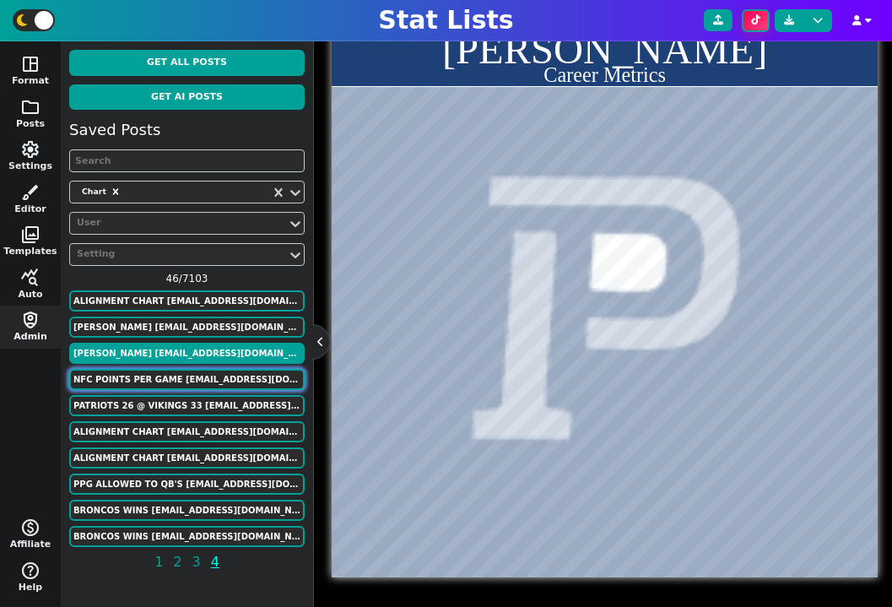
click at [240, 383] on button "NFC Points Per Game ffmadscientist@gmail.com" at bounding box center [186, 379] width 235 height 21
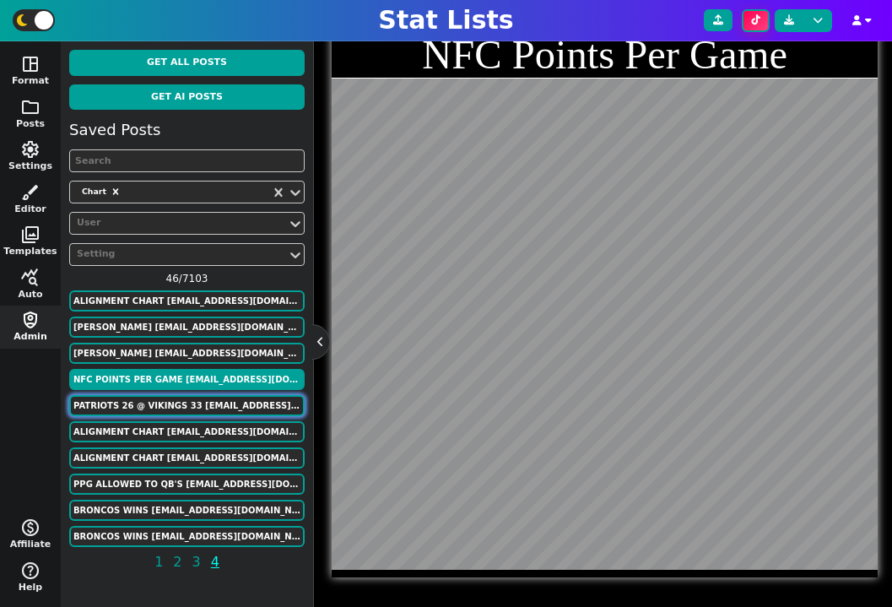
click at [240, 401] on button "Patriots 26 @ Vikings 33 ffmadscientist@gmail.com" at bounding box center [186, 405] width 235 height 21
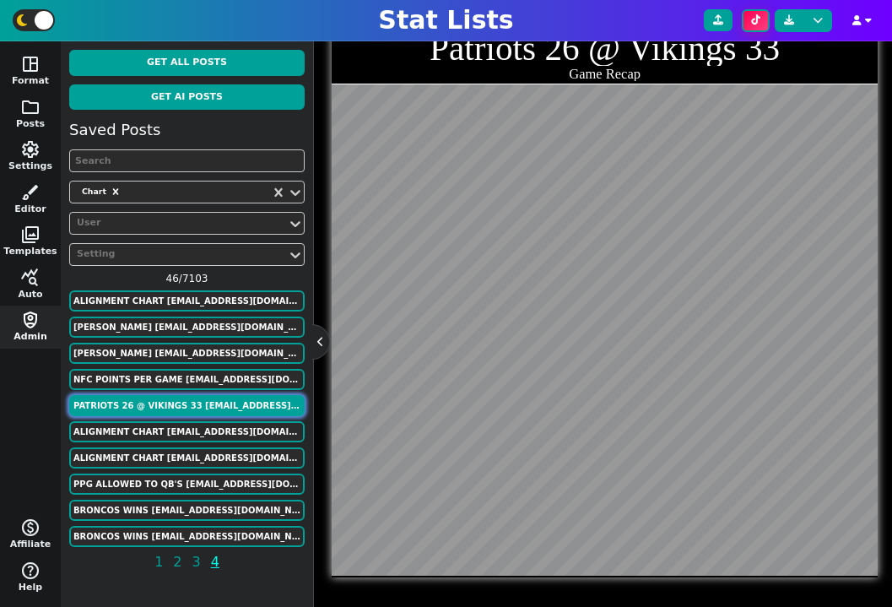
scroll to position [0, 0]
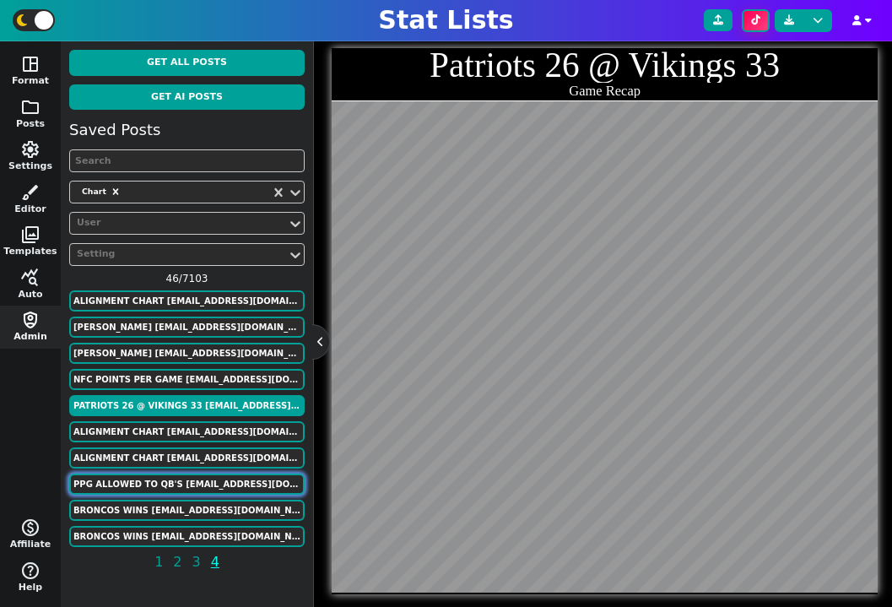
click at [237, 477] on button "PPG Allowed to QB's ffmadscientist@gmail.com" at bounding box center [186, 483] width 235 height 21
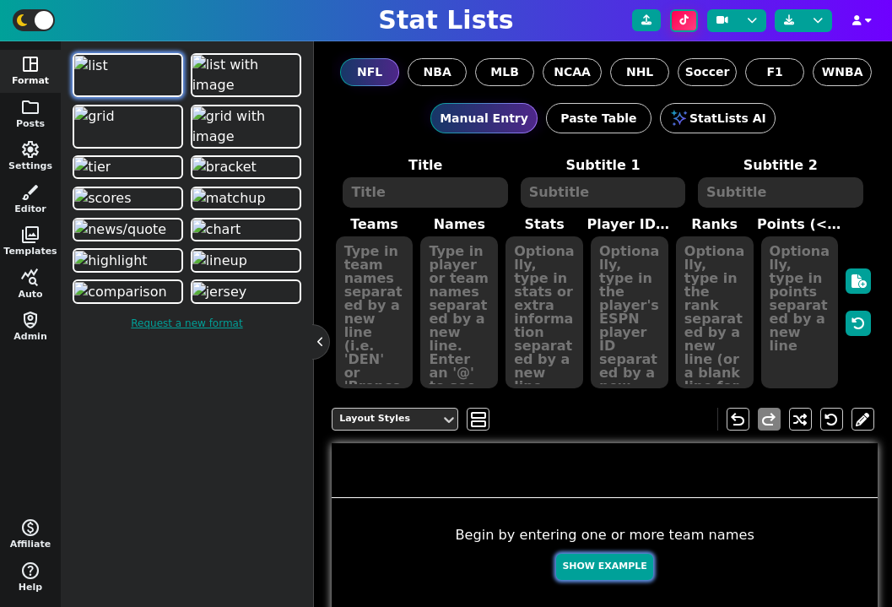
click at [618, 570] on button "Show Example" at bounding box center [604, 567] width 96 height 26
type textarea "Example Post"
type textarea "Random"
type textarea "GB DET JAX DAL SF TB [PERSON_NAME] KC BUF"
type textarea "[PERSON_NAME] [PERSON_NAME] [PERSON_NAME] [PERSON_NAME] [PERSON_NAME] [PERSON_N…"
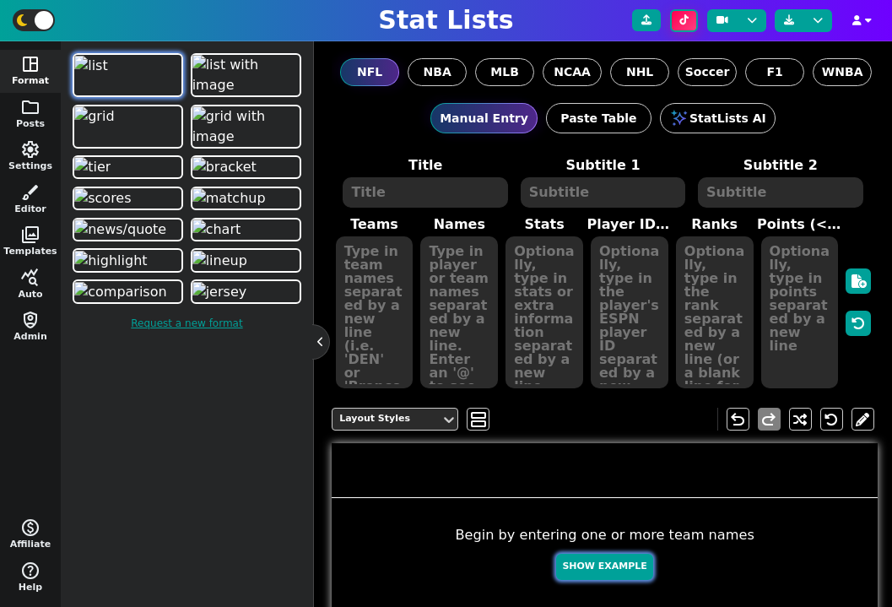
type textarea "683 639 484 459 412 385 375 367 285 254"
type textarea "4036378 3046779 4360310 2577417 4361741 3052587 4241479 4432577 3139477 3918298"
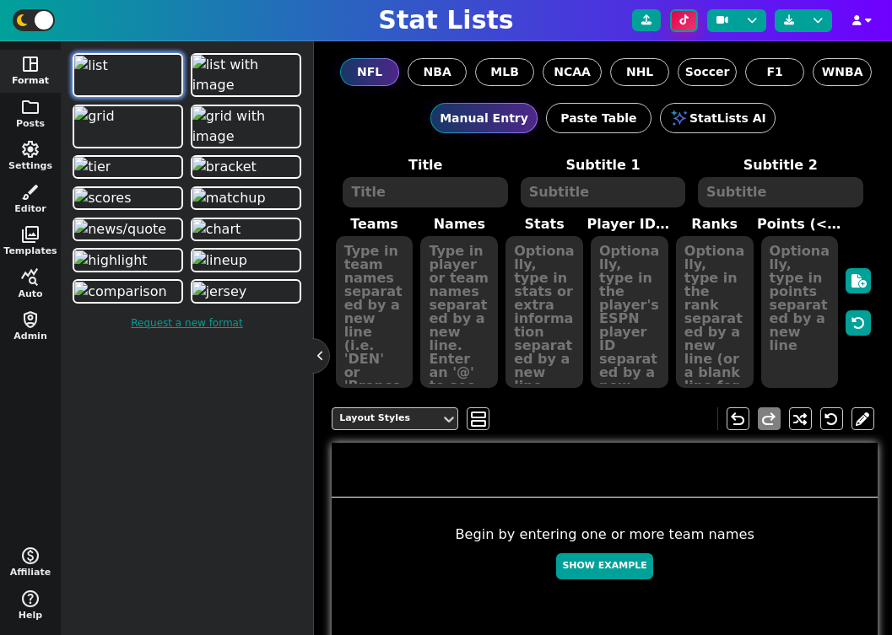
click at [694, 28] on button at bounding box center [684, 20] width 28 height 23
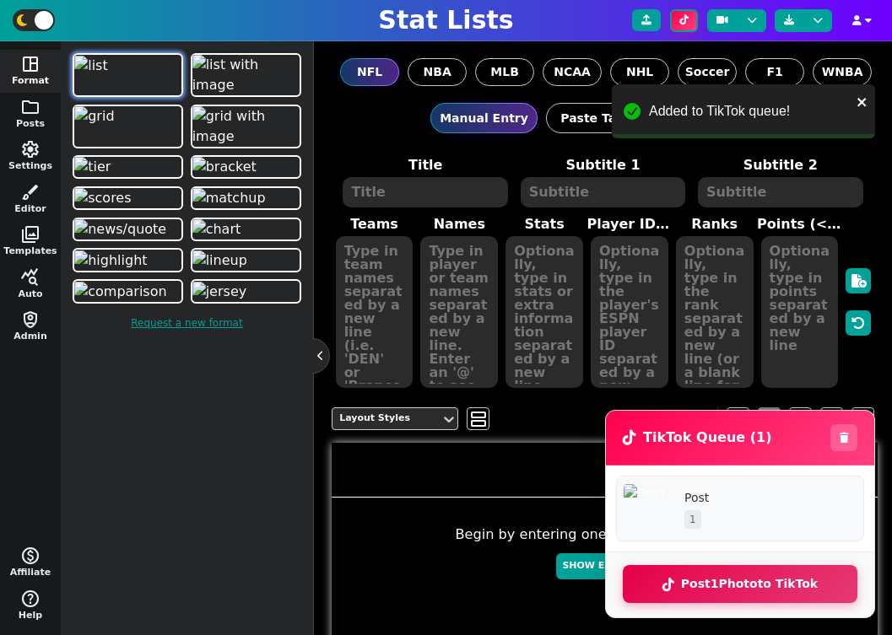
click at [740, 582] on button "Post 1 Photo to TikTok" at bounding box center [740, 584] width 235 height 38
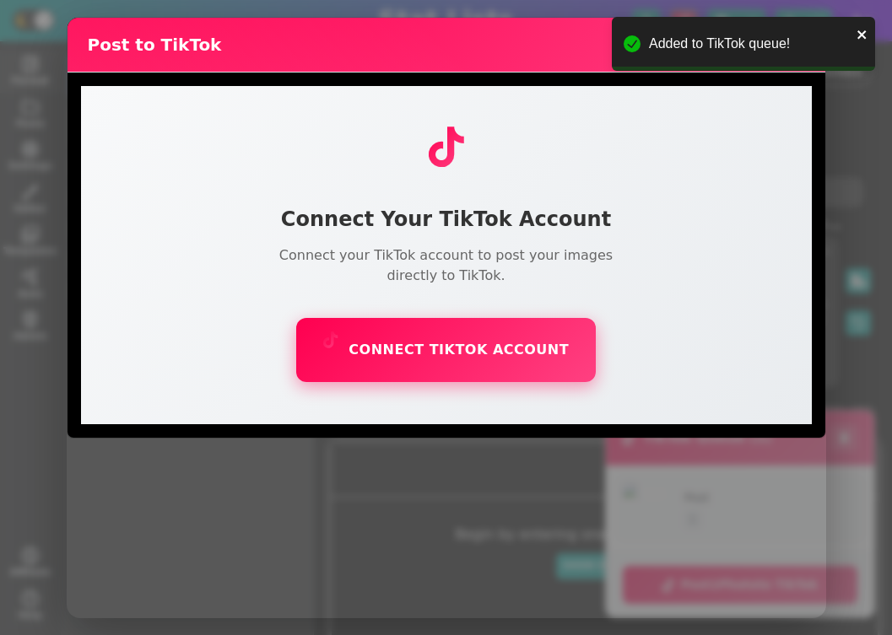
click at [494, 365] on button "Connect TikTok Account" at bounding box center [446, 350] width 300 height 64
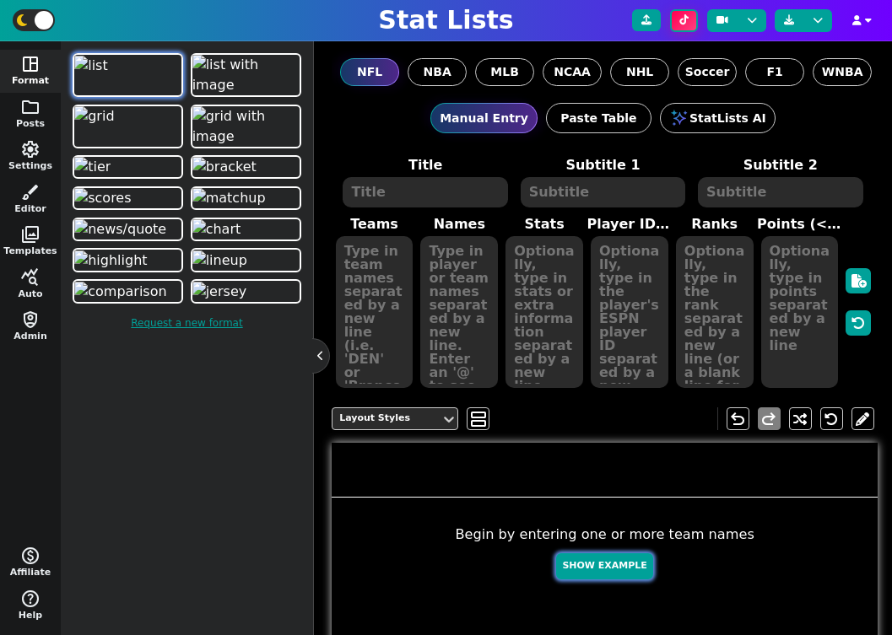
click at [605, 570] on button "Show Example" at bounding box center [604, 567] width 96 height 26
type textarea "Example Post"
type textarea "Random"
type textarea "DAL HOU GB DET MIA BUF SF TB KC JAX"
type textarea "Dak Prescott C.J. Stroud Jordan Love Jared Goff Tua Tagovailoa Josh Allen Brock…"
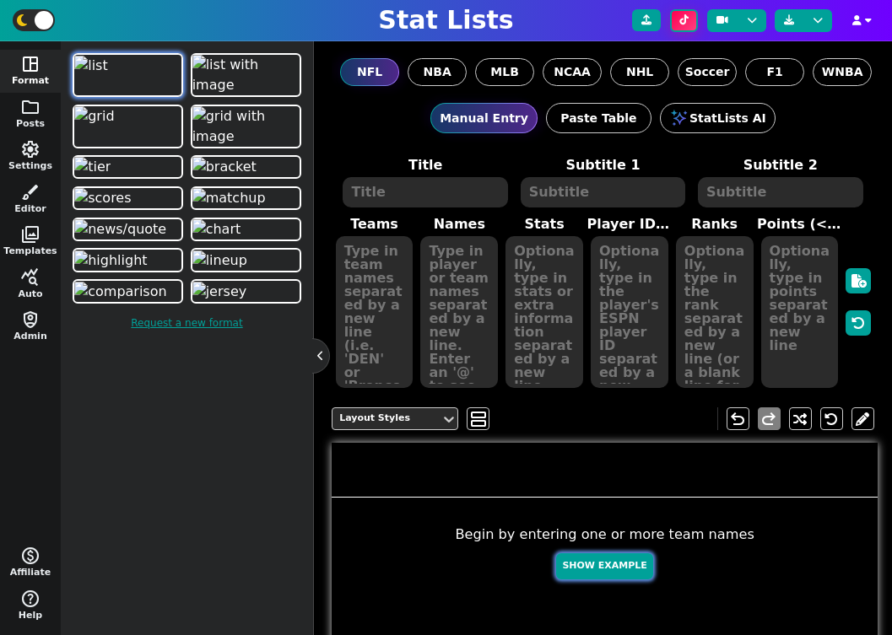
type textarea "638 519 510 481 312 296 221 218 143 127"
type textarea "2577417 4432577 4036378 3046779 4241479 3918298 4361741 3052587 3139477 4360310"
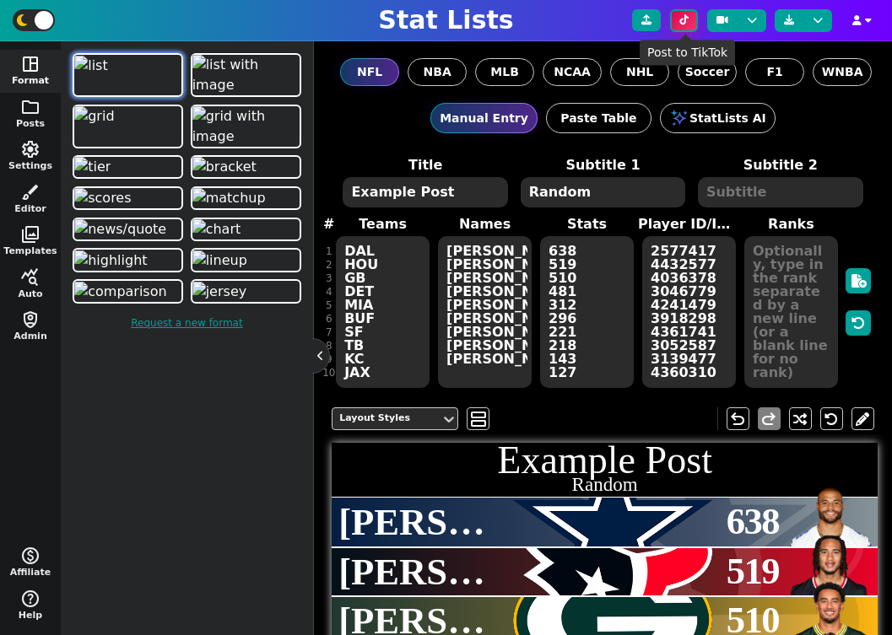
click at [684, 22] on icon at bounding box center [683, 20] width 9 height 10
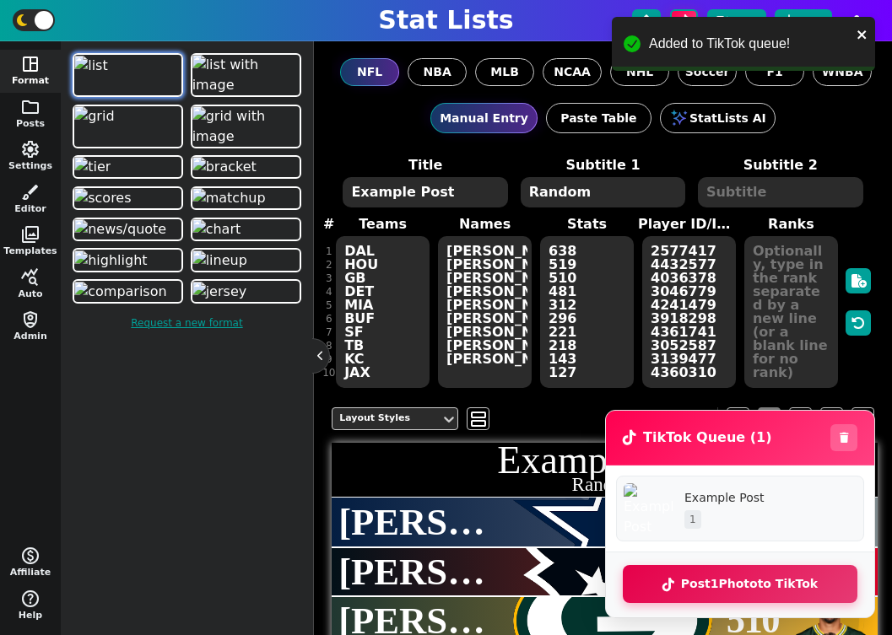
click at [764, 593] on button "Post 1 Photo to TikTok" at bounding box center [740, 584] width 235 height 38
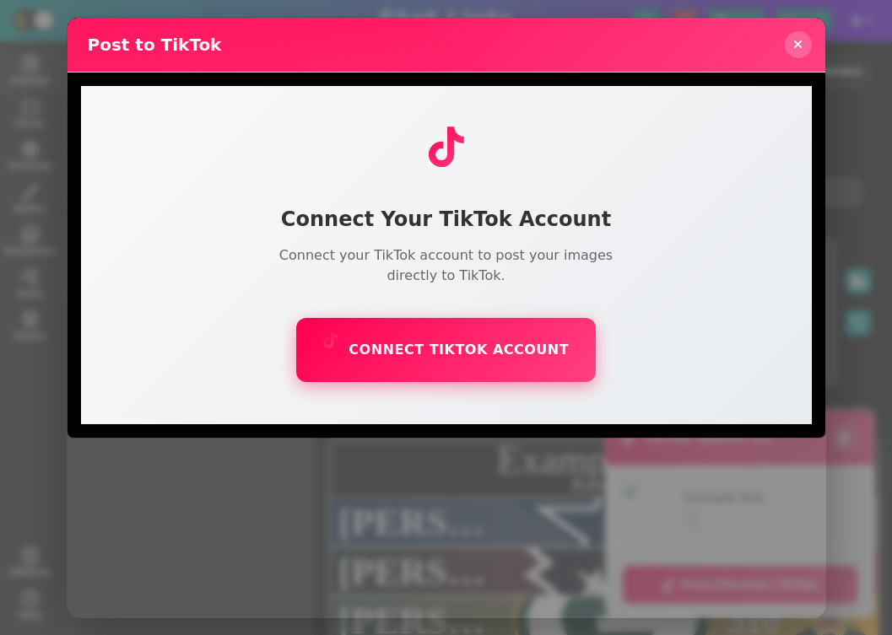
click at [511, 354] on button "Connect TikTok Account" at bounding box center [446, 350] width 300 height 64
click at [502, 359] on button "Connect TikTok Account" at bounding box center [446, 350] width 300 height 64
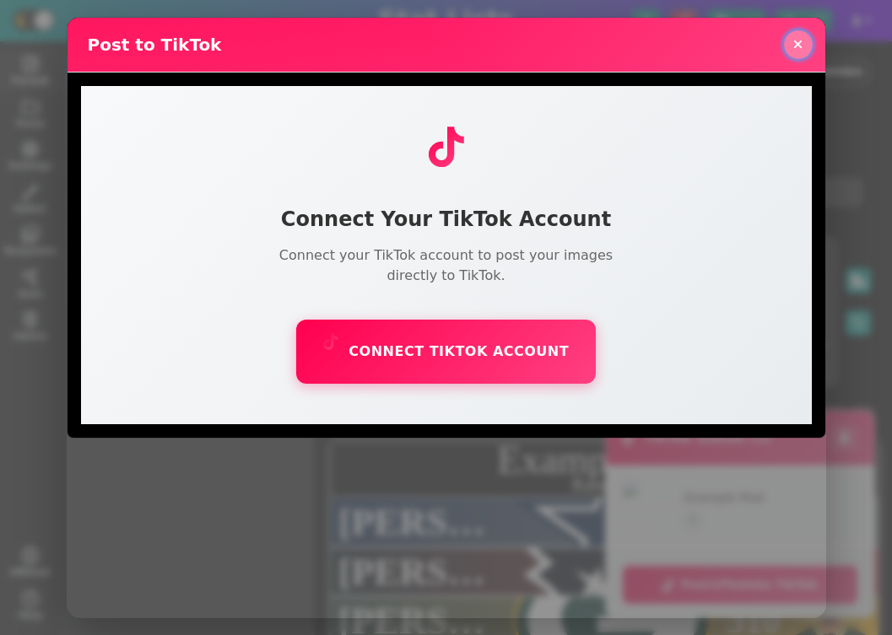
click at [791, 53] on button at bounding box center [798, 44] width 29 height 29
